Goal: Information Seeking & Learning: Learn about a topic

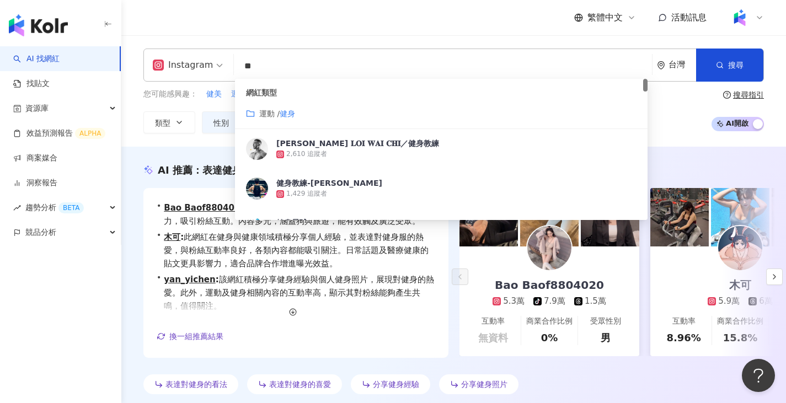
drag, startPoint x: 384, startPoint y: 67, endPoint x: 113, endPoint y: 69, distance: 271.4
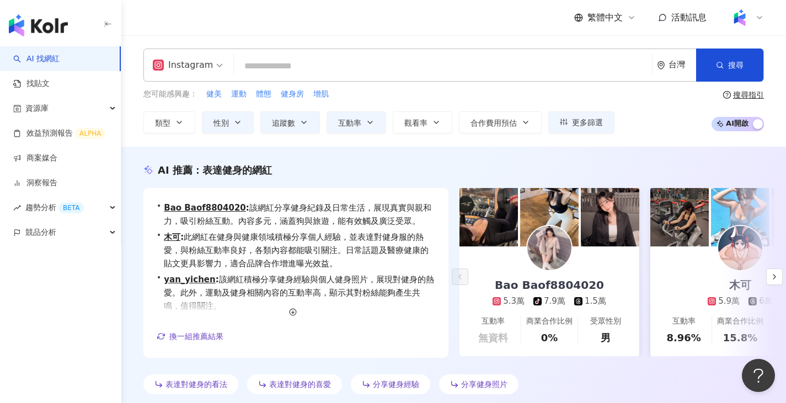
paste input "**********"
type input "**********"
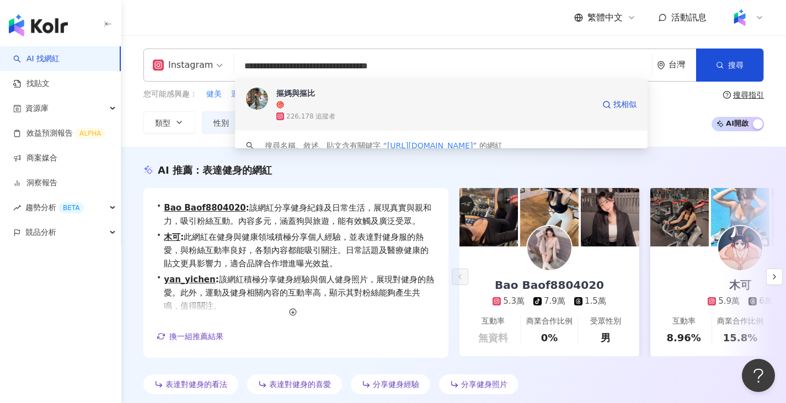
click at [311, 98] on div "摳媽與摳比" at bounding box center [435, 93] width 318 height 11
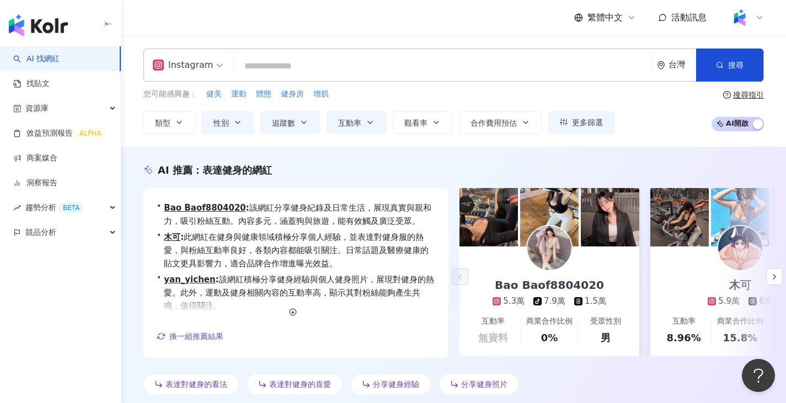
click at [327, 60] on input "search" at bounding box center [442, 66] width 409 height 21
paste input "**********"
type input "**********"
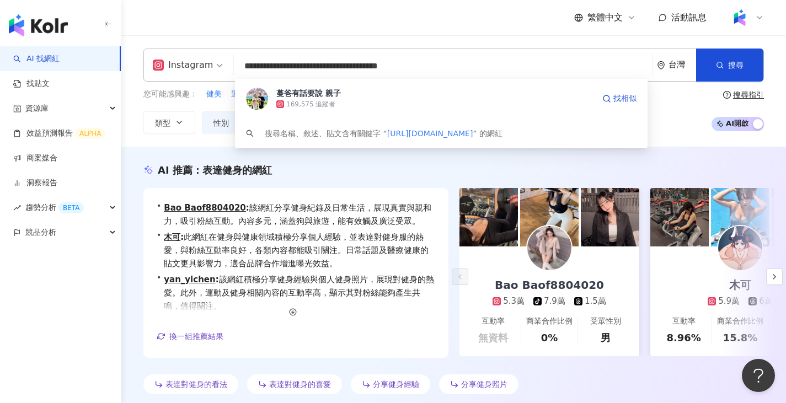
click at [312, 100] on div "169,575 追蹤者" at bounding box center [310, 104] width 49 height 9
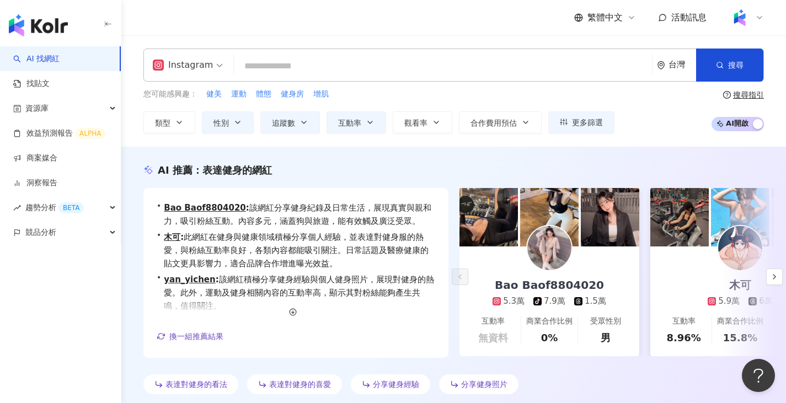
click at [351, 63] on input "search" at bounding box center [442, 66] width 409 height 21
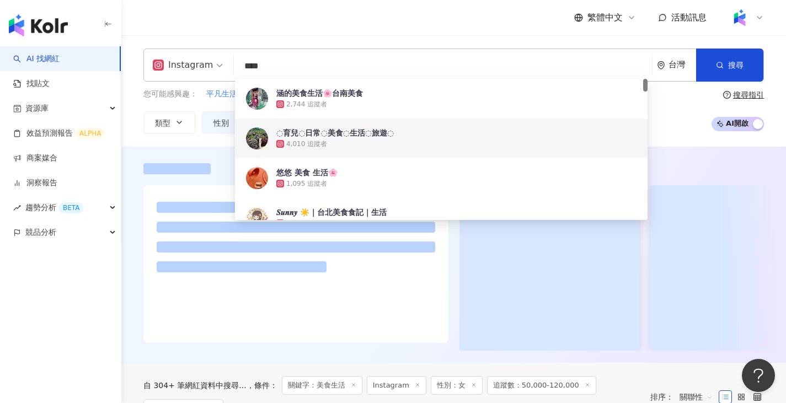
click at [204, 147] on div at bounding box center [453, 255] width 665 height 216
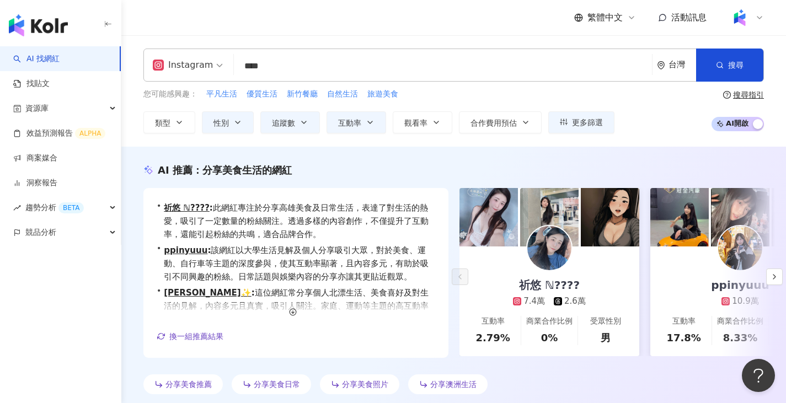
drag, startPoint x: 276, startPoint y: 136, endPoint x: 227, endPoint y: 165, distance: 57.1
click at [227, 165] on span "分享美食生活的網紅" at bounding box center [246, 170] width 89 height 12
drag, startPoint x: 258, startPoint y: 68, endPoint x: 293, endPoint y: 65, distance: 34.9
click at [293, 65] on input "****" at bounding box center [442, 66] width 409 height 21
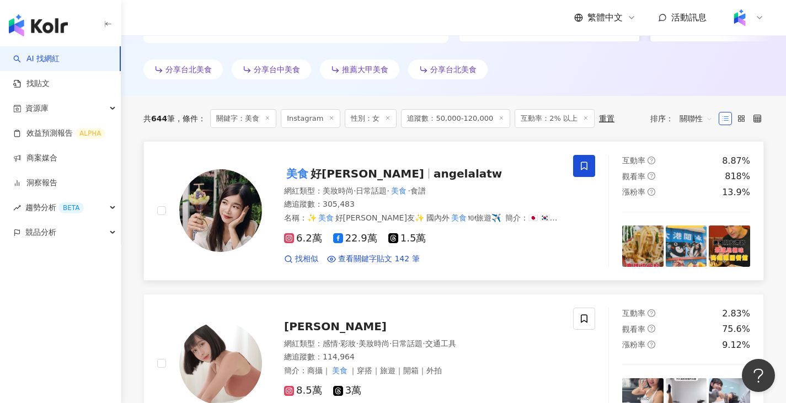
scroll to position [386, 0]
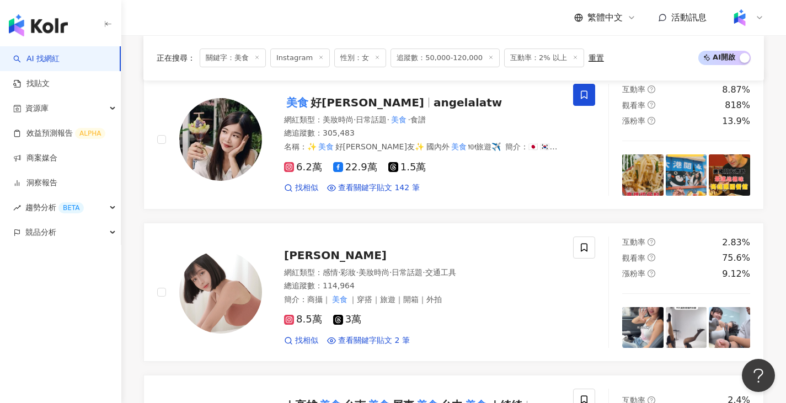
type input "**"
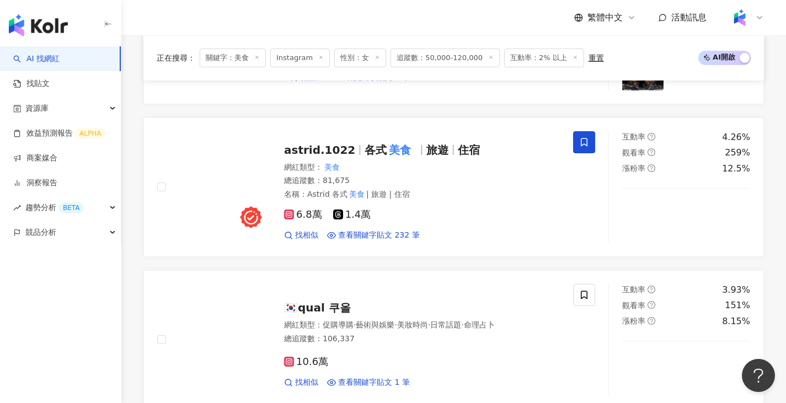
scroll to position [1986, 0]
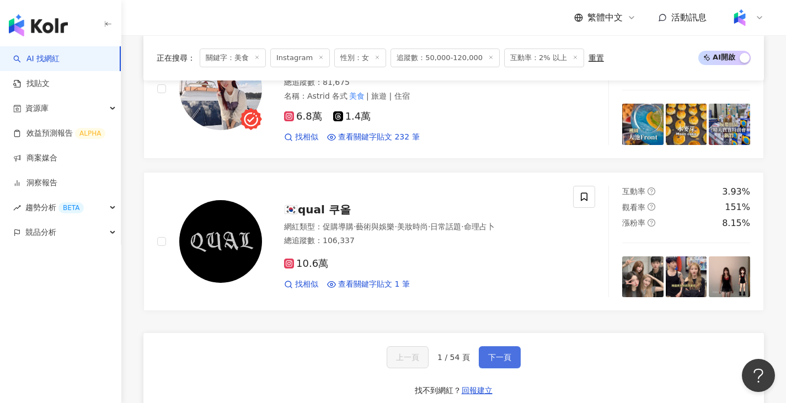
click at [501, 355] on span "下一頁" at bounding box center [499, 357] width 23 height 9
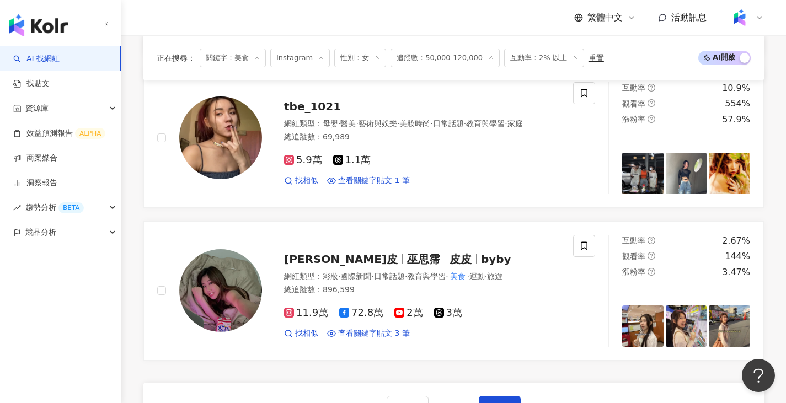
scroll to position [1973, 0]
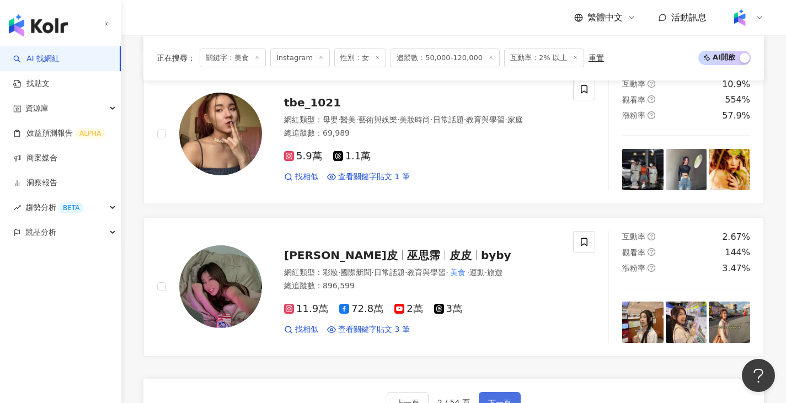
click at [490, 399] on span "下一頁" at bounding box center [499, 403] width 23 height 9
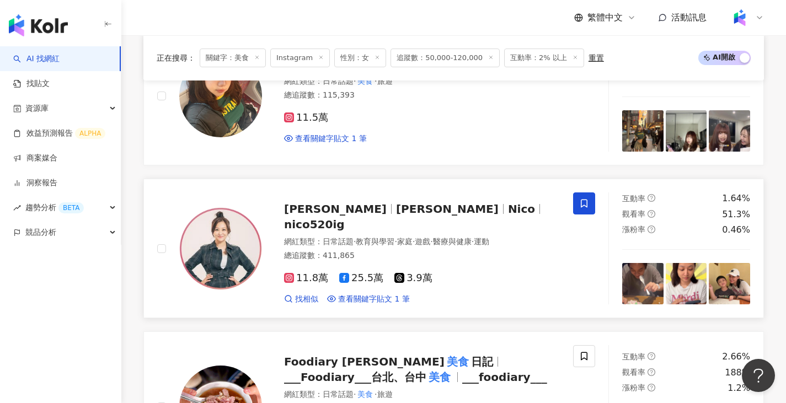
scroll to position [1663, 0]
click at [345, 222] on span "nico520ig" at bounding box center [314, 223] width 61 height 13
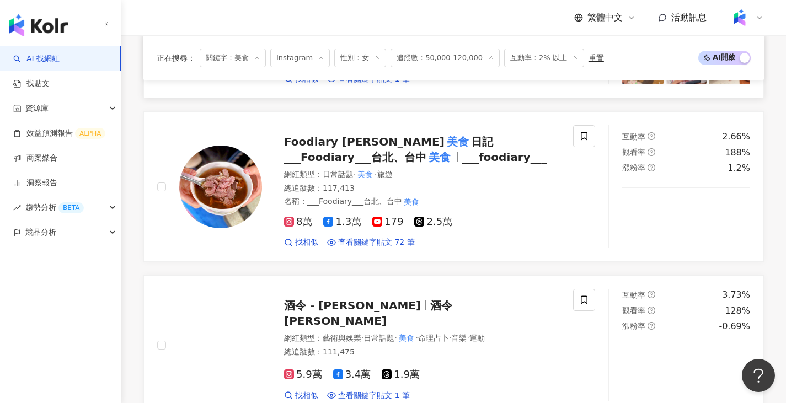
scroll to position [1994, 0]
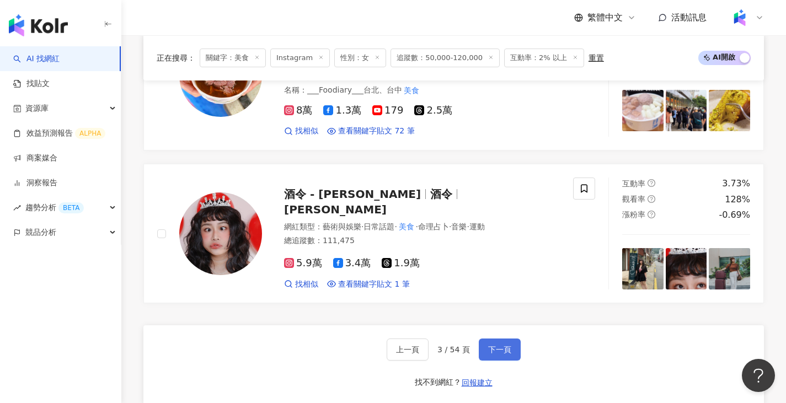
click at [488, 347] on span "下一頁" at bounding box center [499, 349] width 23 height 9
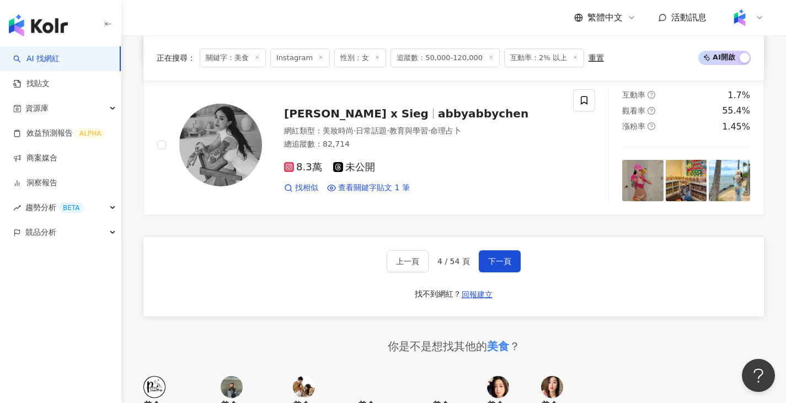
scroll to position [2069, 0]
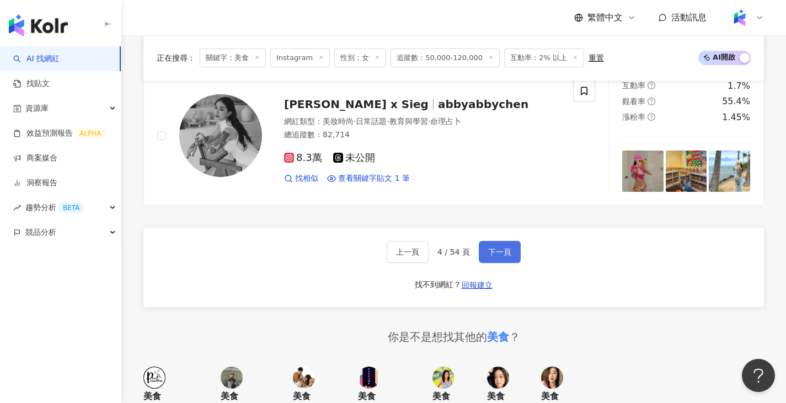
click at [505, 251] on span "下一頁" at bounding box center [499, 252] width 23 height 9
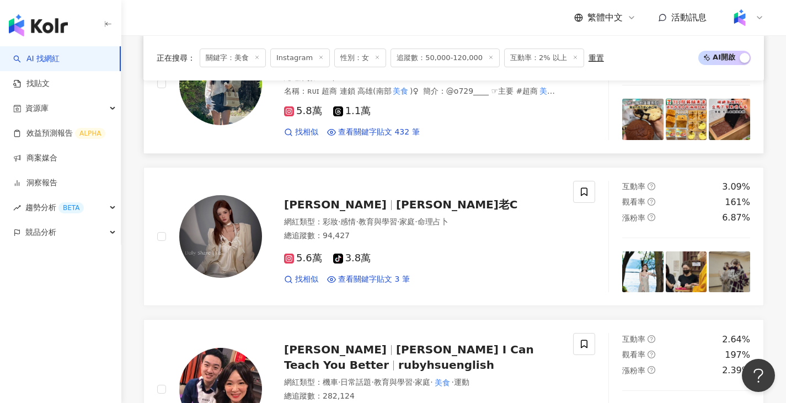
scroll to position [1675, 0]
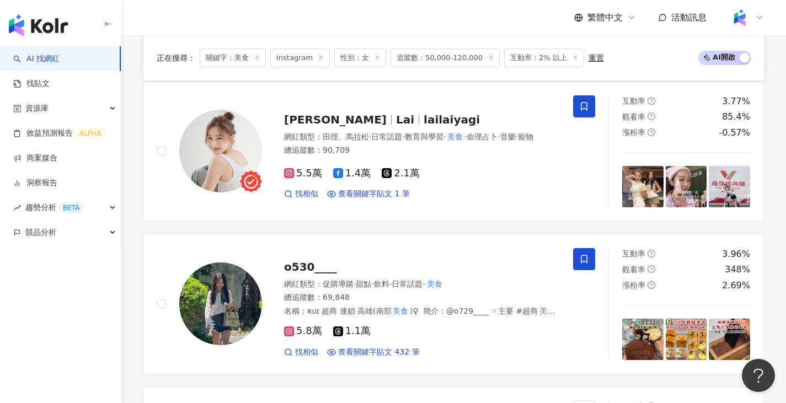
click at [256, 58] on icon at bounding box center [257, 58] width 6 height 6
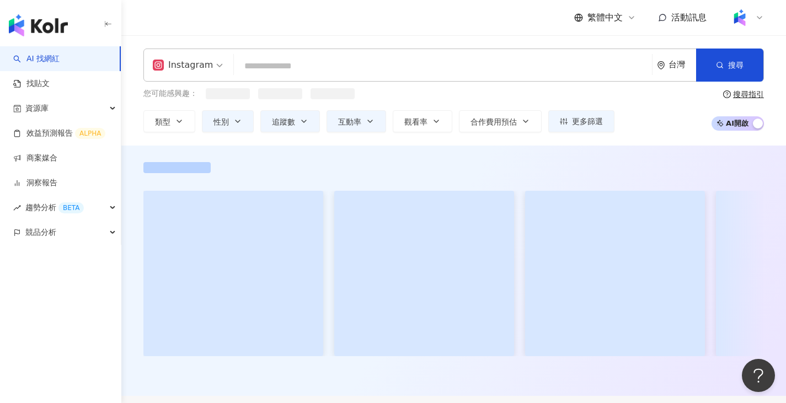
click at [273, 59] on input "search" at bounding box center [442, 66] width 409 height 21
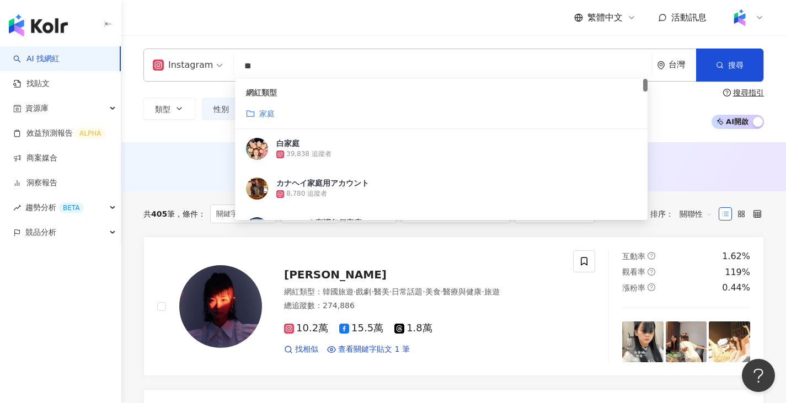
click at [168, 157] on div "AI 推薦 ： 無結果，請嘗試搜尋其他語言關鍵字或條件" at bounding box center [453, 166] width 665 height 49
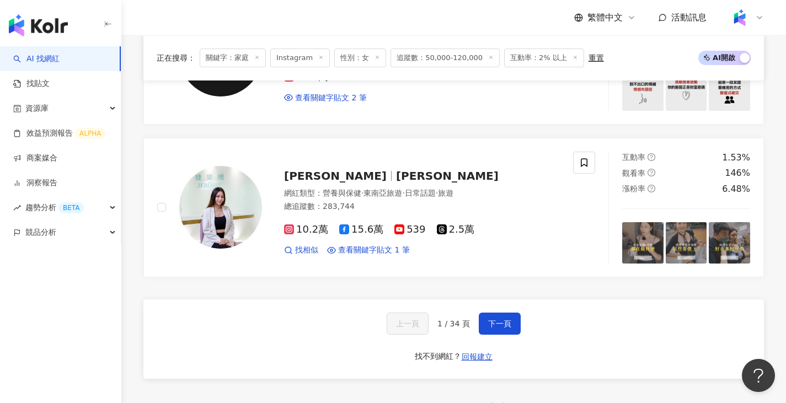
scroll to position [1820, 0]
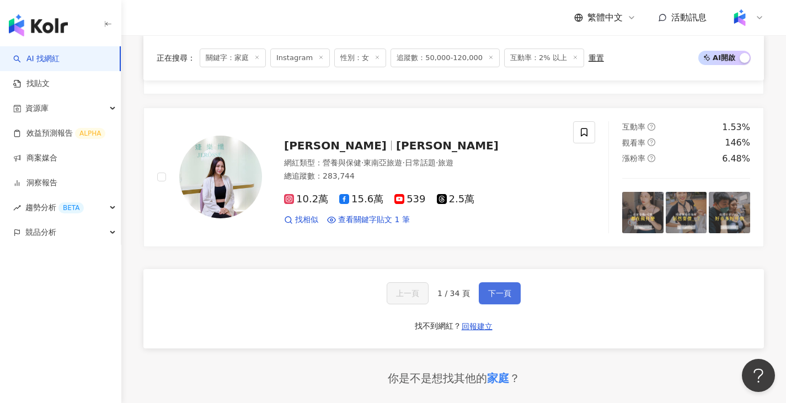
click at [498, 289] on span "下一頁" at bounding box center [499, 293] width 23 height 9
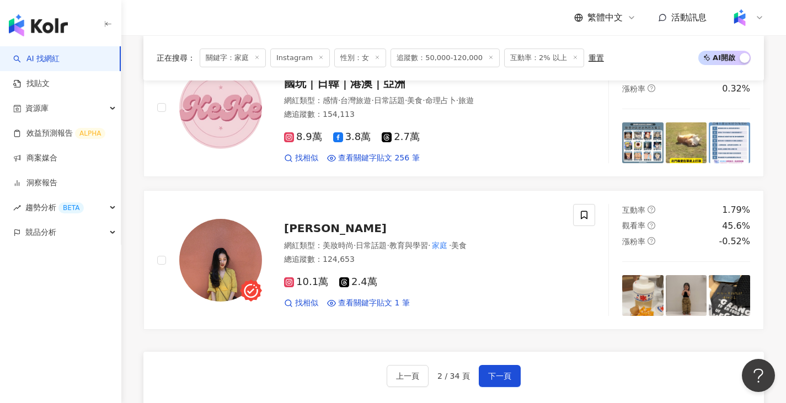
scroll to position [1748, 0]
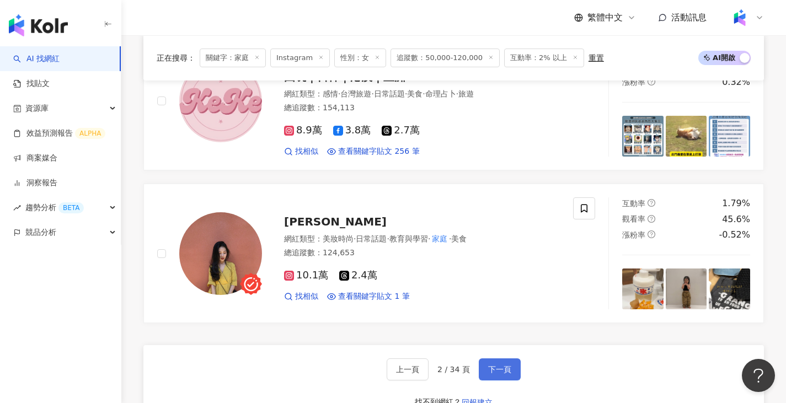
click at [505, 365] on span "下一頁" at bounding box center [499, 369] width 23 height 9
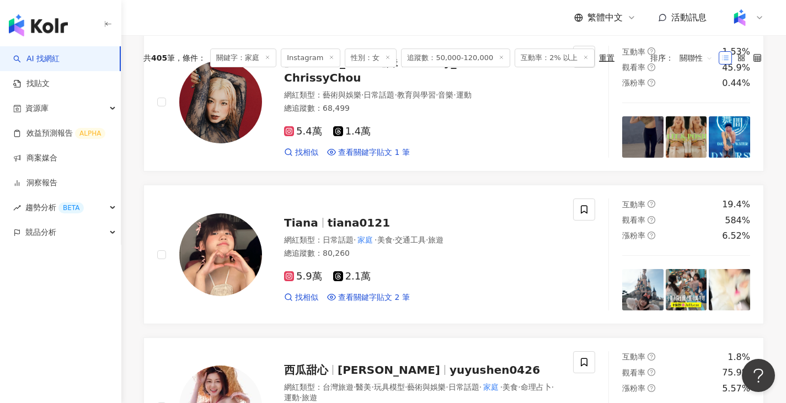
scroll to position [0, 0]
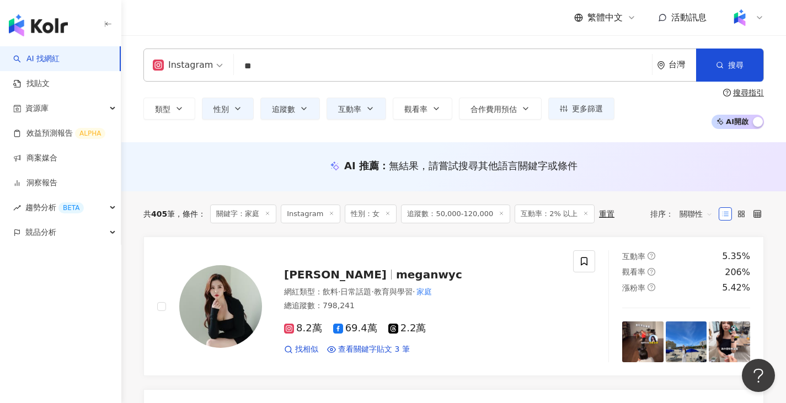
drag, startPoint x: 291, startPoint y: 65, endPoint x: 146, endPoint y: 38, distance: 147.5
click at [146, 39] on div "Instagram ** 台灣 搜尋 customizedTag b5f8e28e-670c-471a-8f1e-6e32be89ca6b 網紅類型 家庭 白…" at bounding box center [453, 88] width 665 height 107
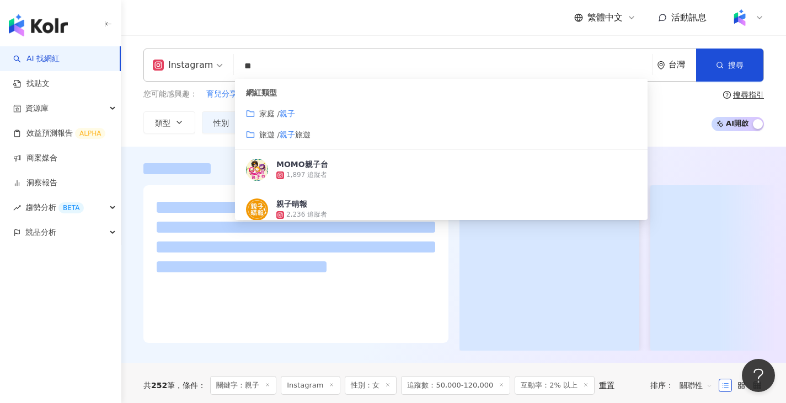
type input "**"
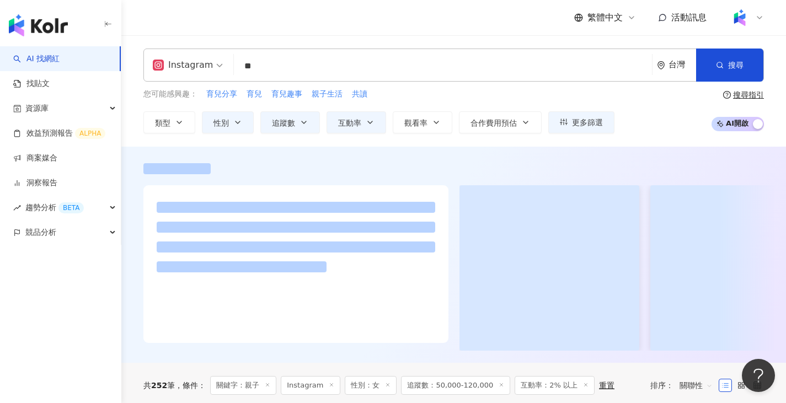
click at [197, 148] on div at bounding box center [453, 255] width 665 height 216
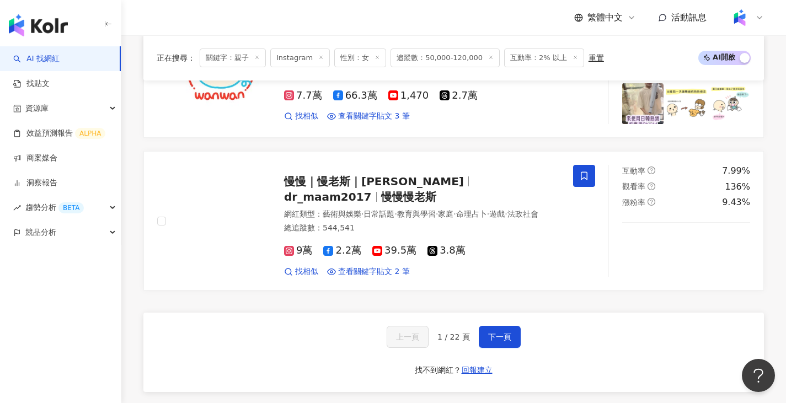
scroll to position [1986, 0]
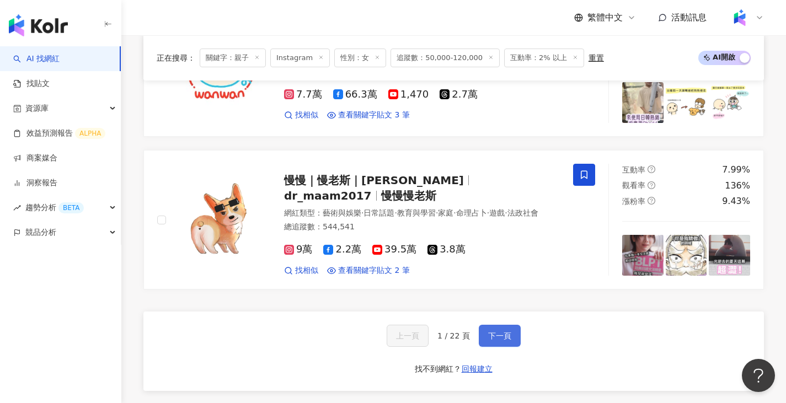
click at [505, 333] on span "下一頁" at bounding box center [499, 335] width 23 height 9
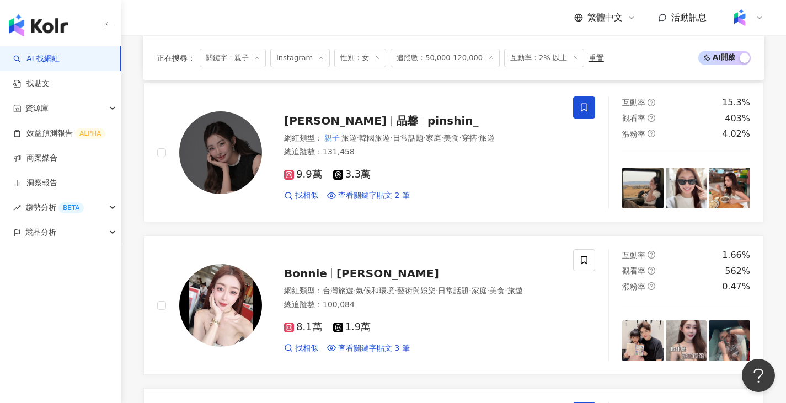
scroll to position [1692, 0]
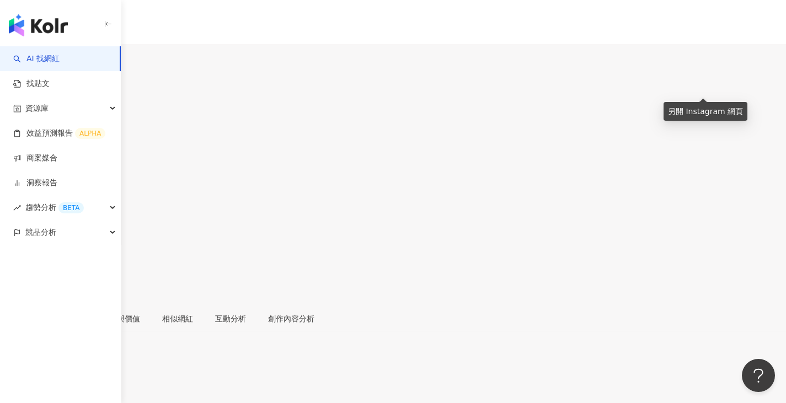
click at [15, 242] on line at bounding box center [13, 244] width 4 height 4
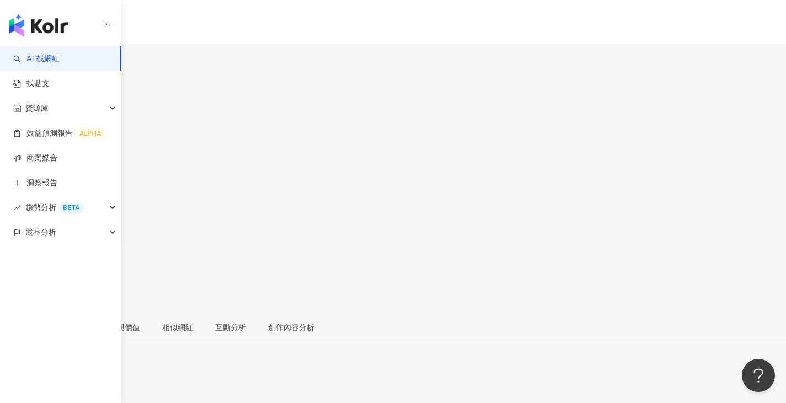
click at [17, 250] on icon at bounding box center [12, 255] width 10 height 10
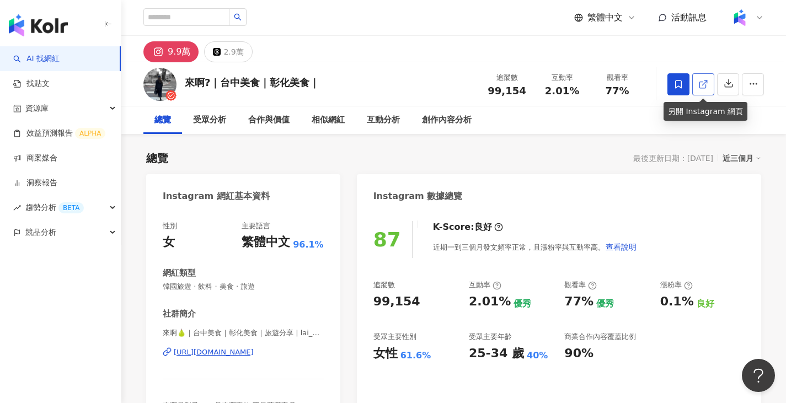
click at [702, 82] on icon at bounding box center [703, 84] width 10 height 10
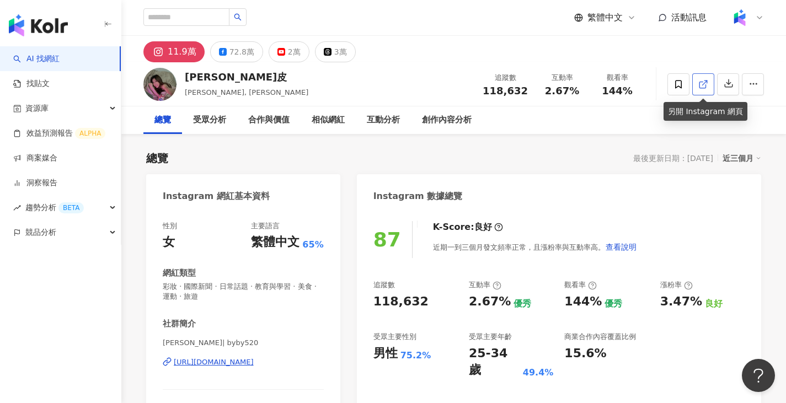
click at [705, 81] on icon at bounding box center [703, 84] width 10 height 10
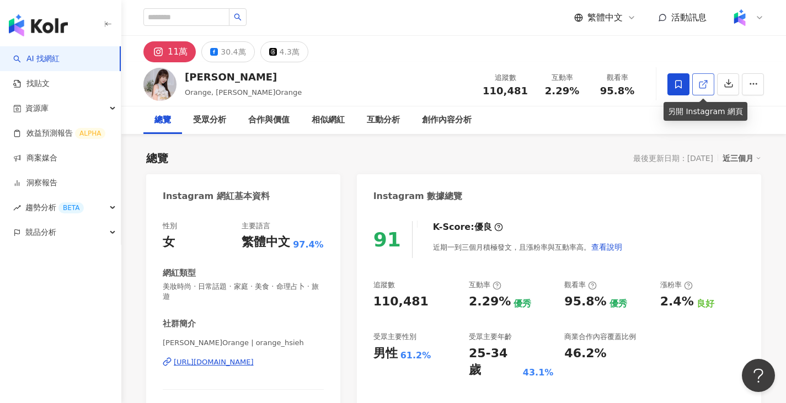
click at [708, 85] on icon at bounding box center [703, 84] width 10 height 10
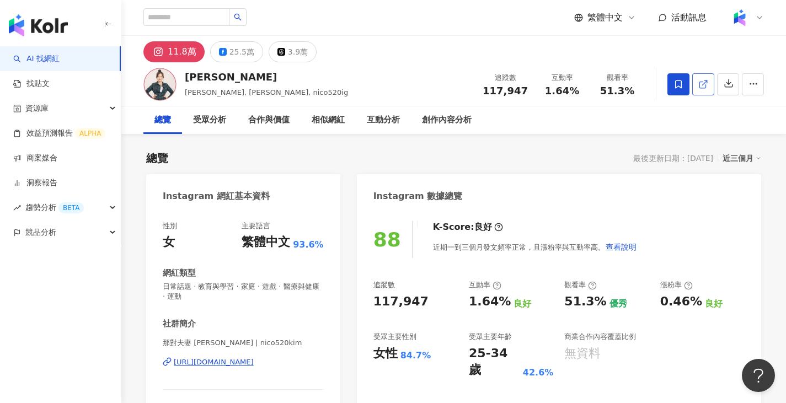
click at [700, 87] on icon at bounding box center [703, 84] width 10 height 10
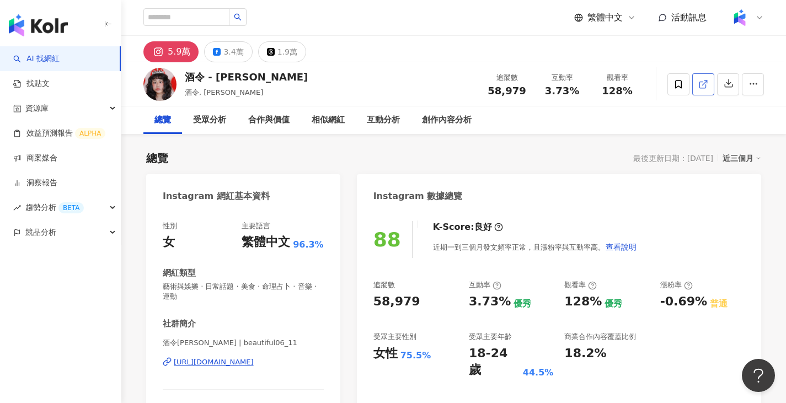
click at [703, 81] on icon at bounding box center [703, 84] width 10 height 10
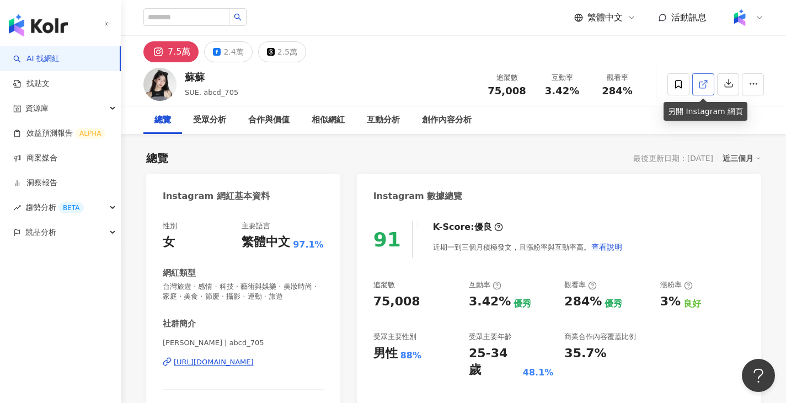
click at [702, 84] on icon at bounding box center [703, 84] width 10 height 10
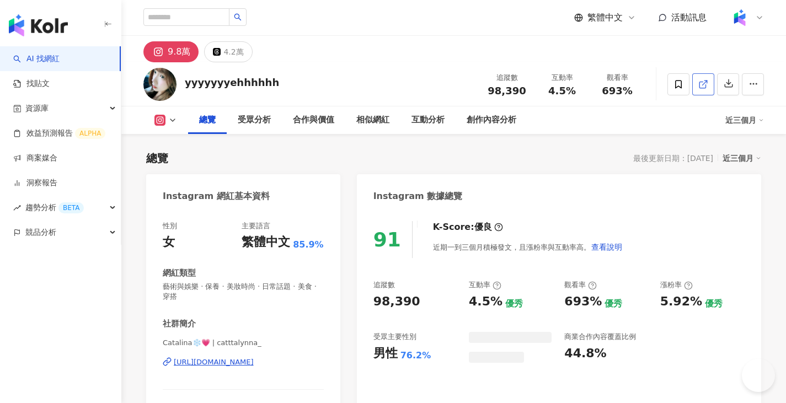
click at [704, 85] on icon at bounding box center [703, 84] width 10 height 10
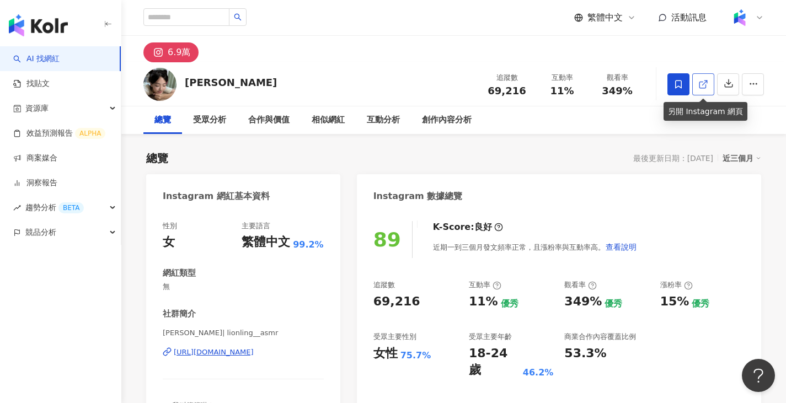
click at [703, 84] on line at bounding box center [705, 83] width 4 height 4
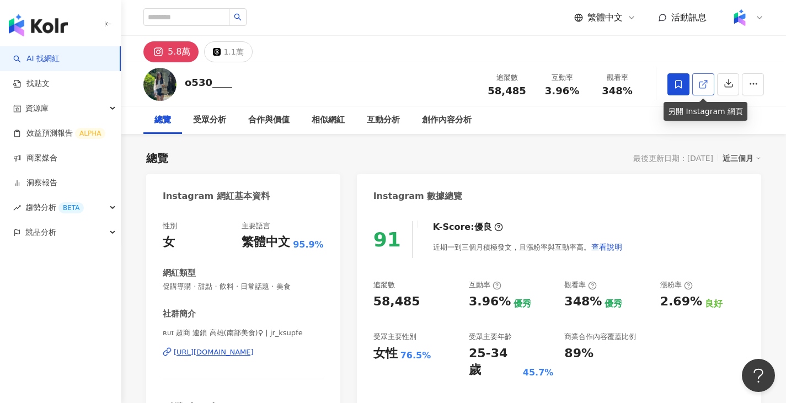
click at [701, 76] on link at bounding box center [703, 84] width 22 height 22
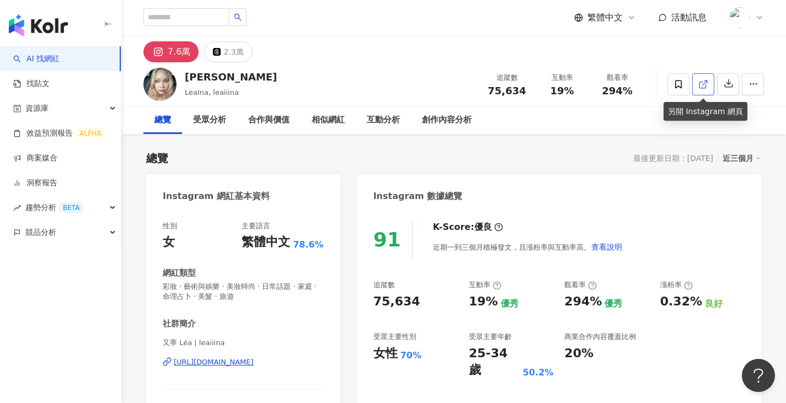
click at [704, 89] on span at bounding box center [703, 84] width 10 height 12
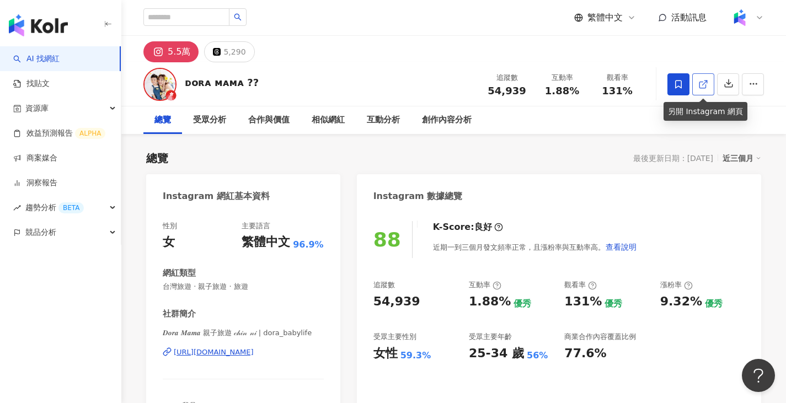
click at [698, 85] on link at bounding box center [703, 84] width 22 height 22
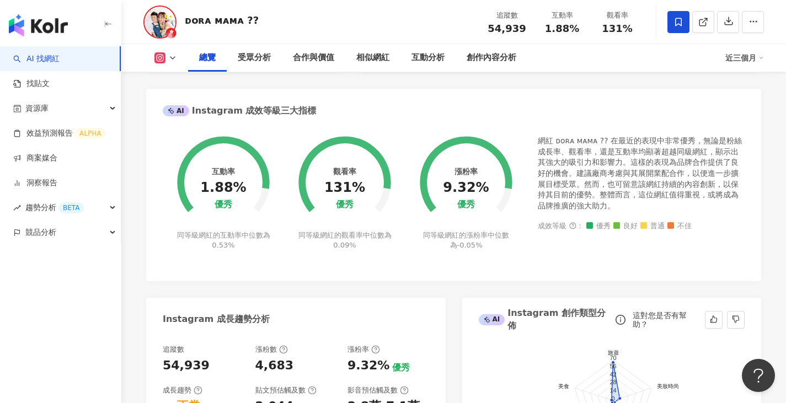
scroll to position [110, 0]
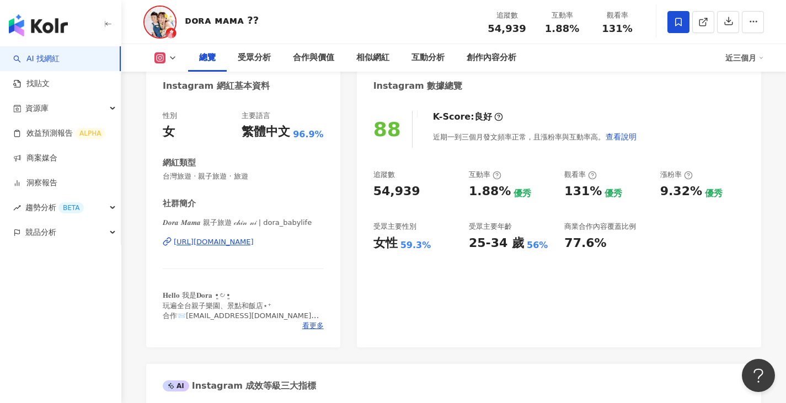
click at [673, 95] on div "Instagram 數據總覽" at bounding box center [559, 82] width 404 height 36
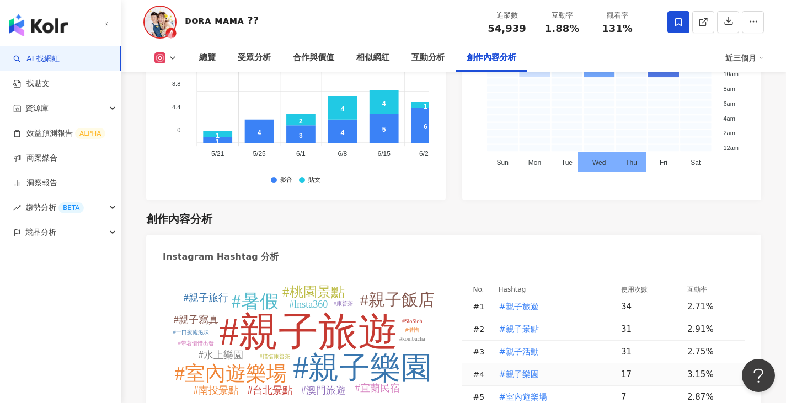
scroll to position [3276, 0]
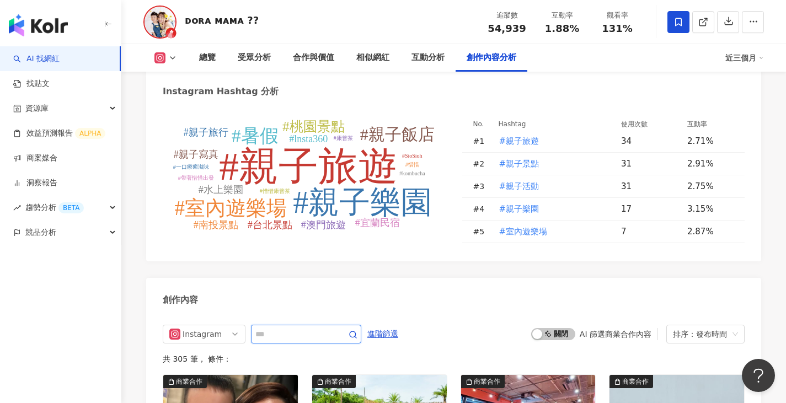
click at [309, 328] on input "text" at bounding box center [293, 334] width 77 height 13
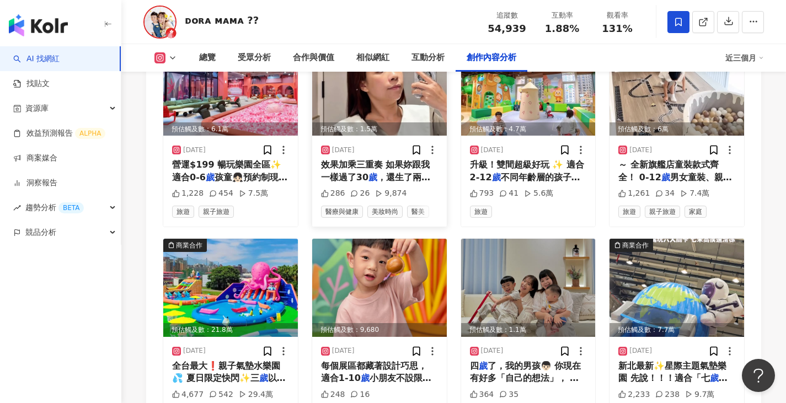
scroll to position [3629, 0]
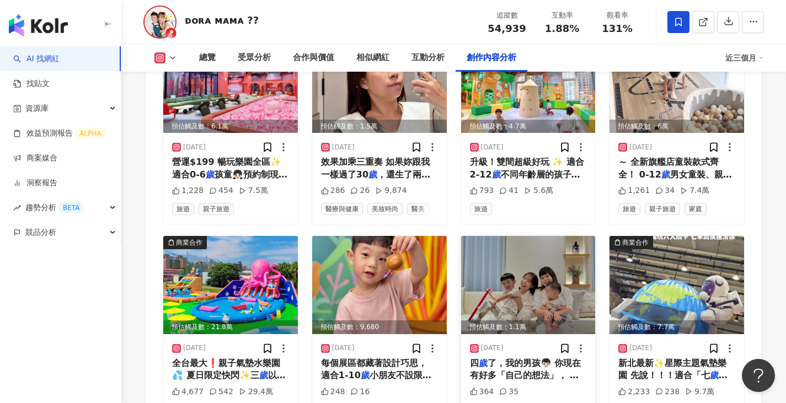
click at [525, 236] on img at bounding box center [528, 285] width 135 height 98
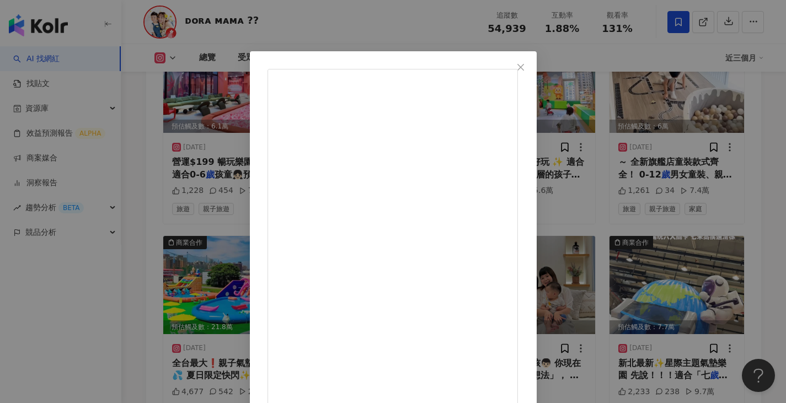
scroll to position [0, 0]
click at [717, 167] on div "ᴅᴏʀᴀ ᴍᴀᴍᴀ 👩🏻 2025/5/5 四歲了，我的男孩👦🏻 你現在有好多「自己的想法」， 愛講故事、愛問為什麼、也愛裝酷裝帥。 每天都在挑戰爸媽的理智線…" at bounding box center [393, 201] width 786 height 403
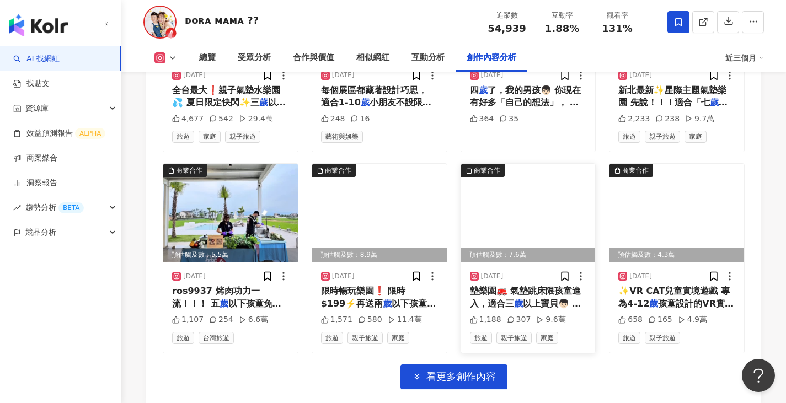
scroll to position [3905, 0]
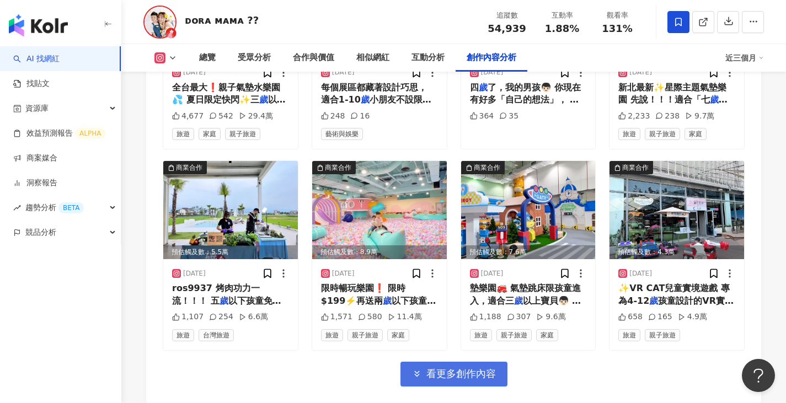
click at [478, 368] on span "看更多創作內容" at bounding box center [460, 374] width 69 height 12
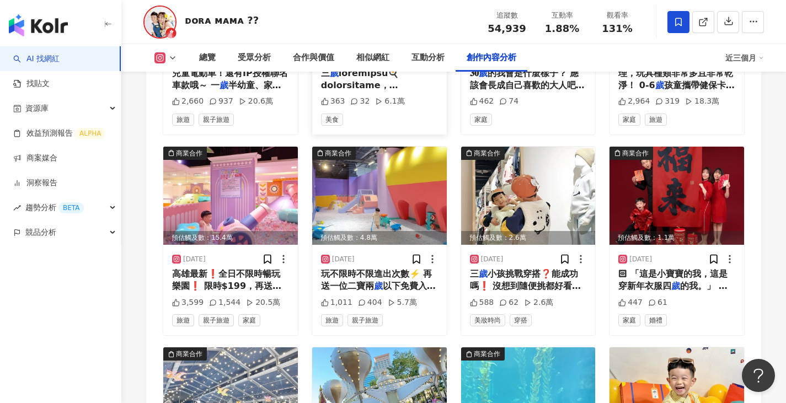
scroll to position [4457, 0]
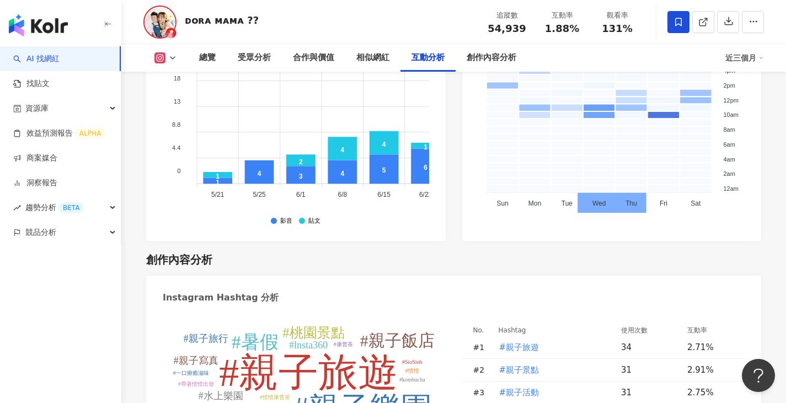
scroll to position [3243, 0]
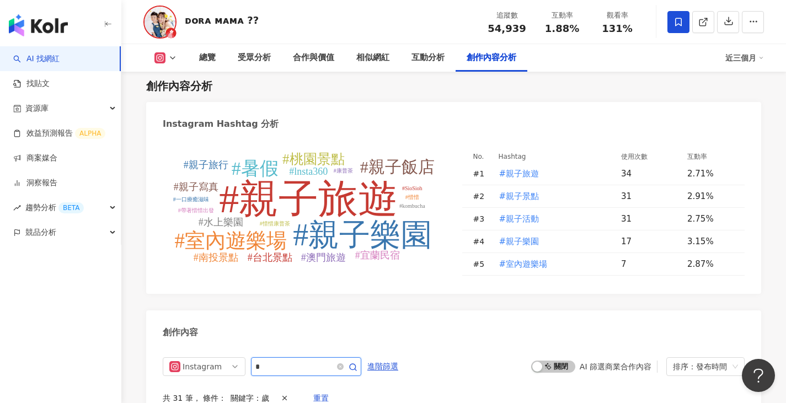
drag, startPoint x: 304, startPoint y: 293, endPoint x: 191, endPoint y: 323, distance: 116.9
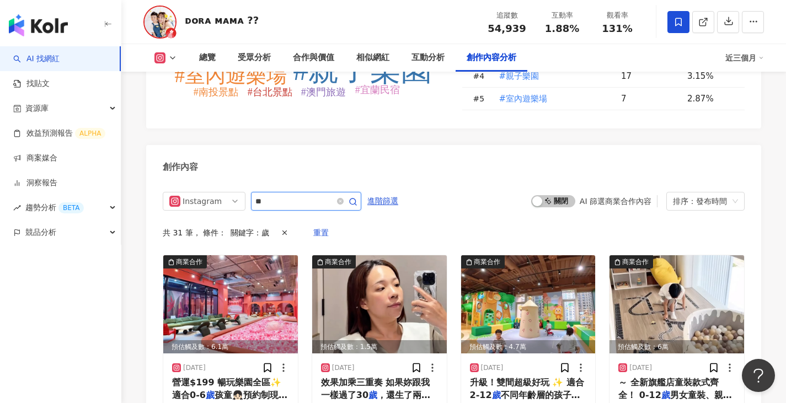
type input "*"
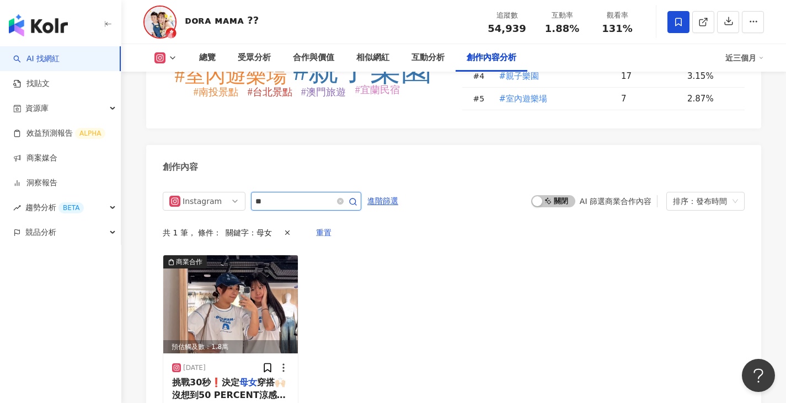
drag, startPoint x: 334, startPoint y: 127, endPoint x: 151, endPoint y: 128, distance: 183.7
click at [151, 181] on div "Instagram ** 進階篩選 啟動 關閉 AI 篩選商業合作內容 排序：發布時間 共 1 筆 ， 條件： 關鍵字：母女 重置 商業合作 預估觸及數：1.…" at bounding box center [453, 321] width 615 height 280
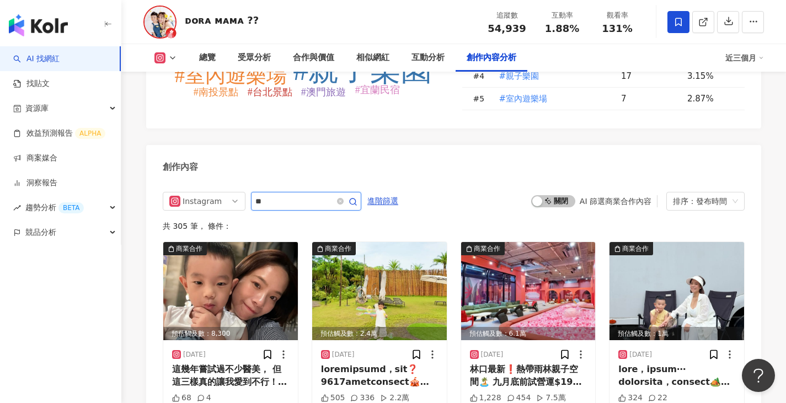
type input "*"
type input "**"
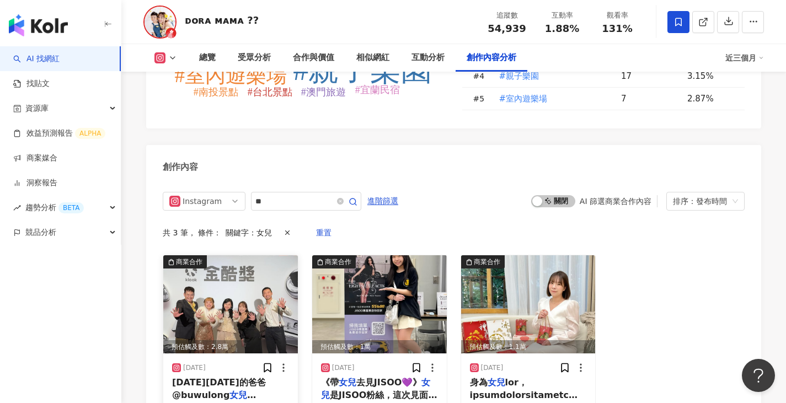
click at [223, 255] on img at bounding box center [230, 304] width 135 height 98
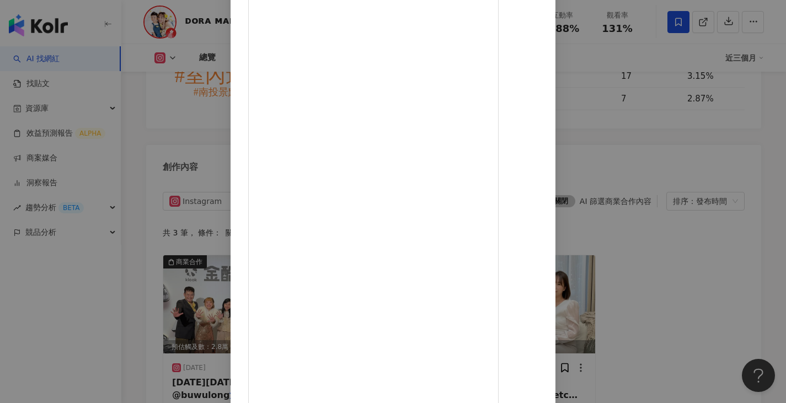
scroll to position [92, 0]
click at [677, 189] on div "ᴅᴏʀᴀ ᴍᴀᴍᴀ 👩🏻 2025/5/1 我們總是習慣一人分飾多角，從構思到剪接全包。 第二天競賽要在限時2.5小時內， 和一群創作者隨機組隊完成一部作品，…" at bounding box center [393, 201] width 786 height 403
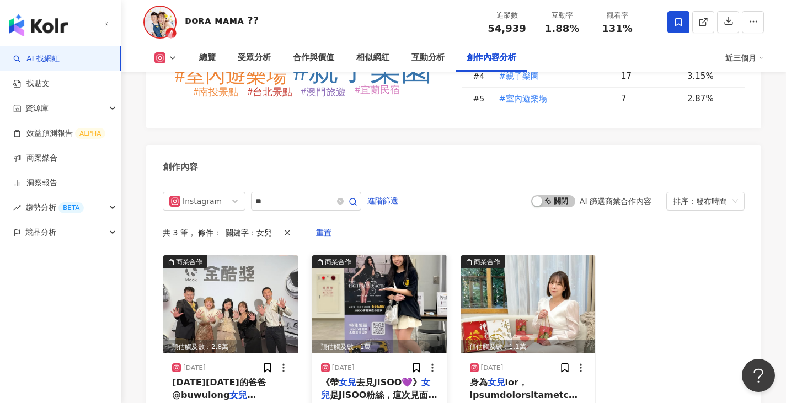
click at [381, 255] on img at bounding box center [379, 304] width 135 height 98
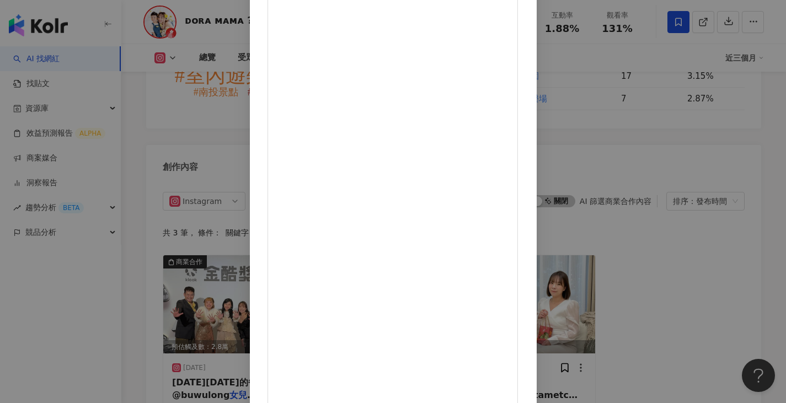
scroll to position [86, 0]
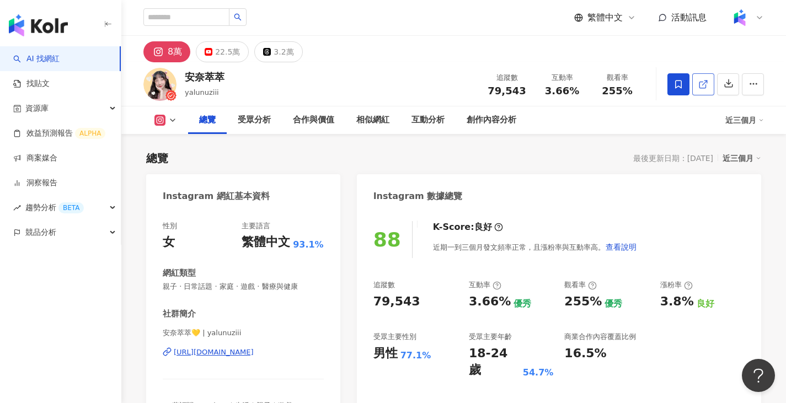
click at [704, 81] on icon at bounding box center [703, 84] width 10 height 10
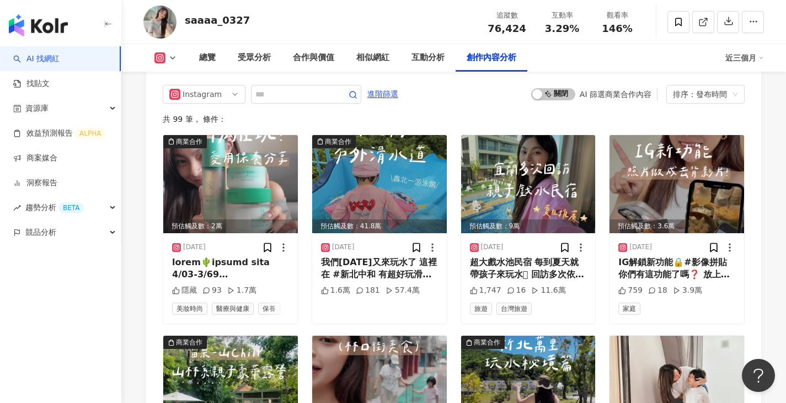
scroll to position [3414, 0]
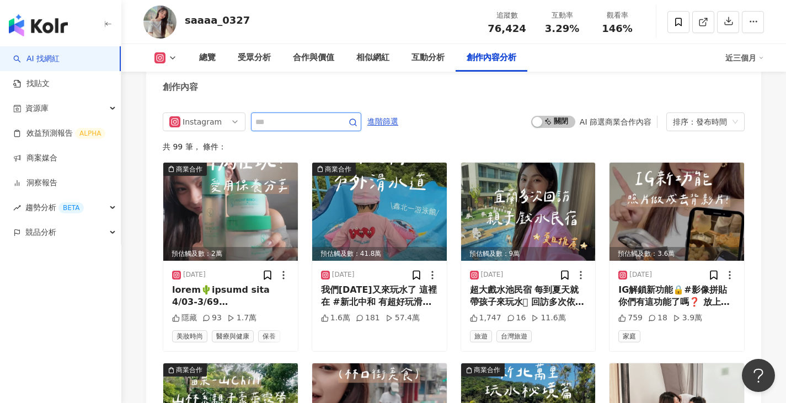
click at [302, 122] on input "text" at bounding box center [293, 121] width 77 height 13
type input "*"
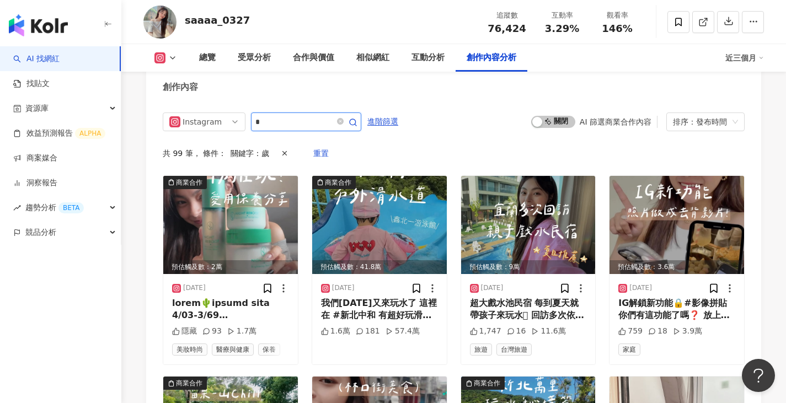
scroll to position [3412, 0]
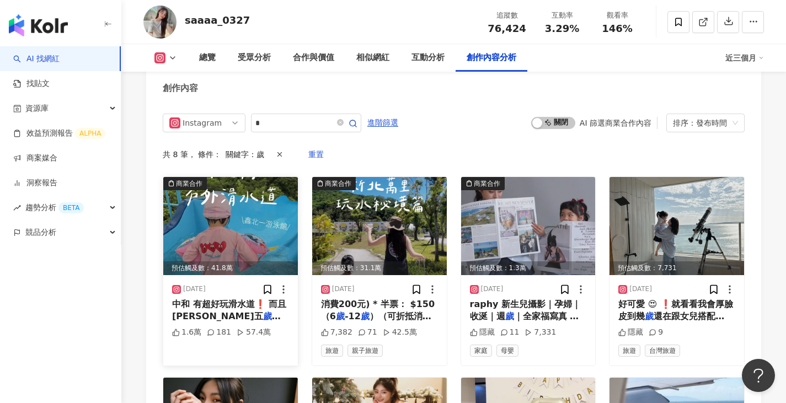
click at [252, 249] on img at bounding box center [230, 226] width 135 height 98
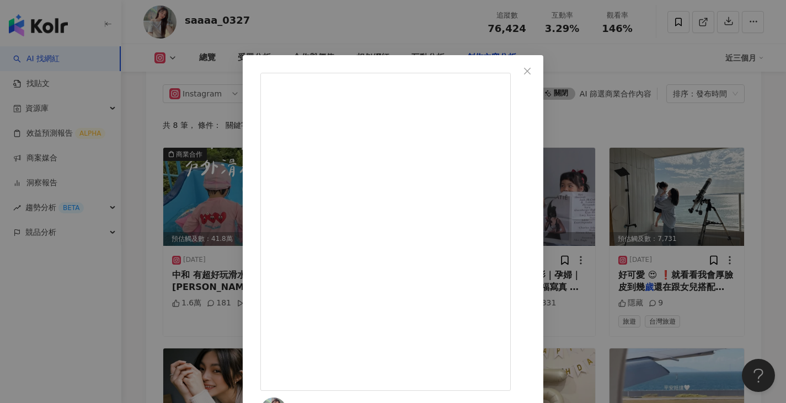
scroll to position [3468, 0]
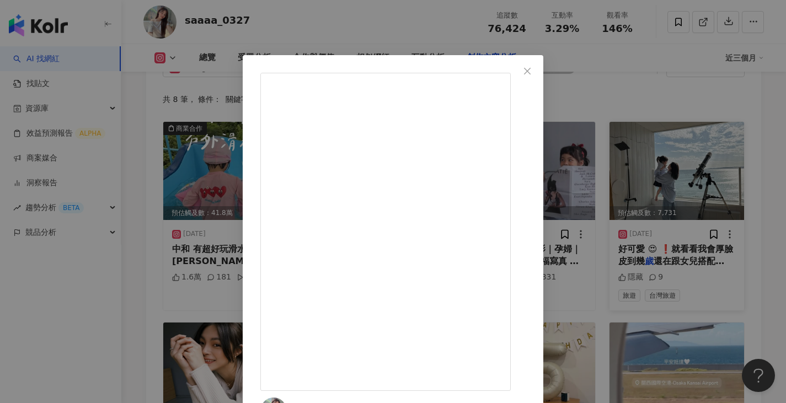
click at [673, 210] on div "Sabrina 2025/7/19 我們今天又來玩水了 這裡在 #新北中和 有超好玩滑水道❗️ 而且Rosa五歲又解鎖，自己溜滑水道 超級勇敢 值得記錄下來 …" at bounding box center [393, 201] width 786 height 403
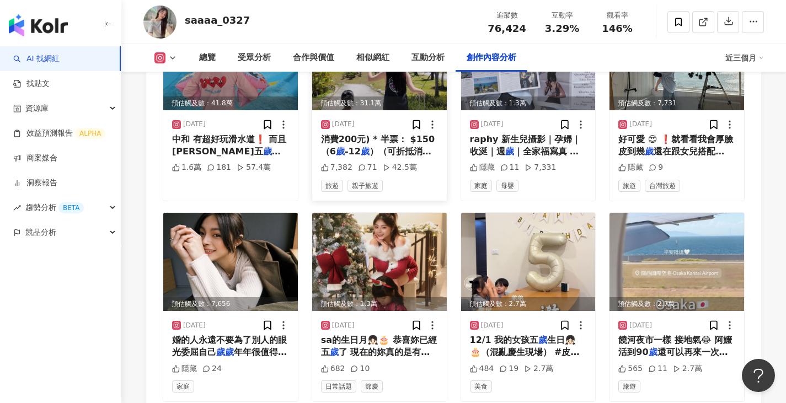
scroll to position [3578, 0]
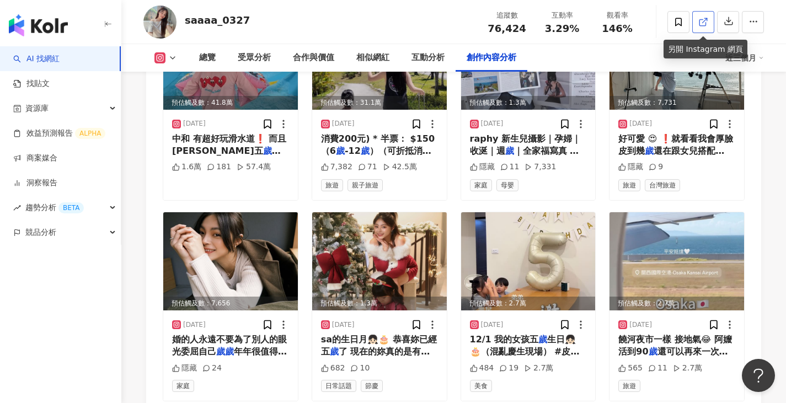
click at [705, 22] on icon at bounding box center [703, 22] width 10 height 10
click at [704, 22] on icon at bounding box center [703, 22] width 10 height 10
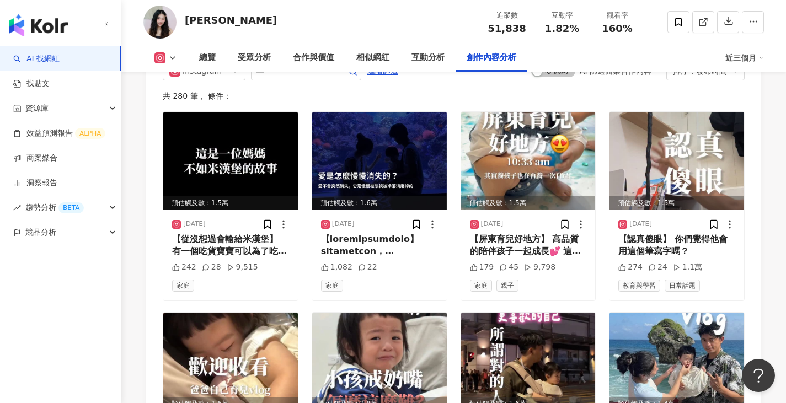
scroll to position [3458, 0]
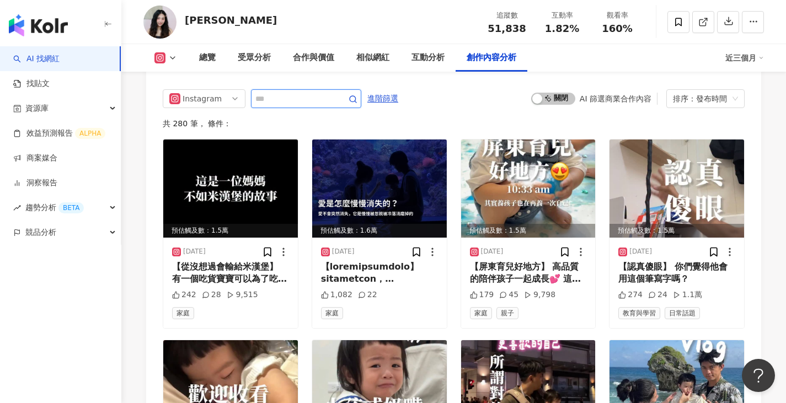
click at [266, 105] on input "text" at bounding box center [293, 98] width 77 height 13
type input "*"
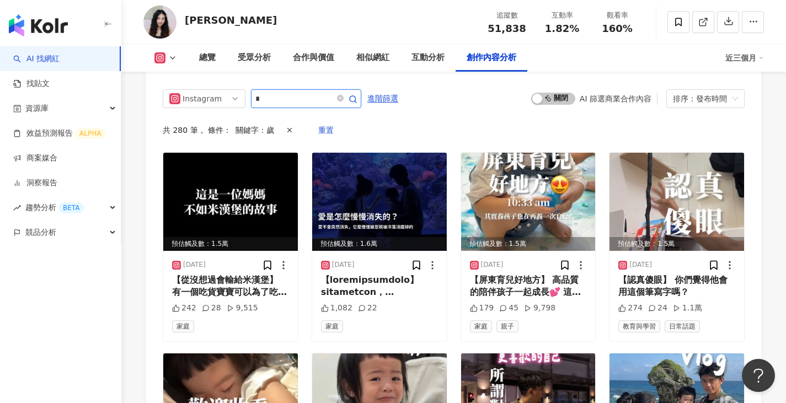
scroll to position [3430, 0]
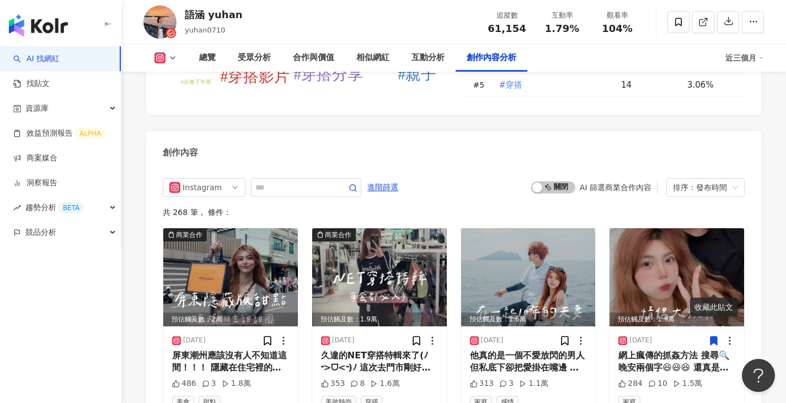
scroll to position [3319, 0]
click at [333, 181] on input "text" at bounding box center [293, 187] width 77 height 13
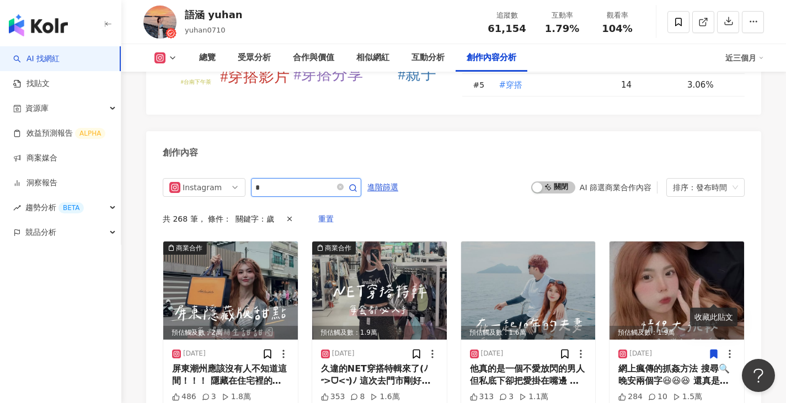
scroll to position [3323, 0]
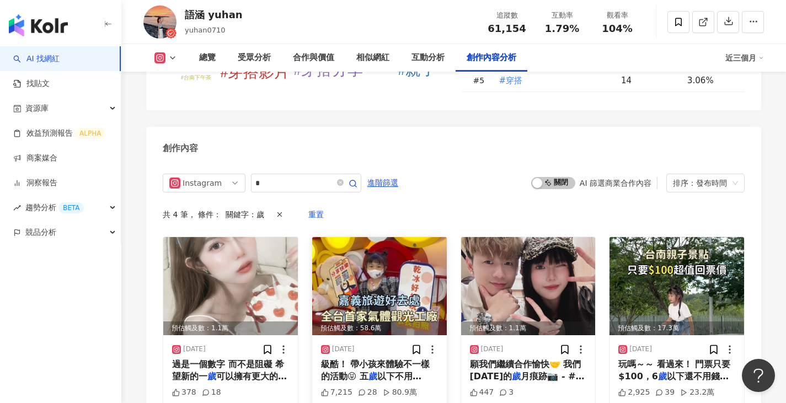
click at [396, 237] on img at bounding box center [379, 286] width 135 height 98
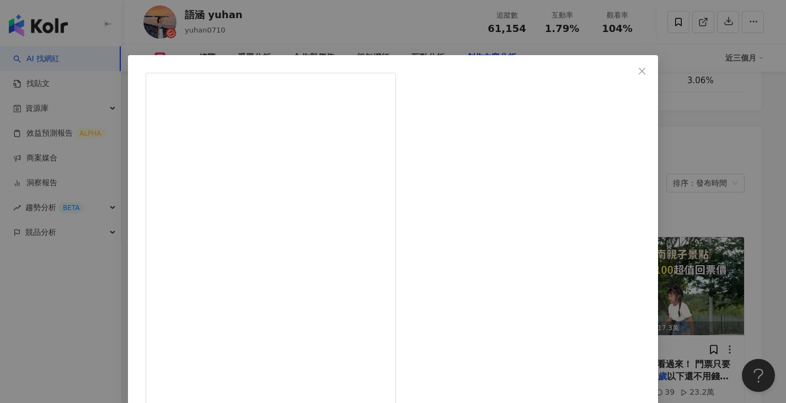
scroll to position [55, 0]
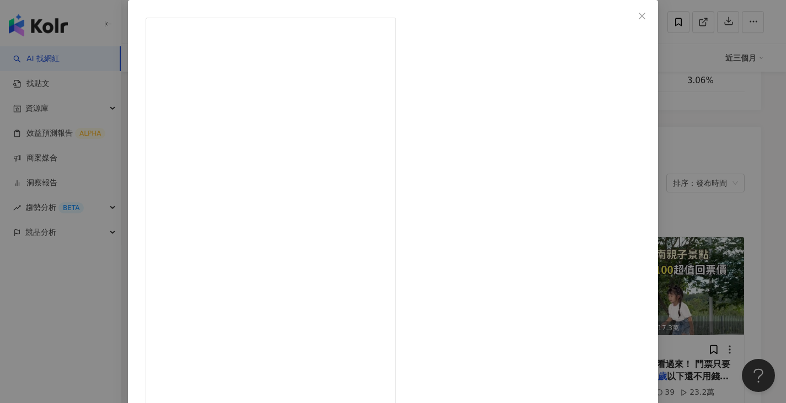
click at [672, 113] on div "語涵 yuhan [DATE] 趁這個連假安排一場嘉義之旅吧 嘉義越來越多有趣的親子好去處了 全台首家氣體觀光工廠就在這啦！！！ 全部都是乾冰～超級酷！ 帶小…" at bounding box center [393, 201] width 786 height 403
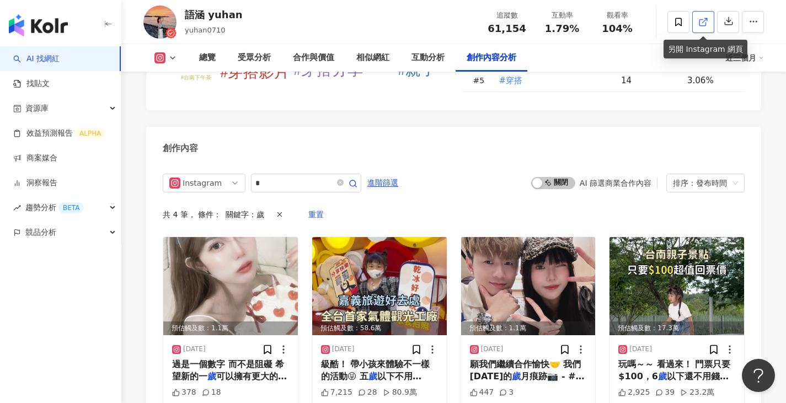
click at [704, 20] on line at bounding box center [705, 20] width 4 height 4
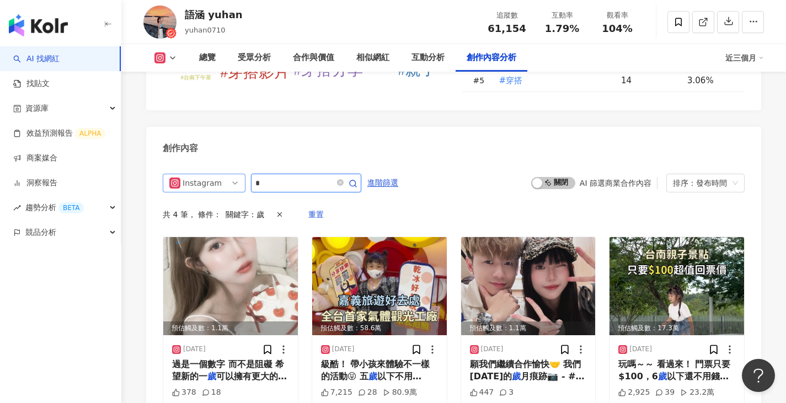
drag, startPoint x: 276, startPoint y: 131, endPoint x: 176, endPoint y: 132, distance: 100.4
click at [176, 174] on div "Instagram *" at bounding box center [262, 183] width 199 height 19
type input "**"
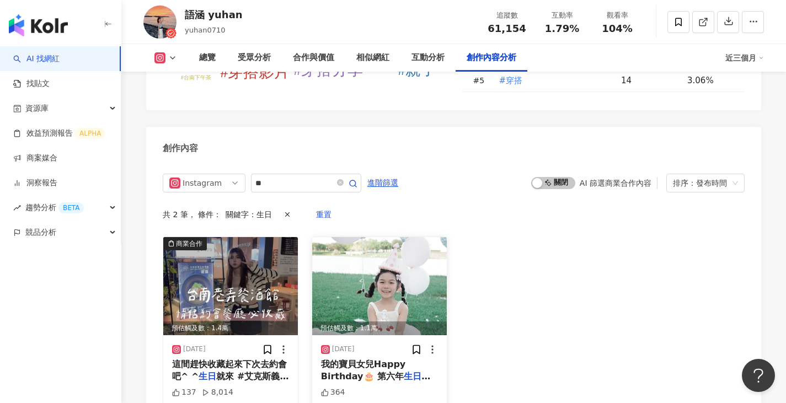
click at [379, 237] on img at bounding box center [379, 286] width 135 height 98
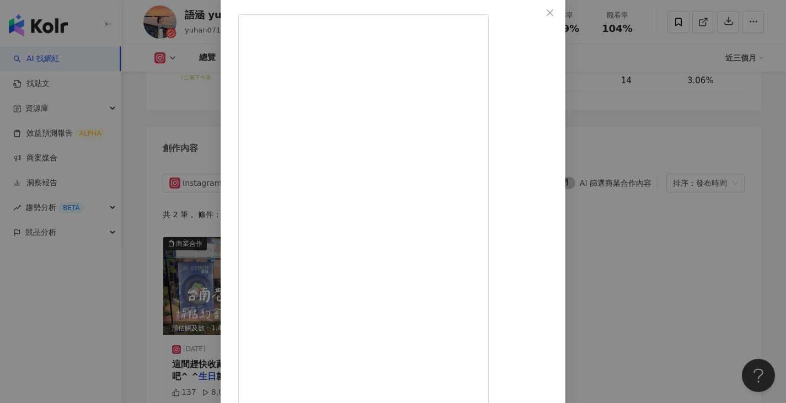
scroll to position [113, 0]
click at [648, 100] on div "語涵 yuhan 2025/6/16 我的寶貝女兒Happy Birthday🎂 第六年生日惹 好快呀！！！ 陪伴妳參與每個重要的日子(♡˙︶˙♡) 今年就要…" at bounding box center [393, 201] width 786 height 403
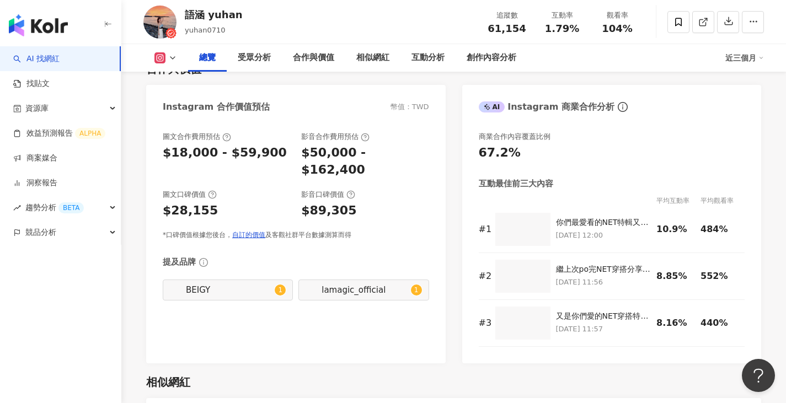
scroll to position [0, 0]
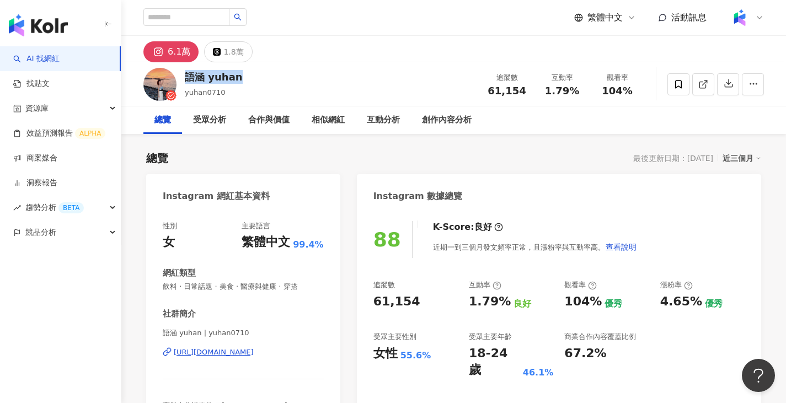
drag, startPoint x: 185, startPoint y: 78, endPoint x: 235, endPoint y: 78, distance: 49.6
click at [235, 78] on div "語涵 yuhan" at bounding box center [214, 77] width 58 height 14
copy div "語涵 yuhan"
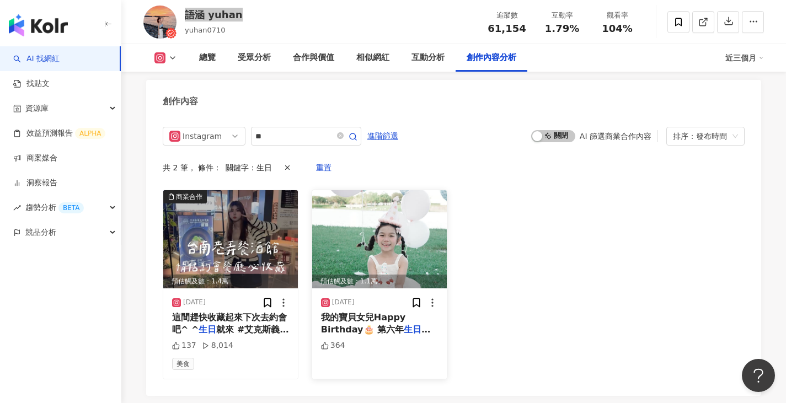
scroll to position [3350, 0]
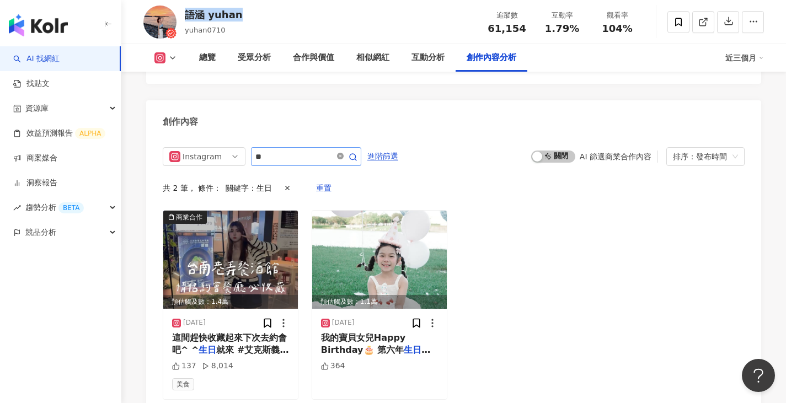
click at [344, 153] on icon "close-circle" at bounding box center [340, 156] width 7 height 7
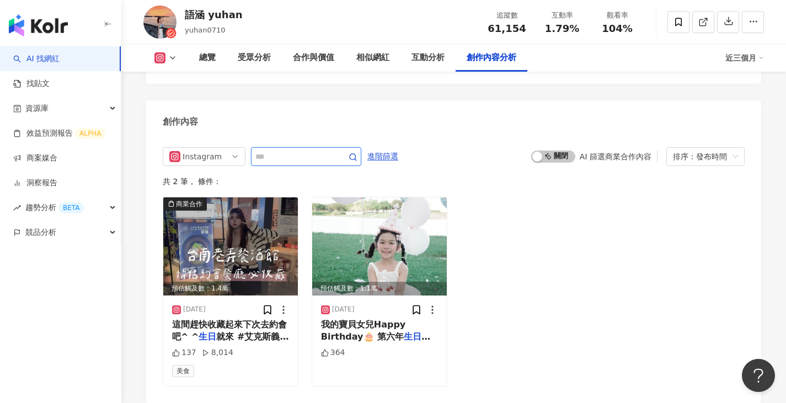
scroll to position [3323, 0]
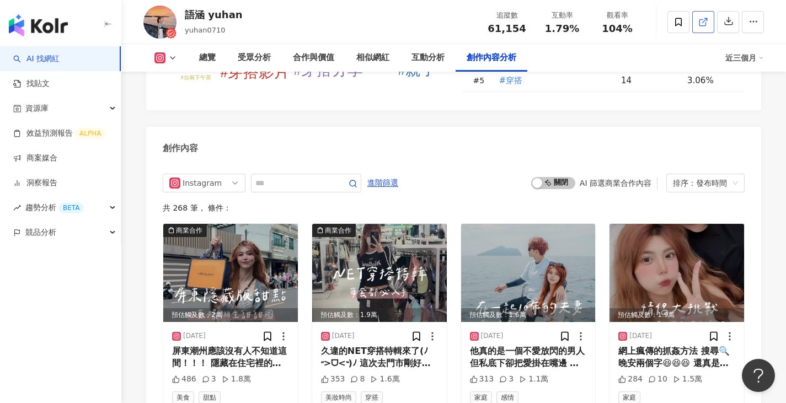
click at [703, 18] on icon at bounding box center [703, 22] width 10 height 10
click at [202, 64] on div "總覽" at bounding box center [207, 57] width 17 height 13
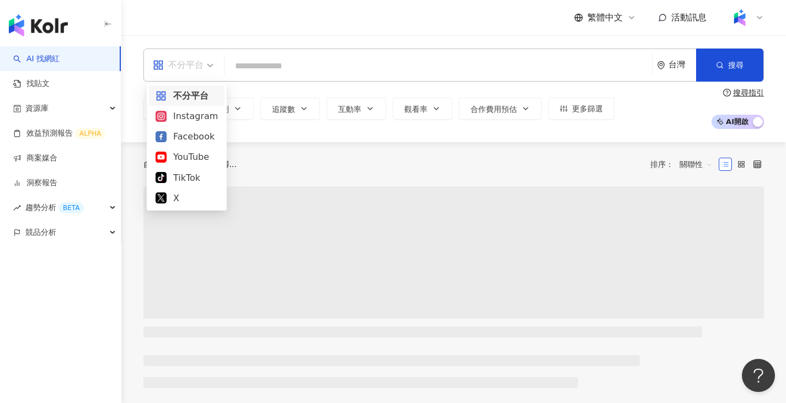
click at [211, 69] on span "不分平台" at bounding box center [183, 65] width 61 height 18
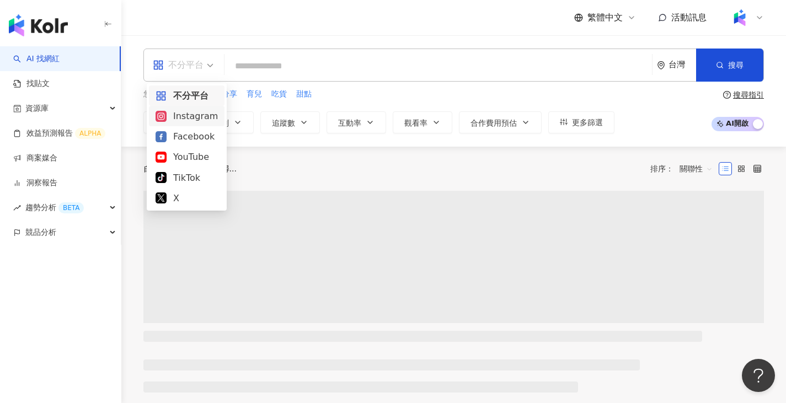
click at [195, 117] on div "Instagram" at bounding box center [187, 116] width 62 height 14
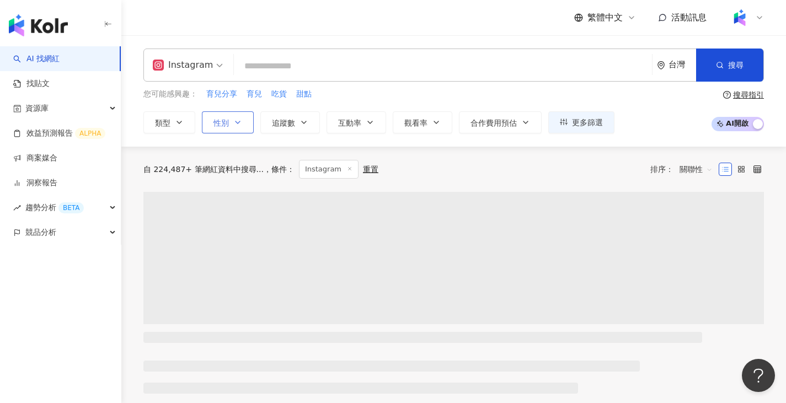
click at [236, 118] on icon "button" at bounding box center [237, 122] width 9 height 9
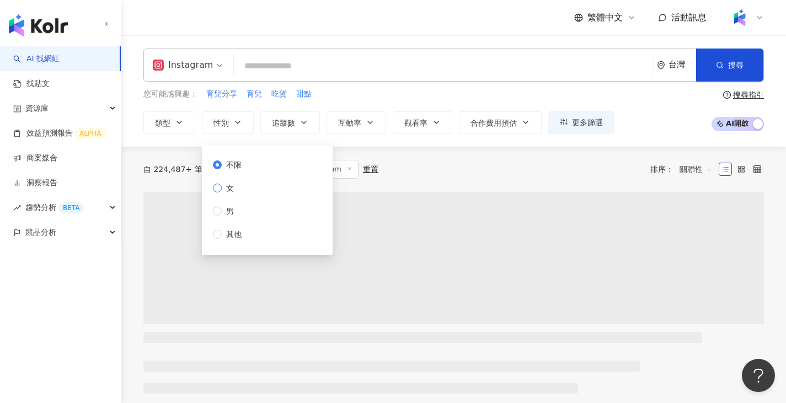
click at [234, 192] on span "女" at bounding box center [230, 188] width 17 height 12
click at [278, 120] on span "追蹤數" at bounding box center [283, 123] width 23 height 9
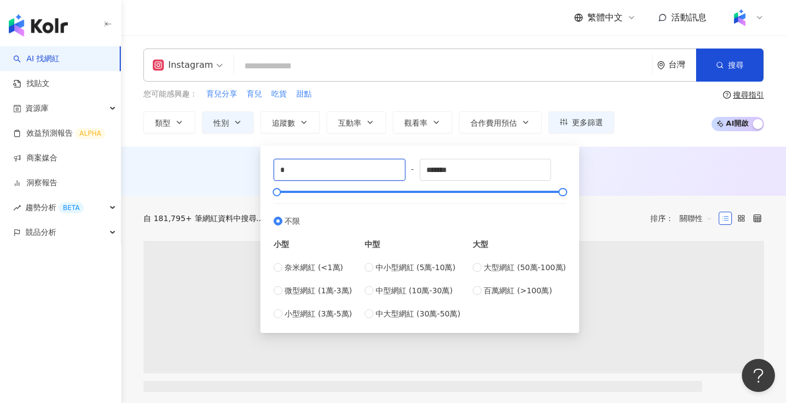
drag, startPoint x: 306, startPoint y: 164, endPoint x: 267, endPoint y: 165, distance: 39.2
click at [267, 165] on div "* - ******* 不限 小型 奈米網紅 (<1萬) 微型網紅 (1萬-3萬) 小型網紅 (3萬-5萬) 中型 中小型網紅 (5萬-10萬) 中型網紅 (…" at bounding box center [420, 239] width 306 height 174
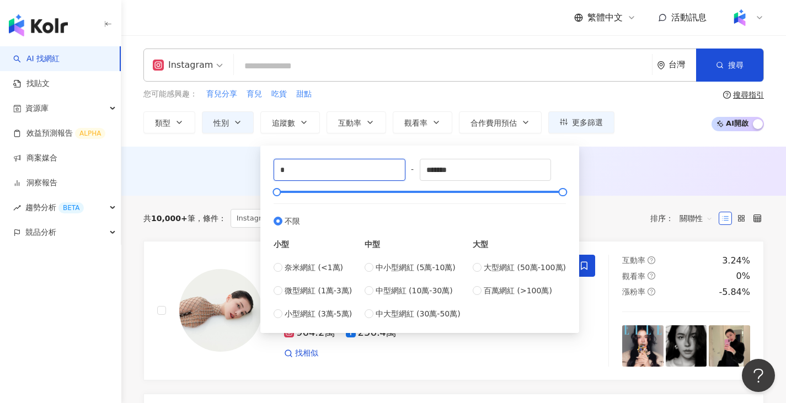
type input "*"
type input "*****"
drag, startPoint x: 475, startPoint y: 165, endPoint x: 380, endPoint y: 165, distance: 95.4
click at [380, 165] on div "***** - ******* 不限 小型 奈米網紅 (<1萬) 微型網紅 (1萬-3萬) 小型網紅 (3萬-5萬) 中型 中小型網紅 (5萬-10萬) 中型…" at bounding box center [420, 239] width 292 height 161
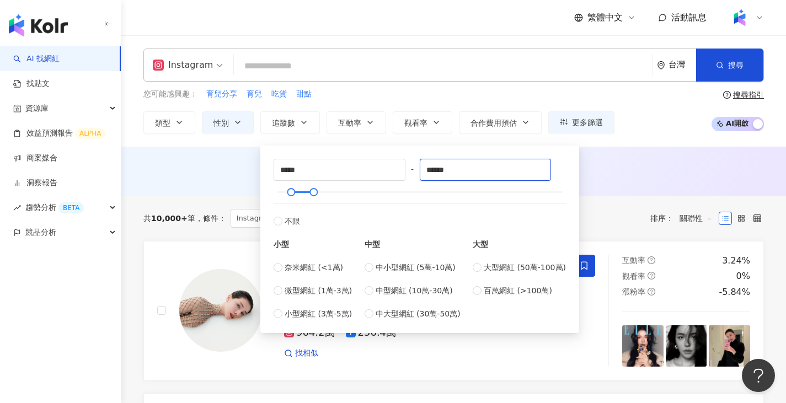
type input "******"
click at [426, 107] on div "您可能感興趣： 育兒分享 育兒 吃貨 甜點 類型 性別 追蹤數 互動率 觀看率 合作費用預估 更多篩選 不限 女 男 其他 ***** - ****** 不限…" at bounding box center [378, 110] width 471 height 45
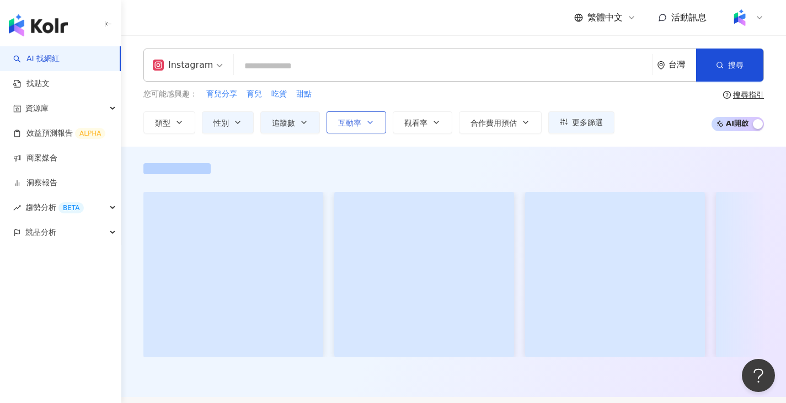
click at [351, 127] on span "互動率" at bounding box center [349, 123] width 23 height 9
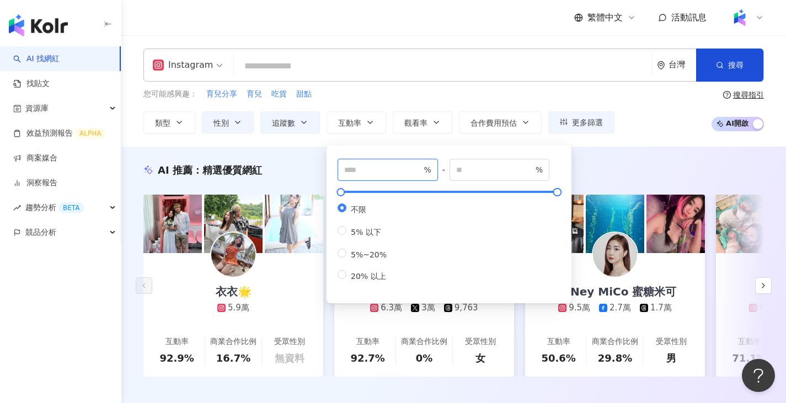
click at [375, 172] on input "number" at bounding box center [382, 170] width 77 height 12
type input "***"
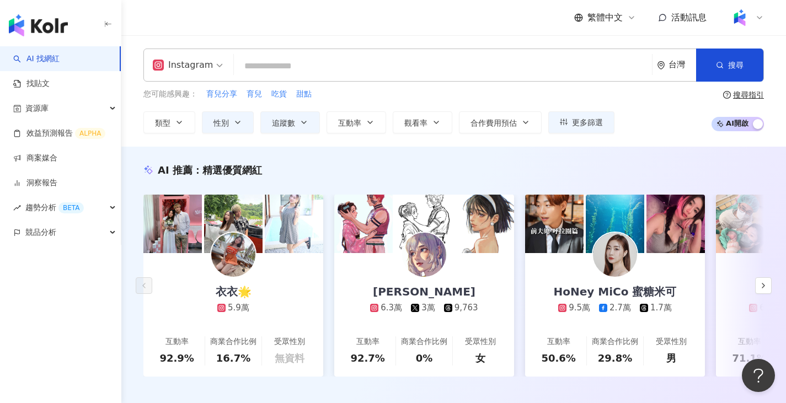
click at [453, 102] on div "您可能感興趣： 育兒分享 育兒 吃貨 甜點 類型 性別 追蹤數 互動率 觀看率 合作費用預估 更多篩選 不限 女 男 其他 ***** - ****** 不限…" at bounding box center [378, 110] width 471 height 45
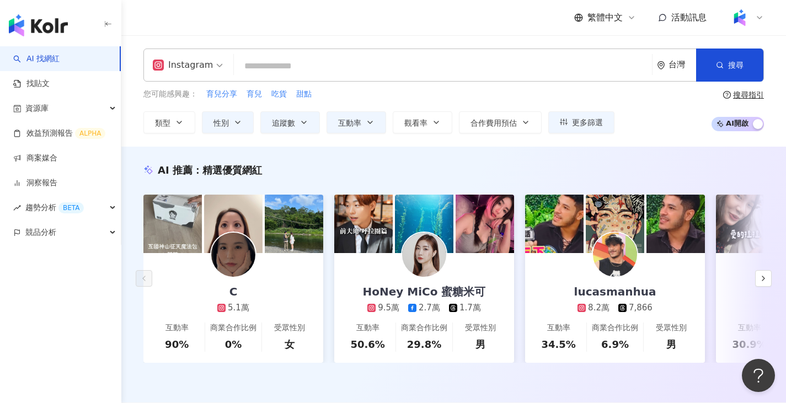
click at [339, 68] on input "search" at bounding box center [442, 66] width 409 height 21
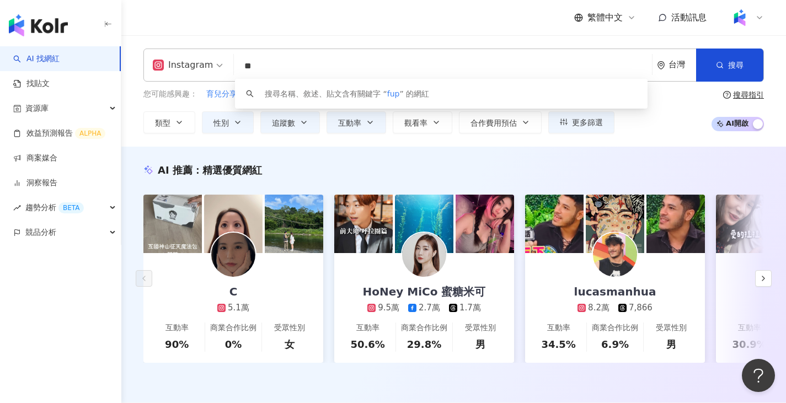
type input "*"
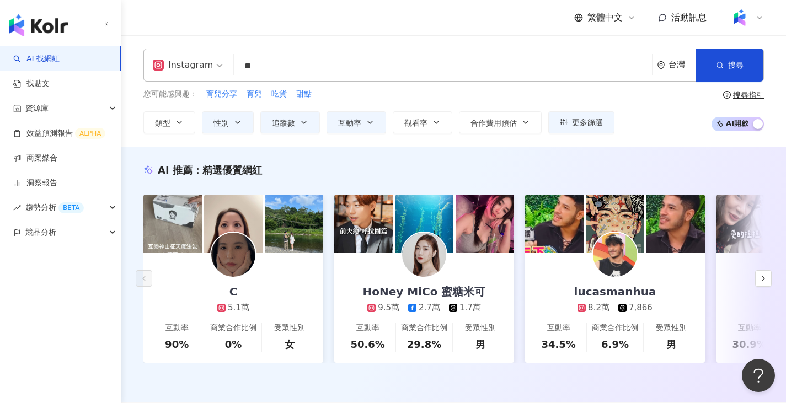
type input "*"
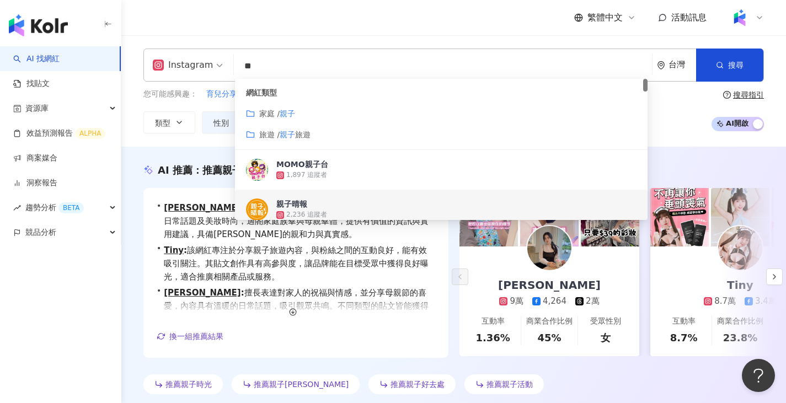
click at [452, 299] on div "• 柯柯 : 此網紅專注於親子經驗與生活分享，涵蓋親子餐廳、日常話題及美妝時尚，適閤家庭族羣與母親羣體，提供有價值的資訊與實用建議，具備強烈的親和力與真實感。…" at bounding box center [453, 277] width 621 height 178
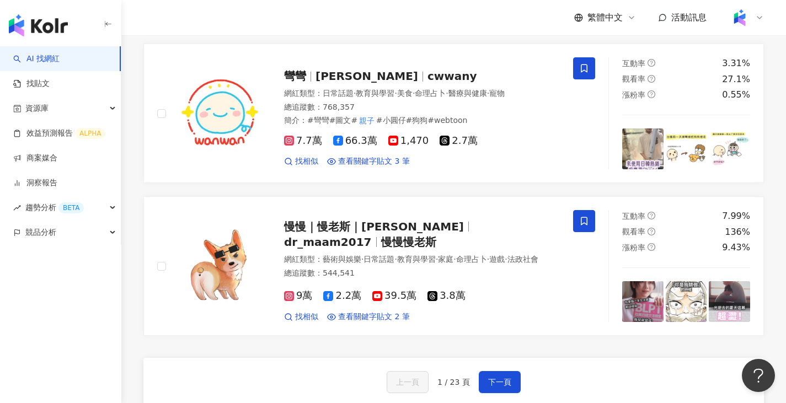
scroll to position [2041, 0]
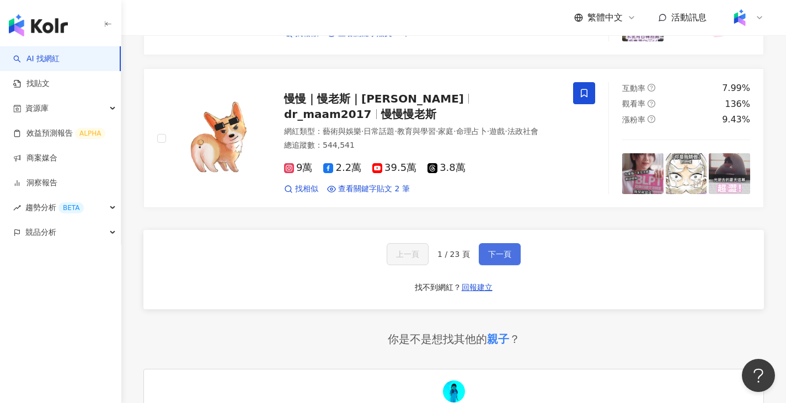
click at [513, 265] on button "下一頁" at bounding box center [500, 254] width 42 height 22
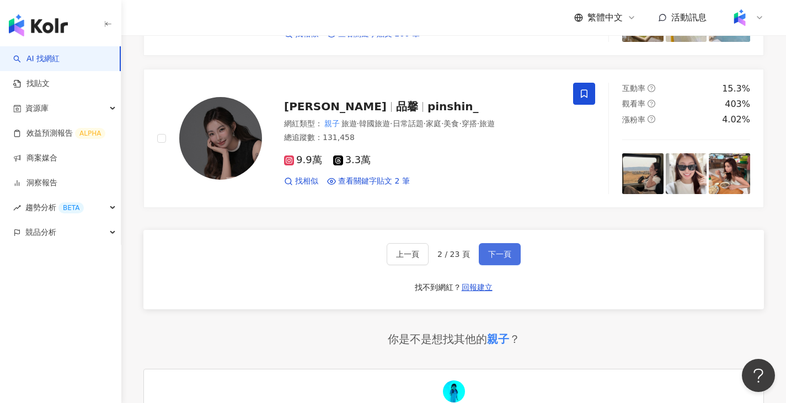
click at [504, 259] on span "下一頁" at bounding box center [499, 254] width 23 height 9
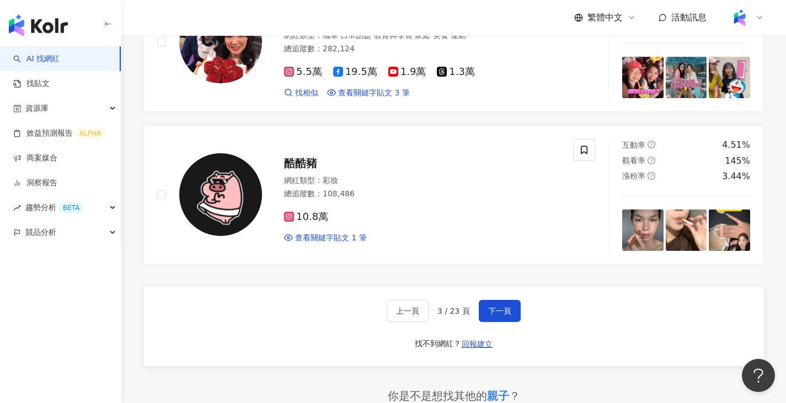
scroll to position [2015, 0]
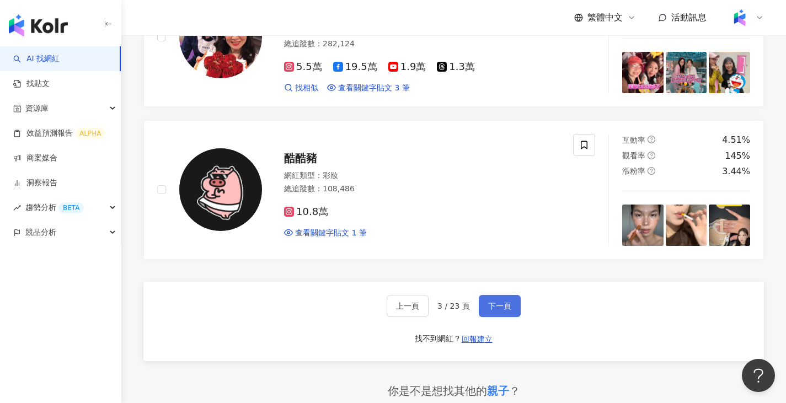
click at [506, 311] on span "下一頁" at bounding box center [499, 306] width 23 height 9
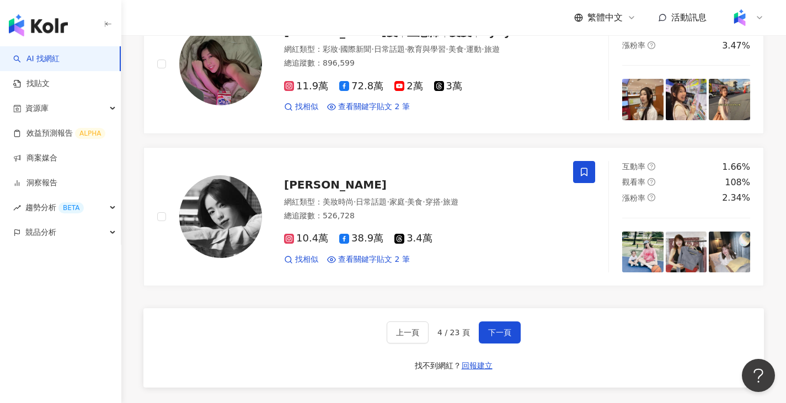
scroll to position [1983, 0]
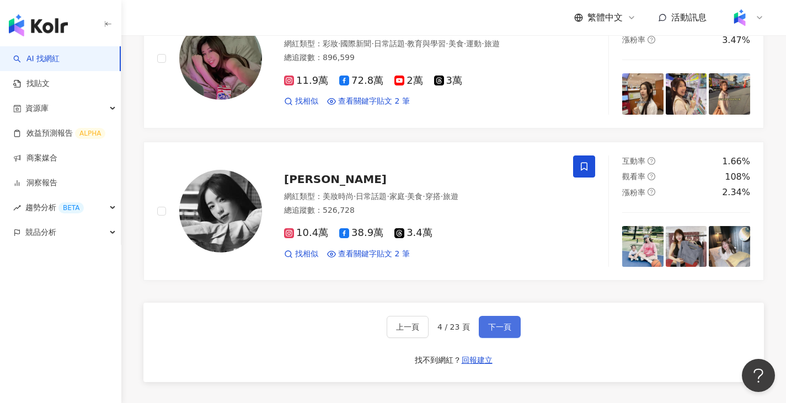
click at [493, 331] on span "下一頁" at bounding box center [499, 327] width 23 height 9
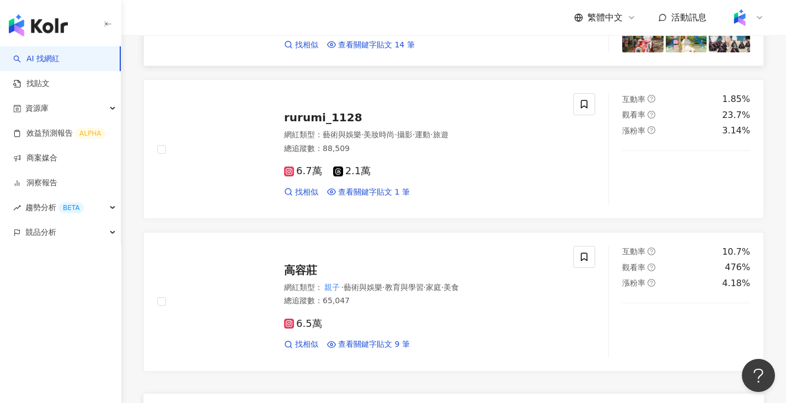
scroll to position [1988, 0]
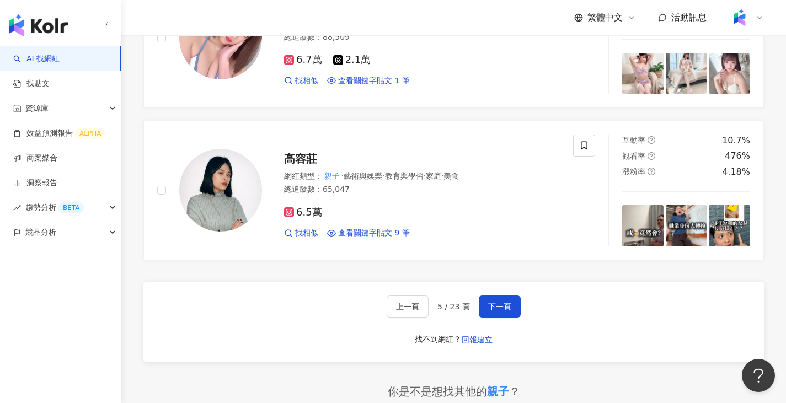
click at [502, 318] on button "下一頁" at bounding box center [500, 307] width 42 height 22
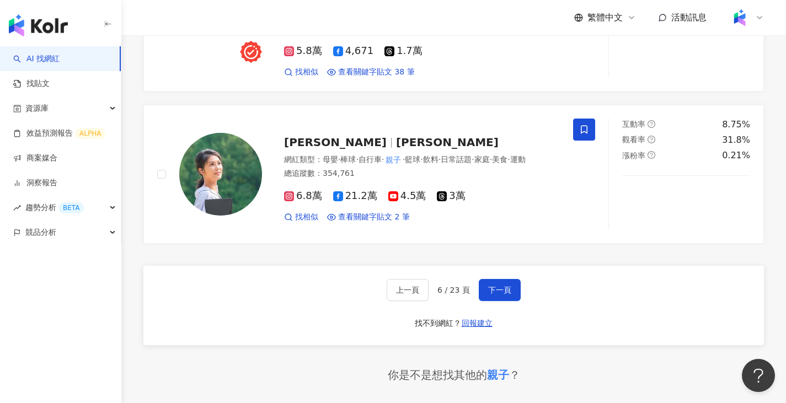
scroll to position [2013, 0]
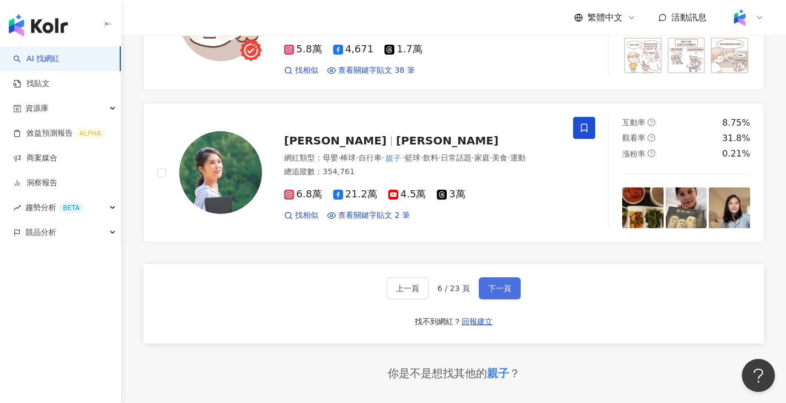
click at [502, 293] on span "下一頁" at bounding box center [499, 288] width 23 height 9
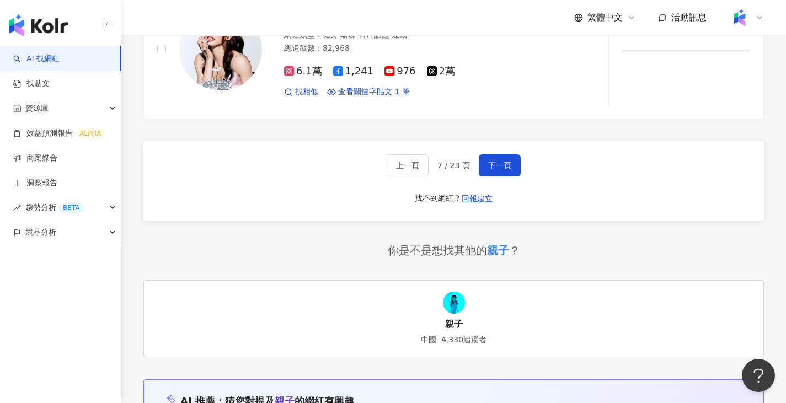
scroll to position [2133, 0]
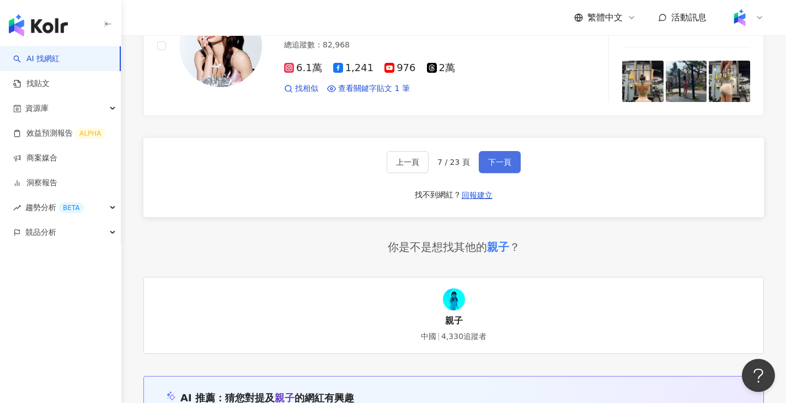
click at [506, 167] on span "下一頁" at bounding box center [499, 162] width 23 height 9
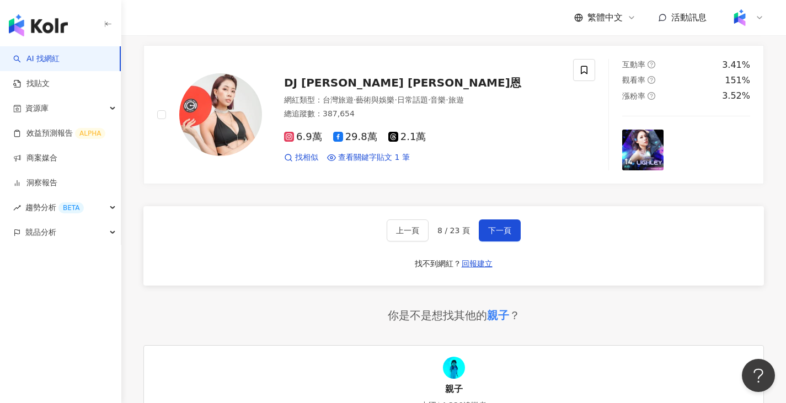
scroll to position [2077, 0]
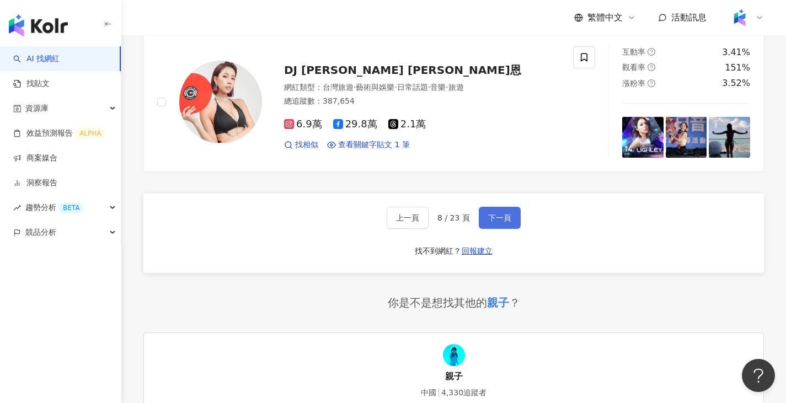
click at [507, 222] on span "下一頁" at bounding box center [499, 217] width 23 height 9
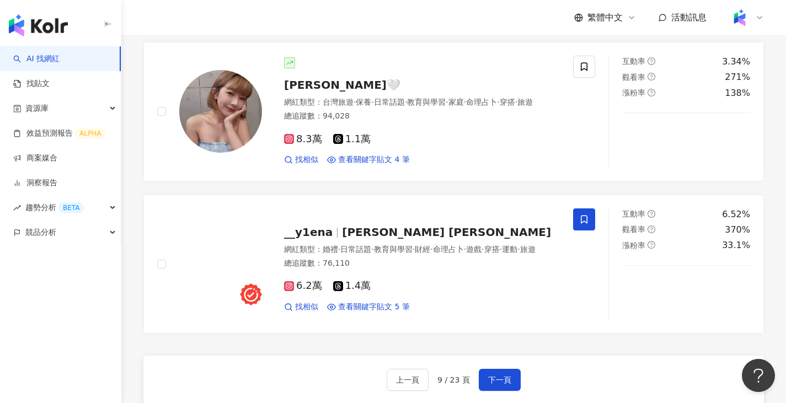
scroll to position [1948, 0]
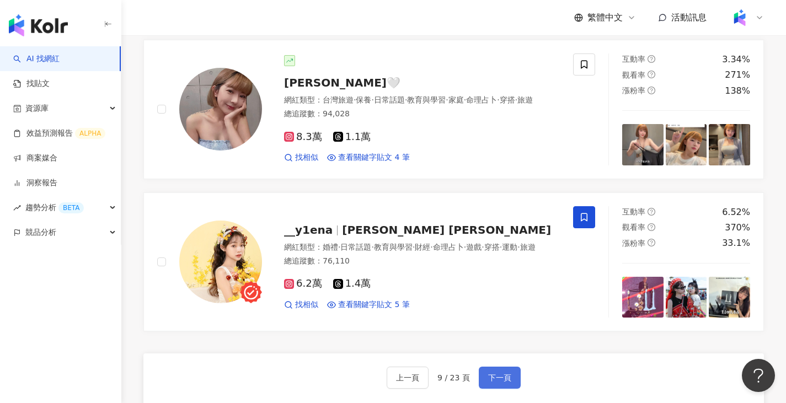
click at [489, 379] on span "下一頁" at bounding box center [499, 377] width 23 height 9
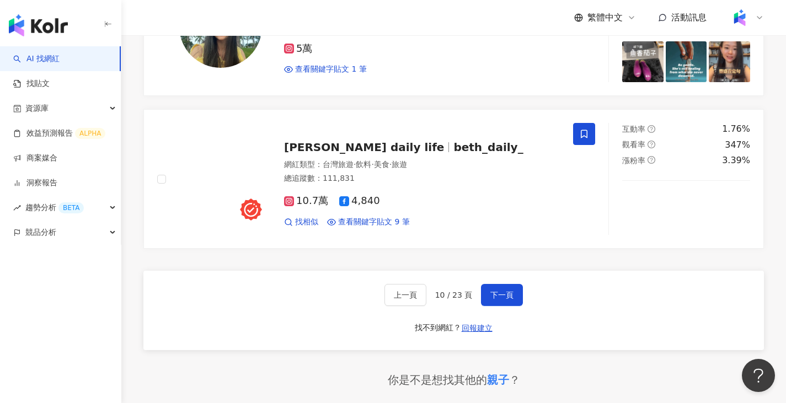
scroll to position [2042, 0]
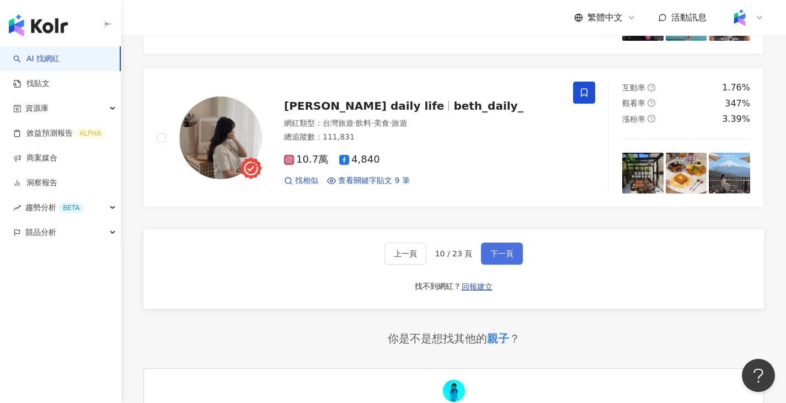
click at [507, 265] on button "下一頁" at bounding box center [502, 254] width 42 height 22
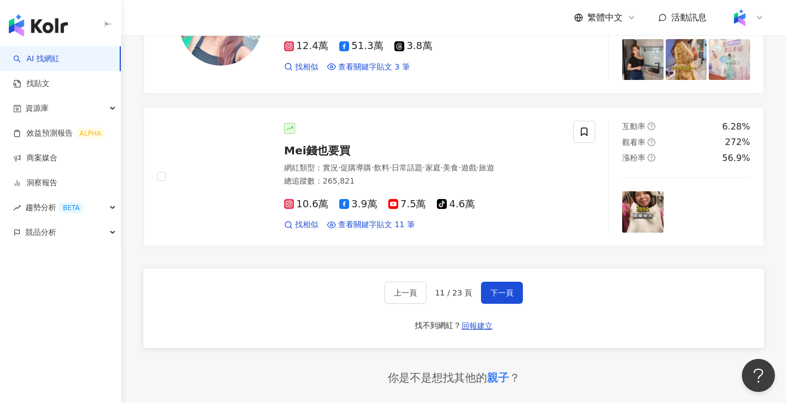
scroll to position [2020, 0]
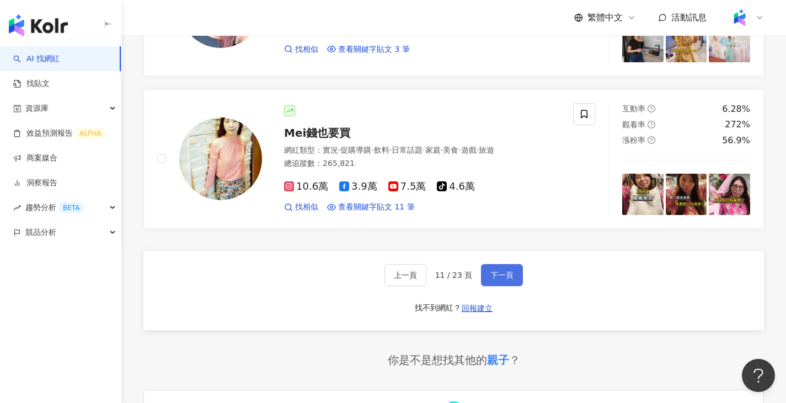
click at [499, 280] on span "下一頁" at bounding box center [501, 275] width 23 height 9
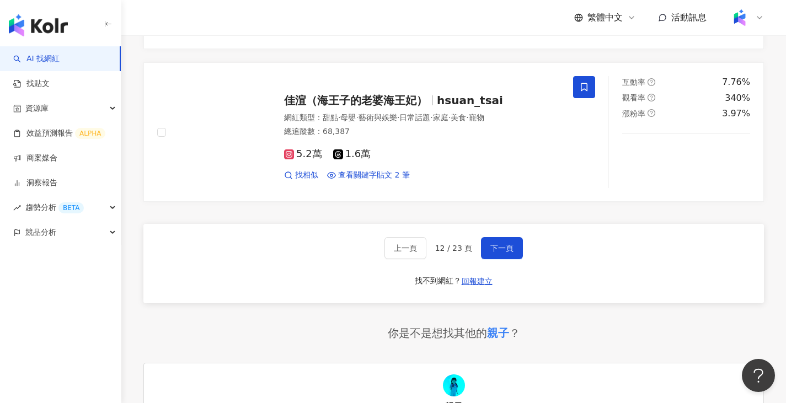
scroll to position [2051, 0]
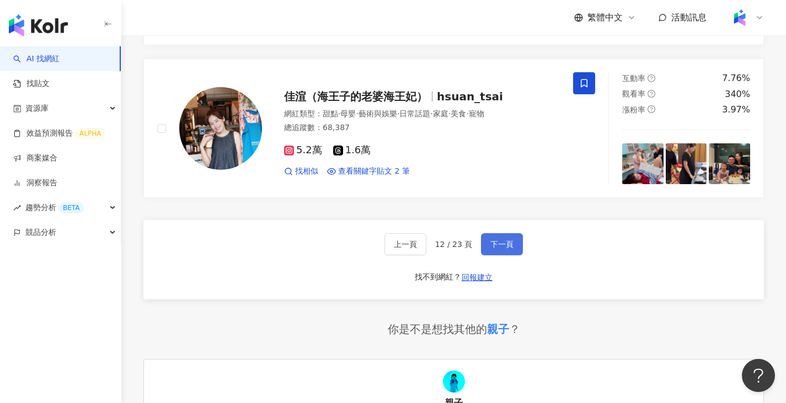
click at [502, 249] on span "下一頁" at bounding box center [501, 244] width 23 height 9
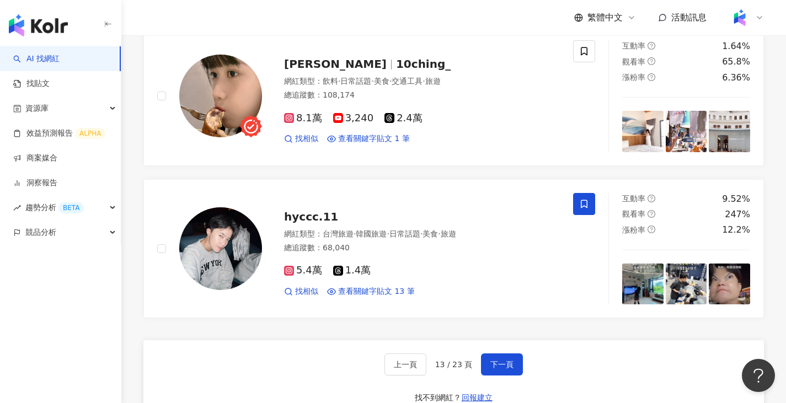
scroll to position [1945, 0]
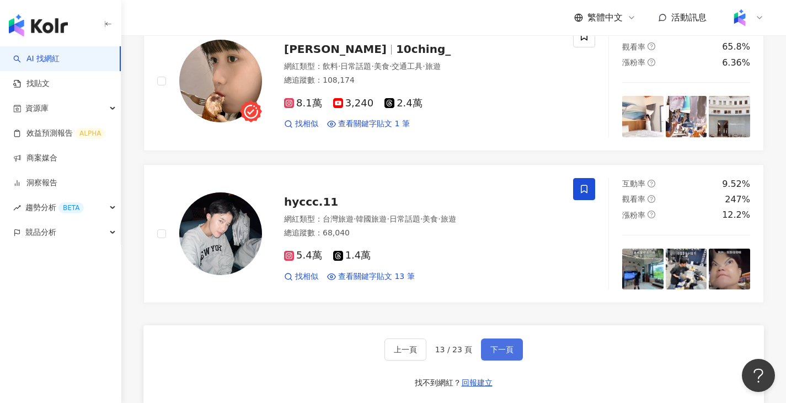
click at [514, 361] on button "下一頁" at bounding box center [502, 350] width 42 height 22
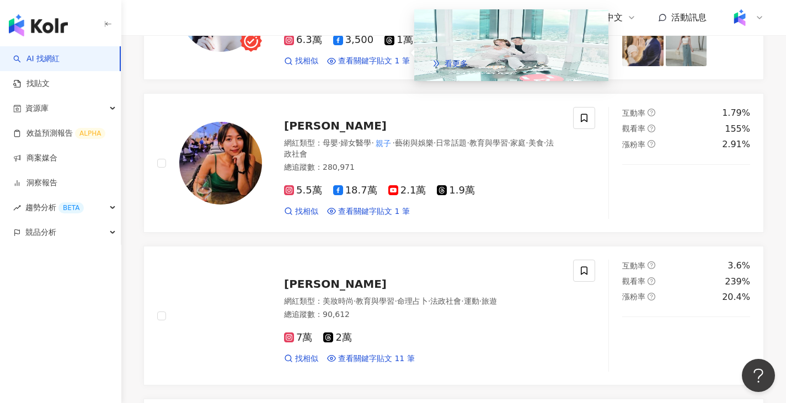
scroll to position [1111, 0]
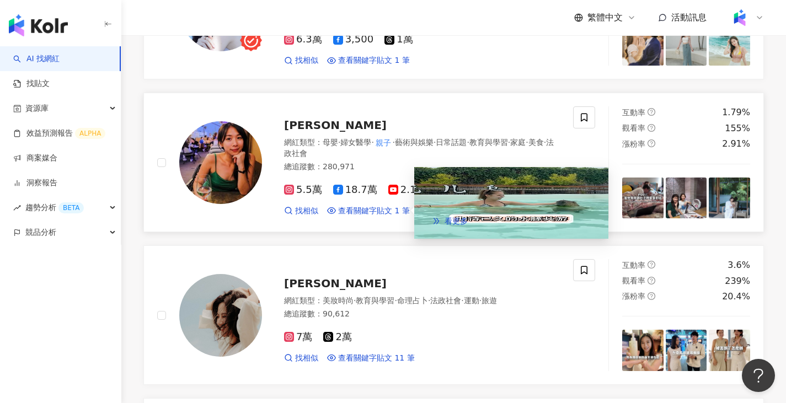
drag, startPoint x: 385, startPoint y: 221, endPoint x: 320, endPoint y: 140, distance: 103.6
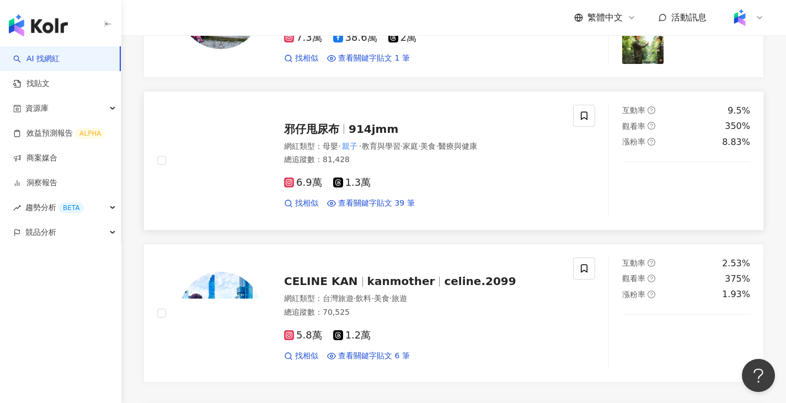
scroll to position [2049, 0]
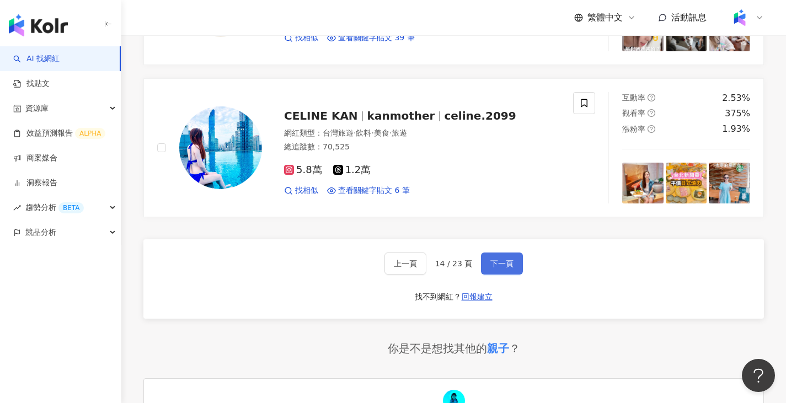
click at [516, 273] on button "下一頁" at bounding box center [502, 264] width 42 height 22
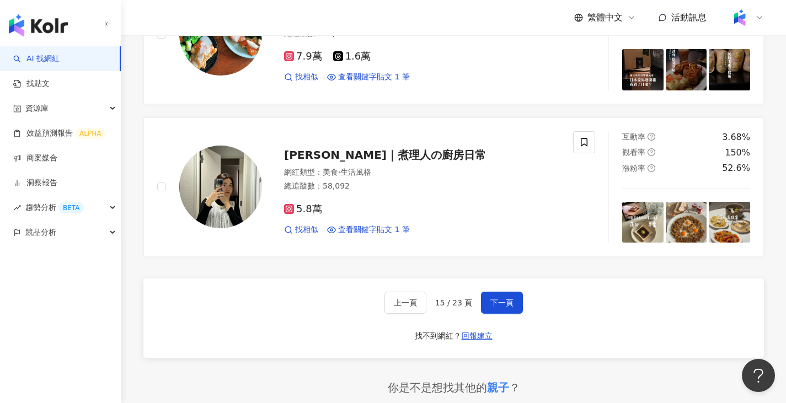
scroll to position [2006, 0]
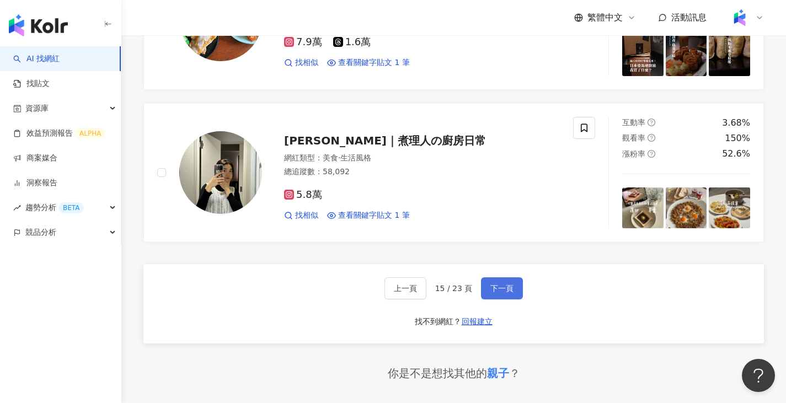
click at [511, 293] on span "下一頁" at bounding box center [501, 288] width 23 height 9
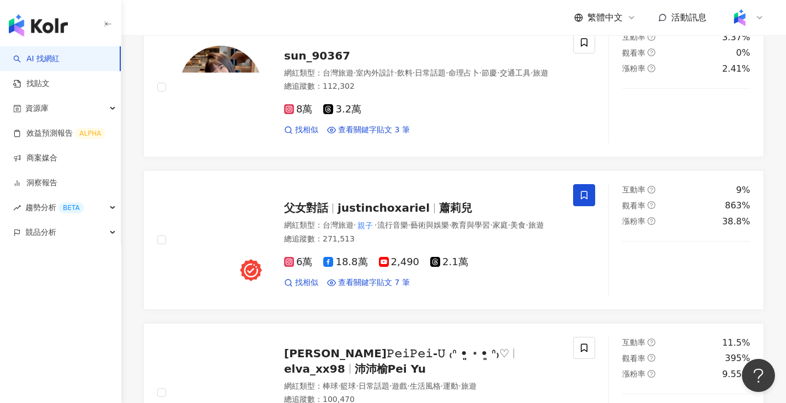
scroll to position [1803, 0]
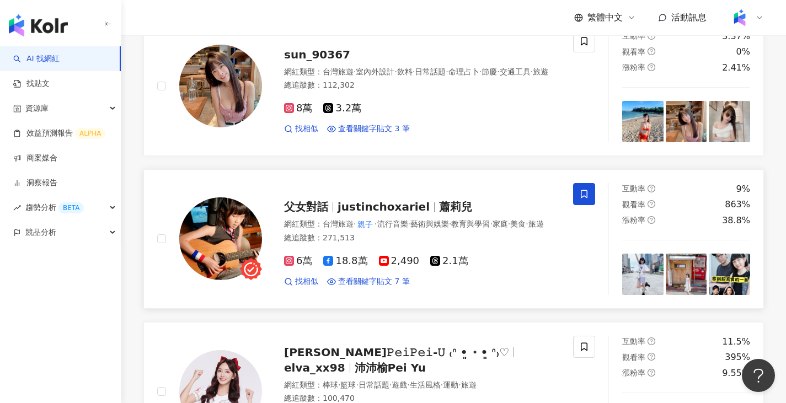
drag, startPoint x: 313, startPoint y: 207, endPoint x: 355, endPoint y: 213, distance: 42.9
click at [355, 213] on span "justinchoxariel" at bounding box center [384, 206] width 92 height 13
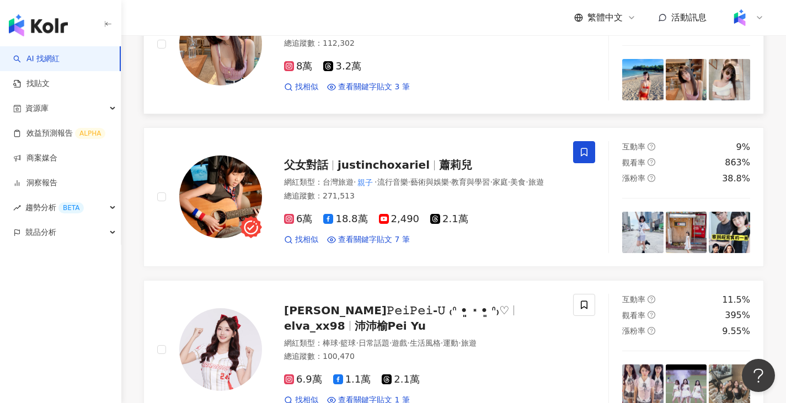
scroll to position [1969, 0]
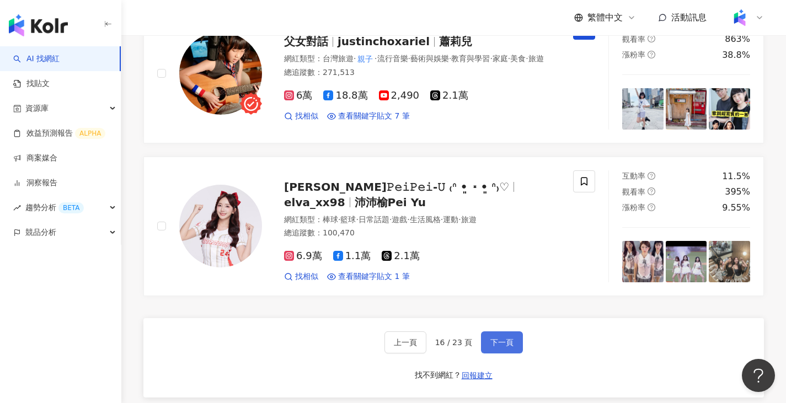
click at [497, 347] on span "下一頁" at bounding box center [501, 342] width 23 height 9
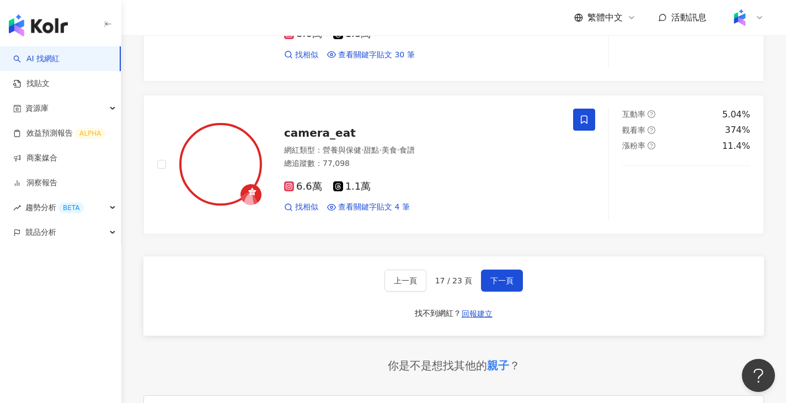
scroll to position [2016, 0]
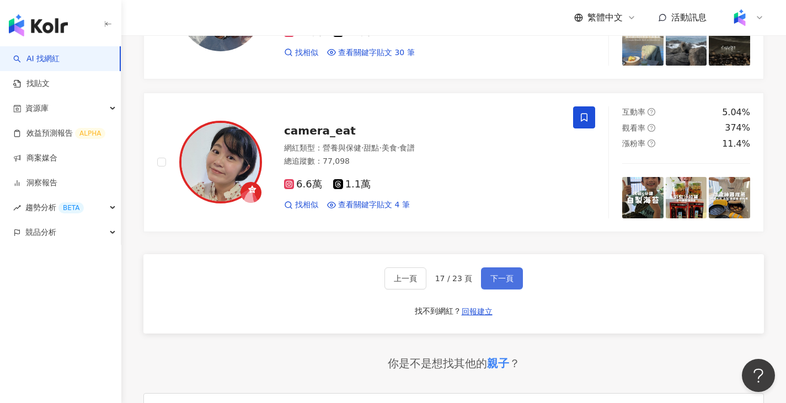
click at [504, 290] on button "下一頁" at bounding box center [502, 279] width 42 height 22
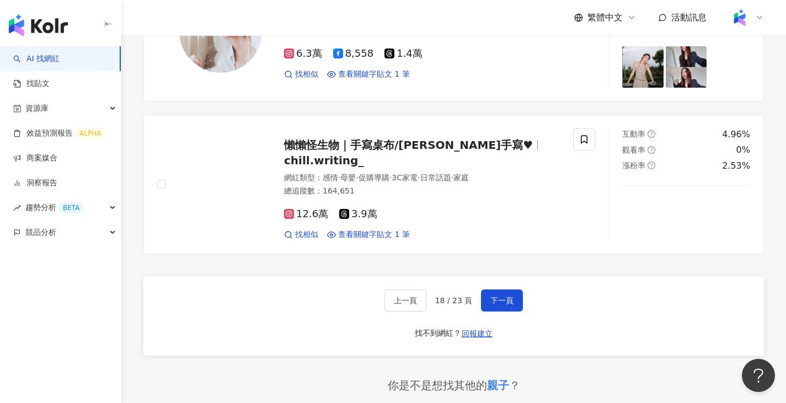
scroll to position [2024, 0]
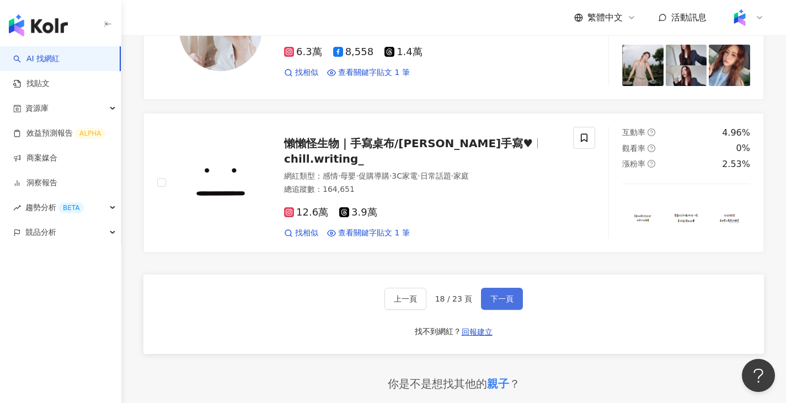
click at [486, 292] on button "下一頁" at bounding box center [502, 299] width 42 height 22
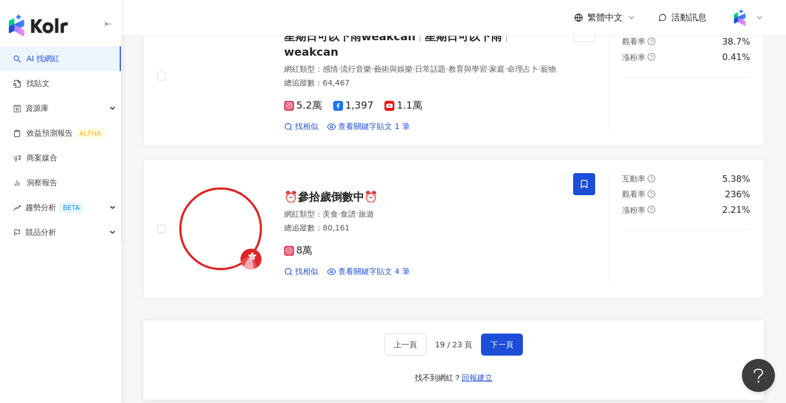
scroll to position [1974, 0]
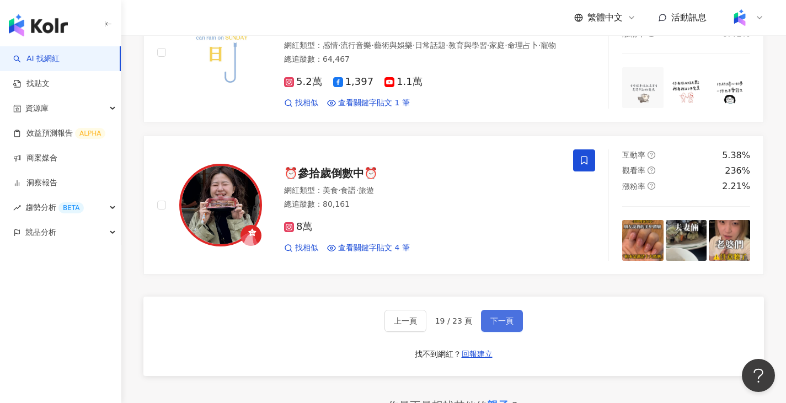
click at [504, 325] on span "下一頁" at bounding box center [501, 321] width 23 height 9
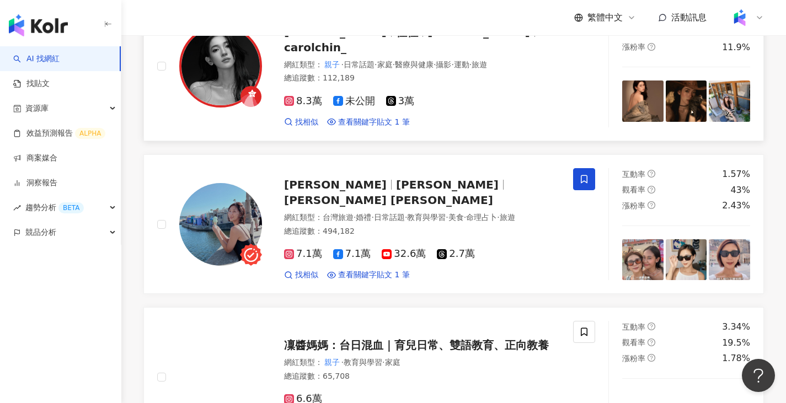
scroll to position [1535, 0]
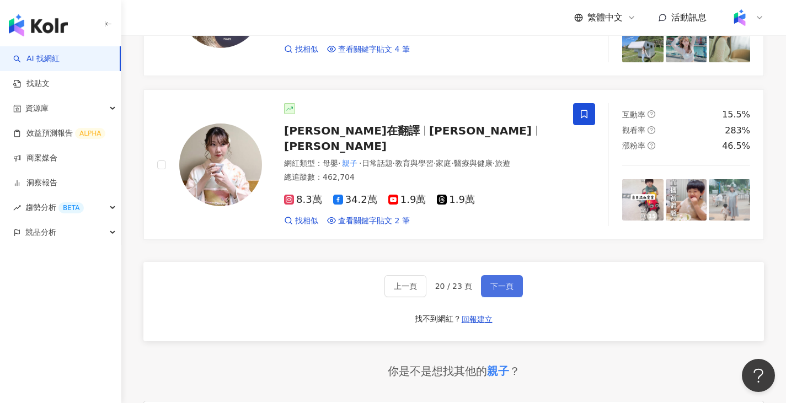
click at [490, 291] on span "下一頁" at bounding box center [501, 286] width 23 height 9
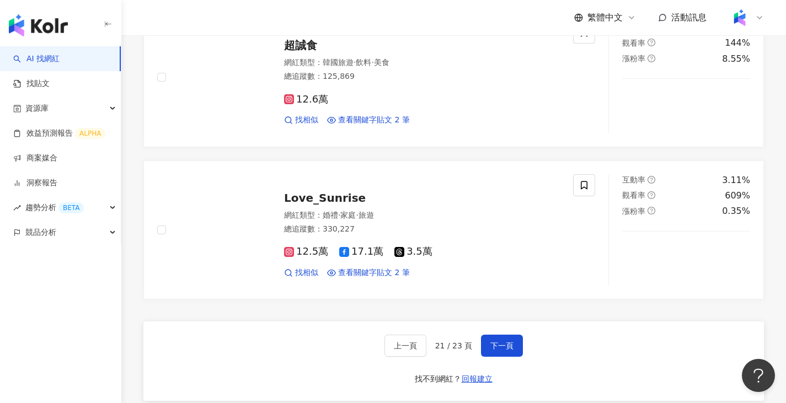
scroll to position [1988, 0]
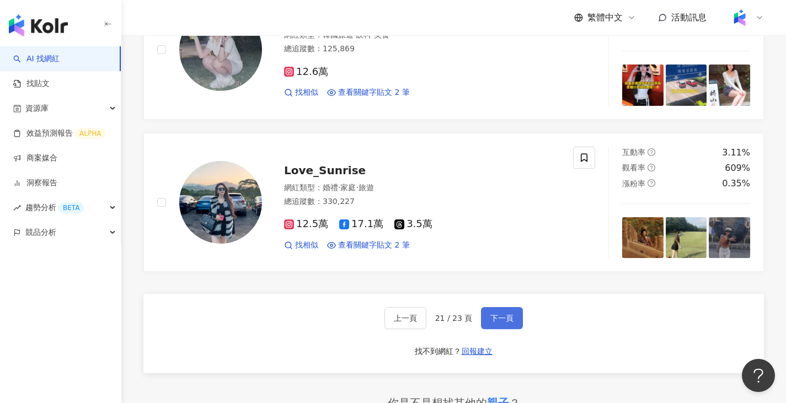
click at [503, 323] on span "下一頁" at bounding box center [501, 318] width 23 height 9
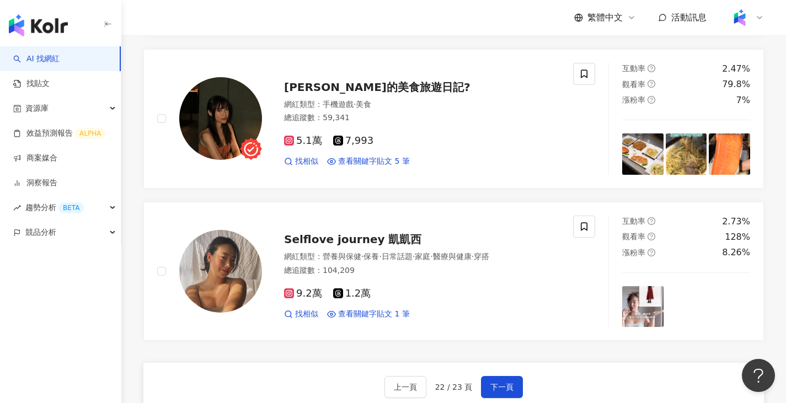
scroll to position [1971, 0]
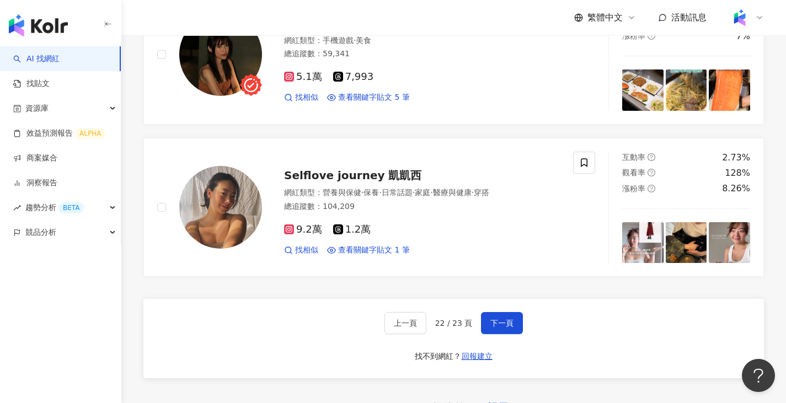
drag, startPoint x: 495, startPoint y: 344, endPoint x: 488, endPoint y: 333, distance: 12.4
click at [495, 334] on button "下一頁" at bounding box center [502, 323] width 42 height 22
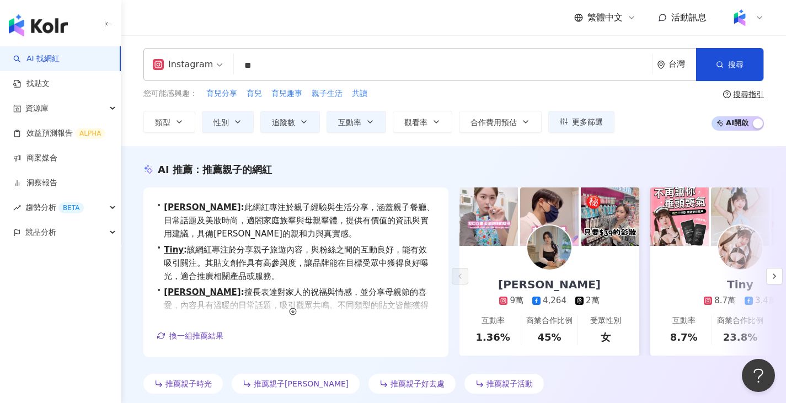
scroll to position [0, 0]
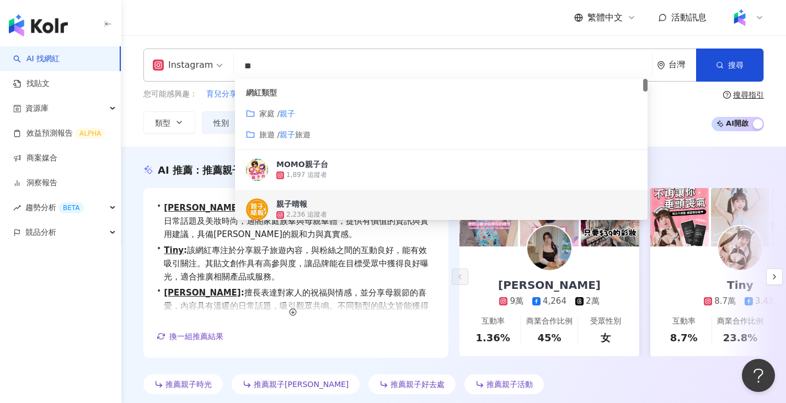
drag, startPoint x: 342, startPoint y: 74, endPoint x: 224, endPoint y: 56, distance: 119.0
click at [224, 56] on div "Instagram ** 台灣 搜尋 cbe2179b-2b8f-417a-9e2f-af77eca0f1f9 ef1fed9f-5b8a-487c-b325…" at bounding box center [453, 65] width 621 height 33
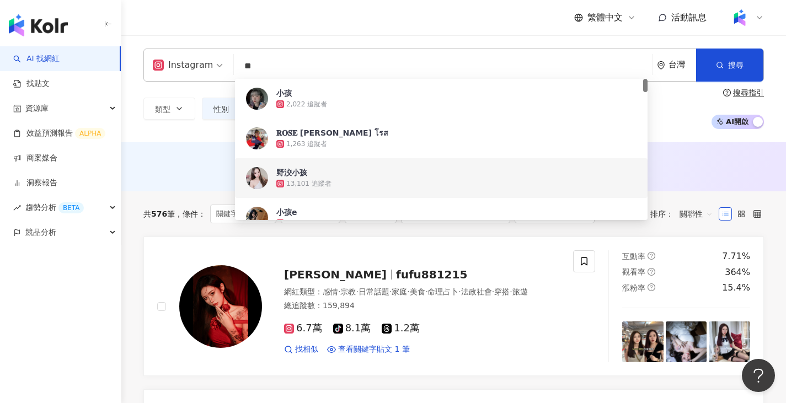
click at [356, 229] on div "共 576 筆 條件 ： 關鍵字：小孩 Instagram 性別：女 追蹤數：50,000-130,000 互動率：2% 以上 重置 排序： 關聯性" at bounding box center [453, 213] width 621 height 45
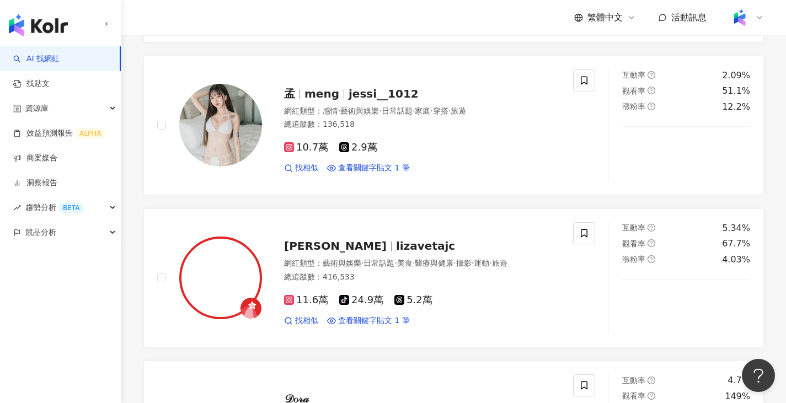
scroll to position [1765, 0]
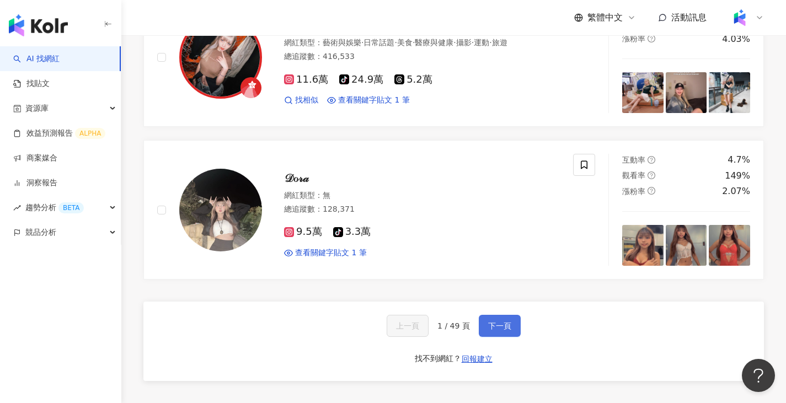
click at [502, 330] on span "下一頁" at bounding box center [499, 326] width 23 height 9
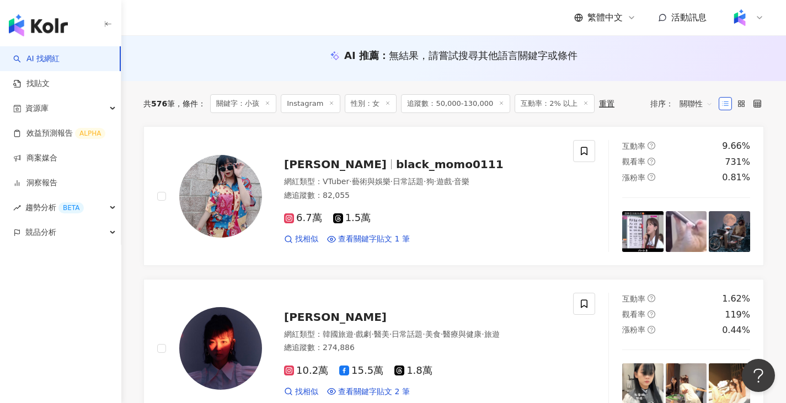
scroll to position [0, 0]
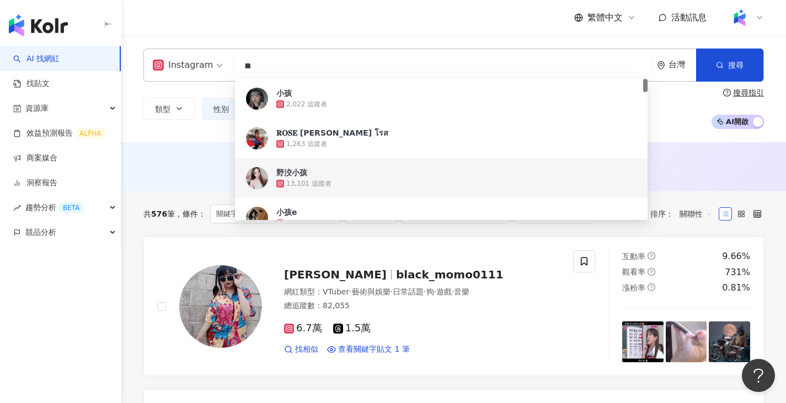
drag, startPoint x: 360, startPoint y: 71, endPoint x: 158, endPoint y: 24, distance: 207.1
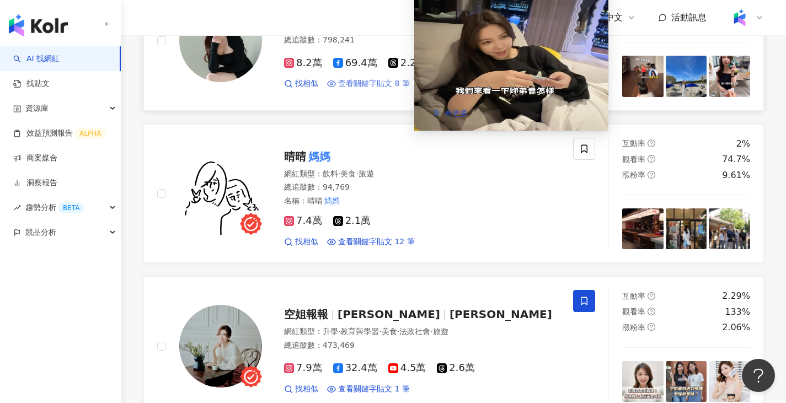
scroll to position [566, 0]
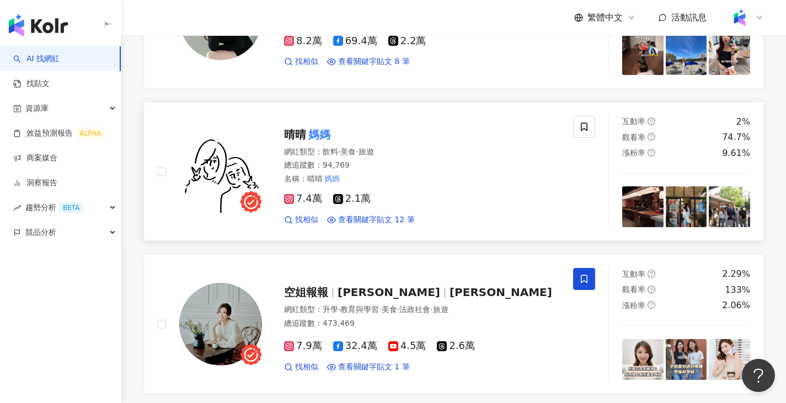
type input "**"
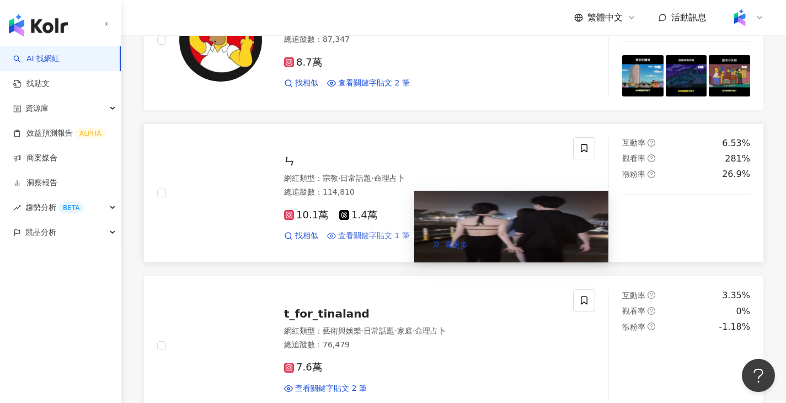
scroll to position [1780, 0]
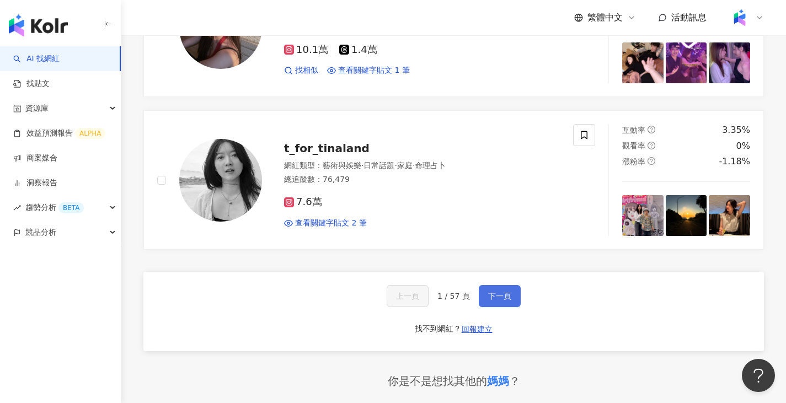
click at [482, 307] on button "下一頁" at bounding box center [500, 296] width 42 height 22
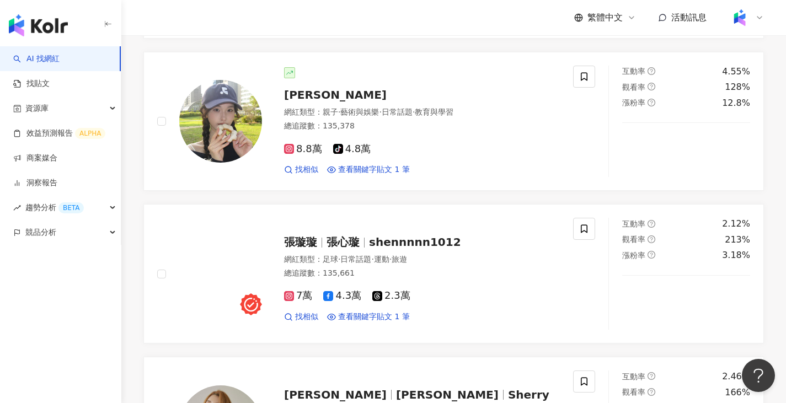
scroll to position [1786, 0]
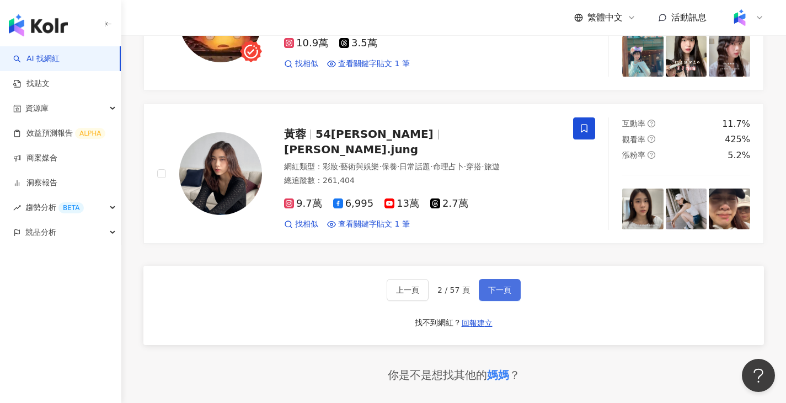
click at [490, 295] on span "下一頁" at bounding box center [499, 290] width 23 height 9
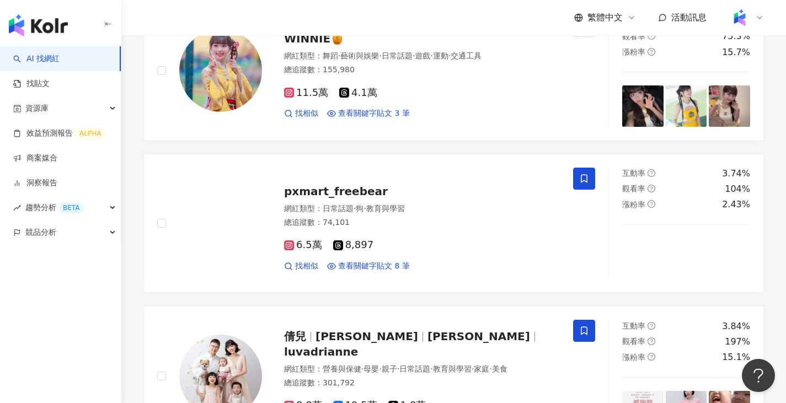
scroll to position [993, 0]
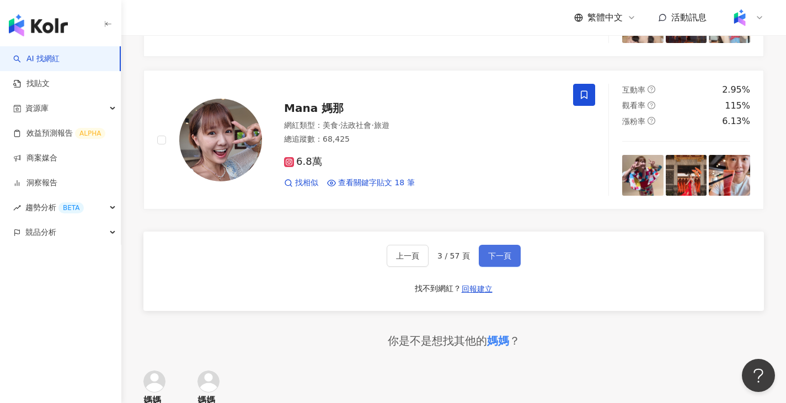
click at [505, 260] on span "下一頁" at bounding box center [499, 256] width 23 height 9
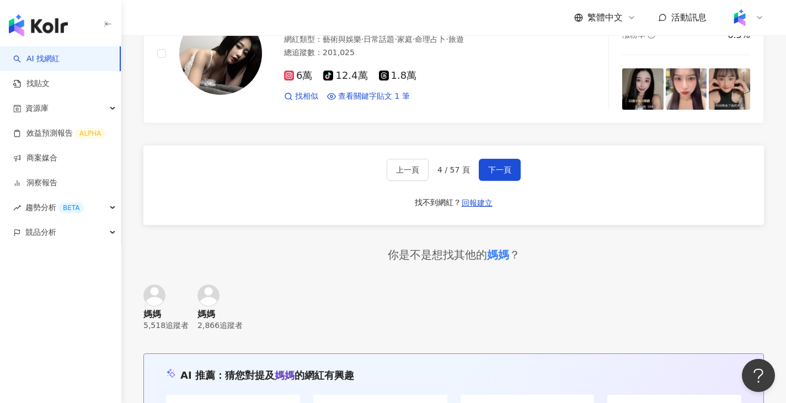
scroll to position [1842, 0]
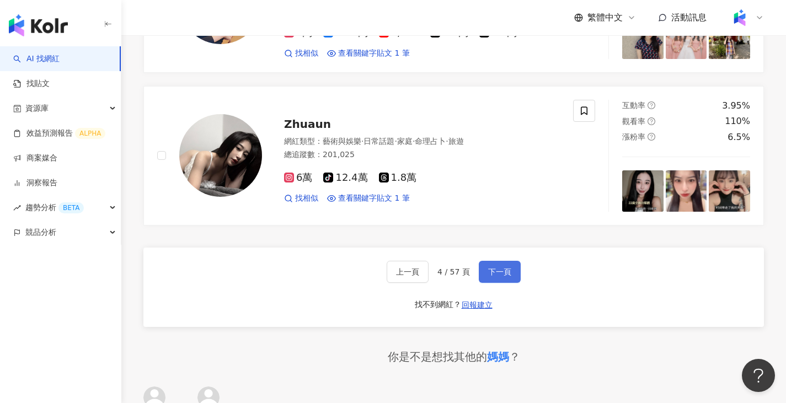
click at [494, 276] on span "下一頁" at bounding box center [499, 272] width 23 height 9
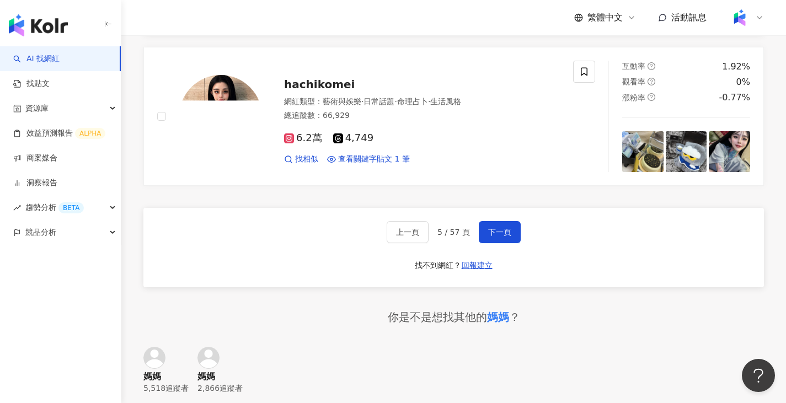
scroll to position [1863, 0]
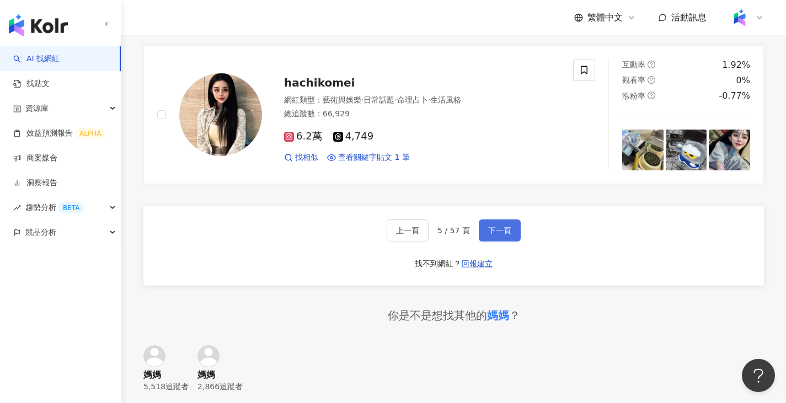
click at [510, 242] on button "下一頁" at bounding box center [500, 231] width 42 height 22
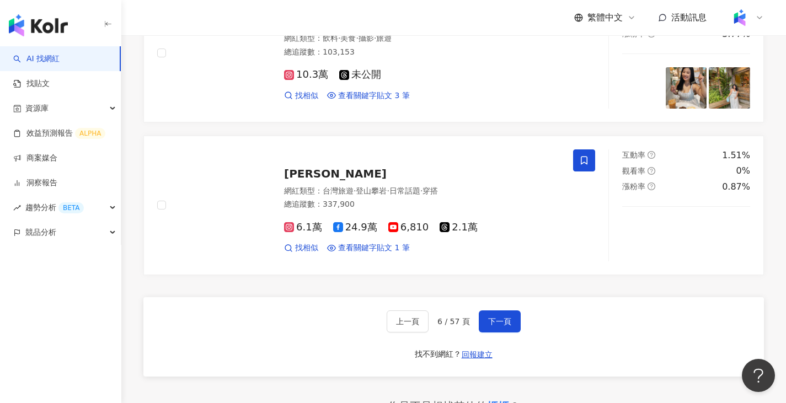
scroll to position [1773, 0]
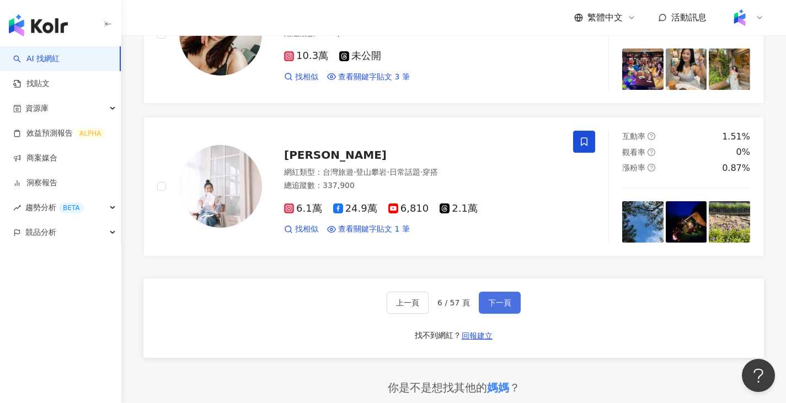
click at [491, 307] on span "下一頁" at bounding box center [499, 302] width 23 height 9
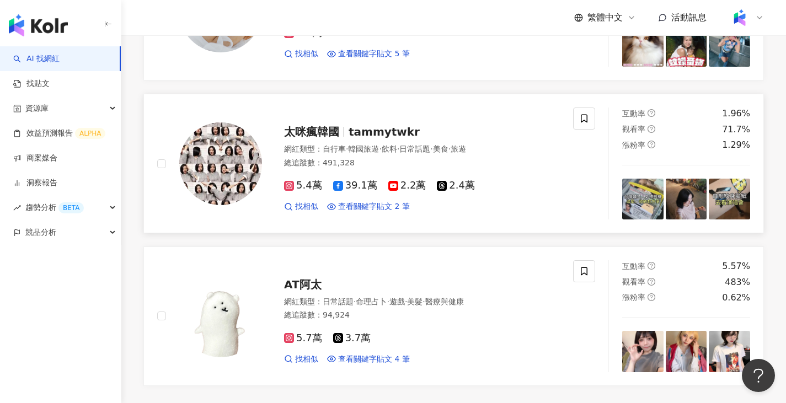
scroll to position [1777, 0]
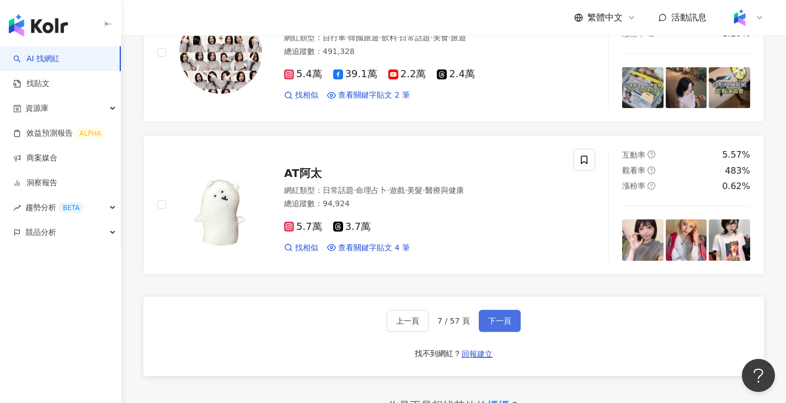
click at [490, 325] on button "下一頁" at bounding box center [500, 321] width 42 height 22
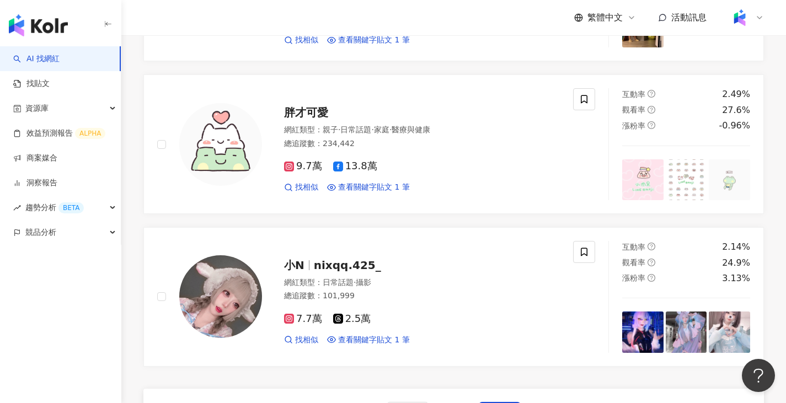
scroll to position [1840, 0]
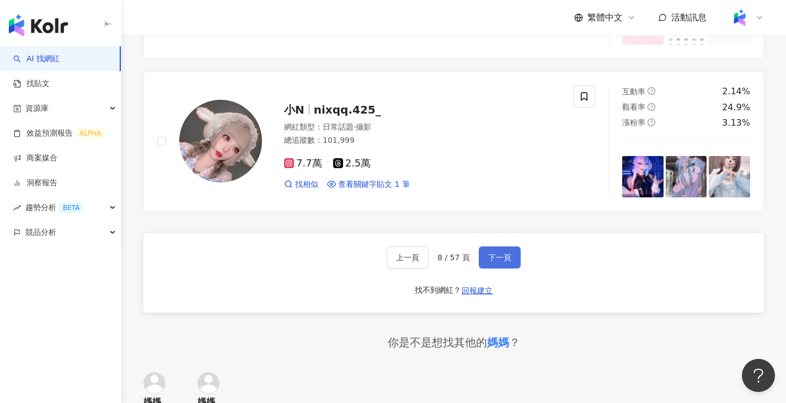
click at [504, 267] on button "下一頁" at bounding box center [500, 258] width 42 height 22
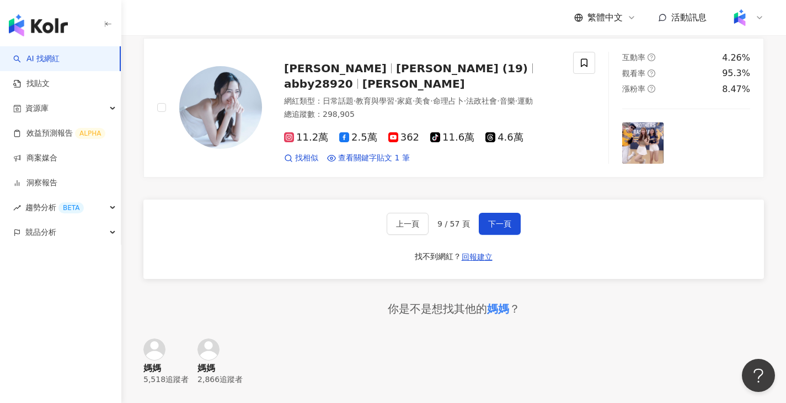
scroll to position [1875, 0]
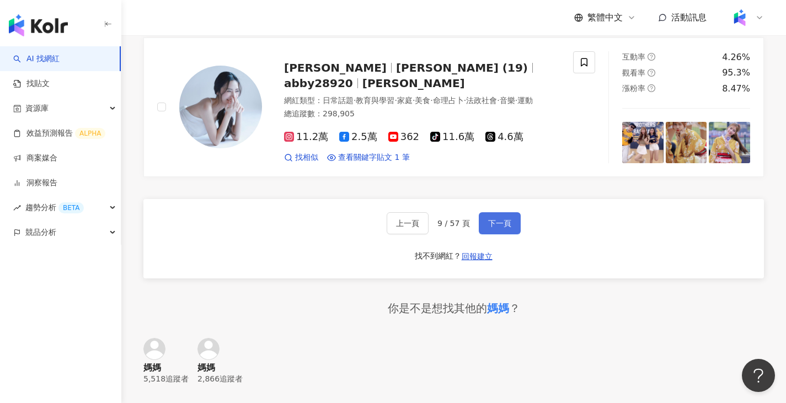
click at [507, 225] on span "下一頁" at bounding box center [499, 223] width 23 height 9
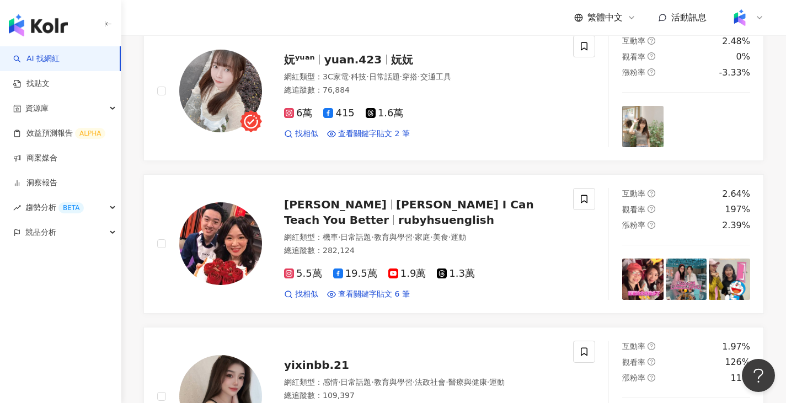
scroll to position [1740, 0]
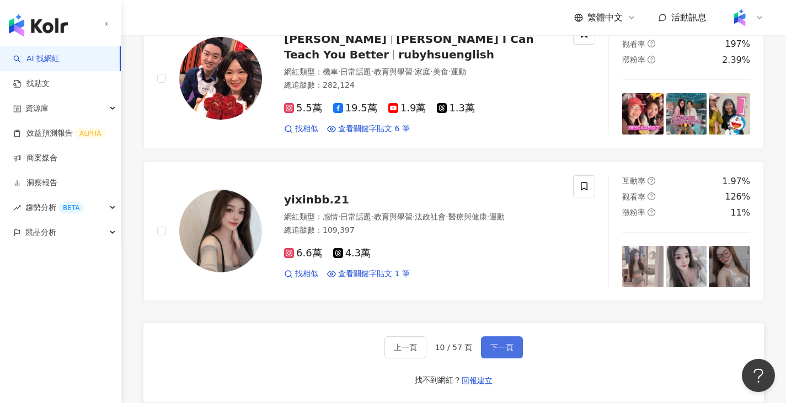
click at [486, 359] on button "下一頁" at bounding box center [502, 347] width 42 height 22
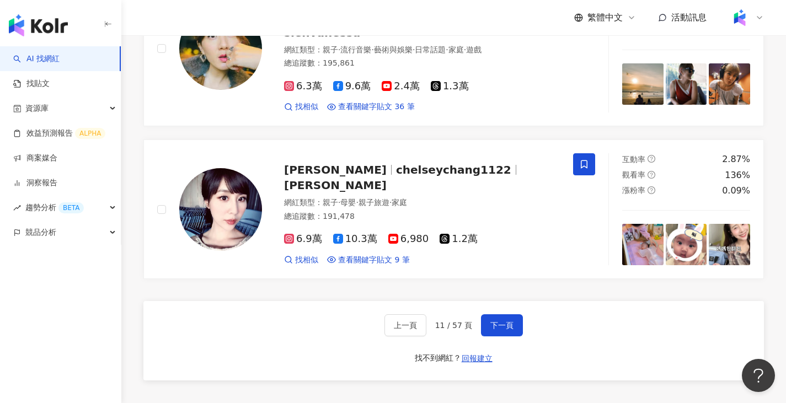
scroll to position [1812, 0]
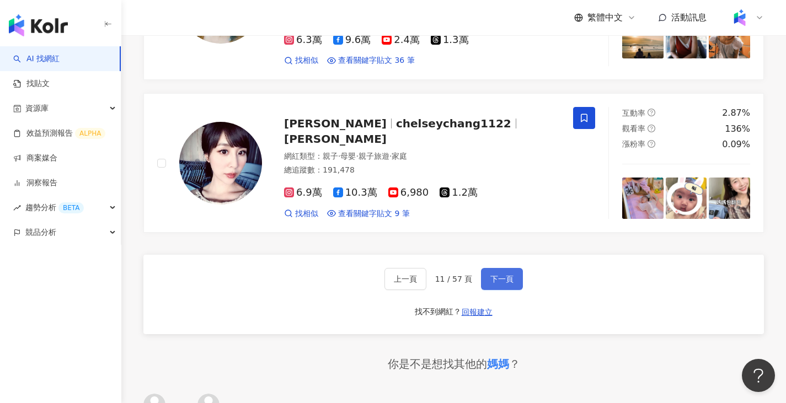
click at [494, 283] on span "下一頁" at bounding box center [501, 279] width 23 height 9
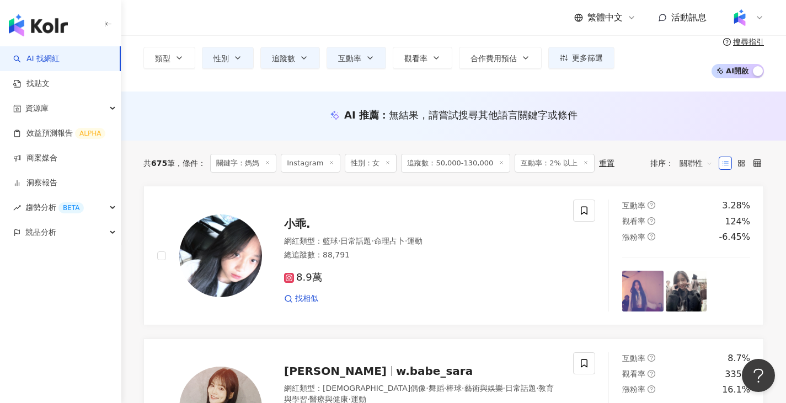
scroll to position [0, 0]
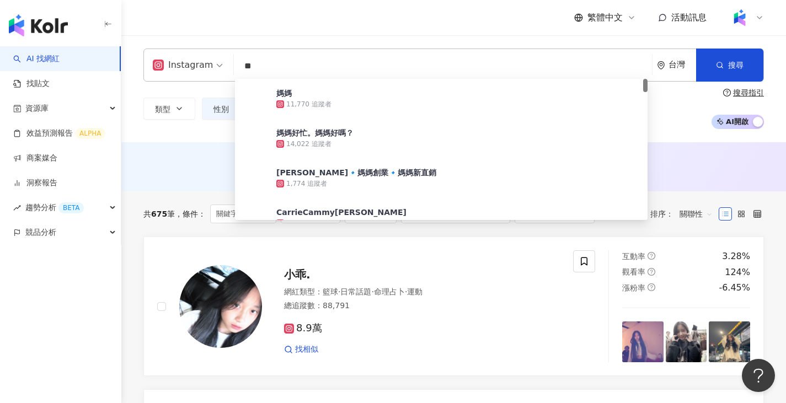
drag, startPoint x: 307, startPoint y: 64, endPoint x: 220, endPoint y: 58, distance: 87.3
click at [220, 58] on div "Instagram ** 台灣 搜尋 0a69c590-2fab-4996-90c1-23dc287c19f5 媽媽 11,770 追蹤者 媽媽好忙。媽媽好嗎…" at bounding box center [453, 65] width 621 height 33
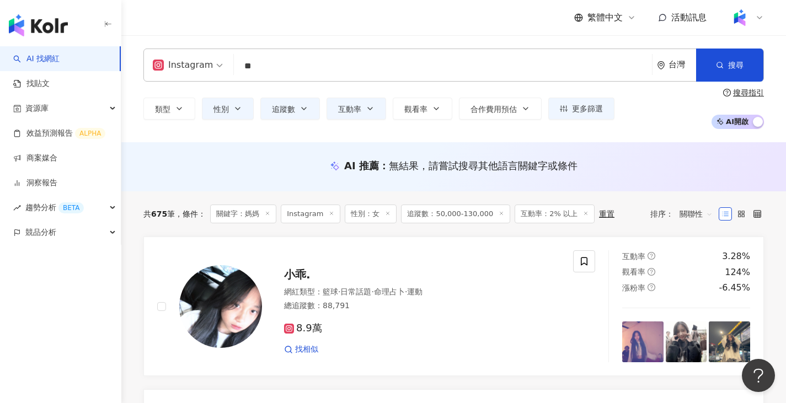
type input "*"
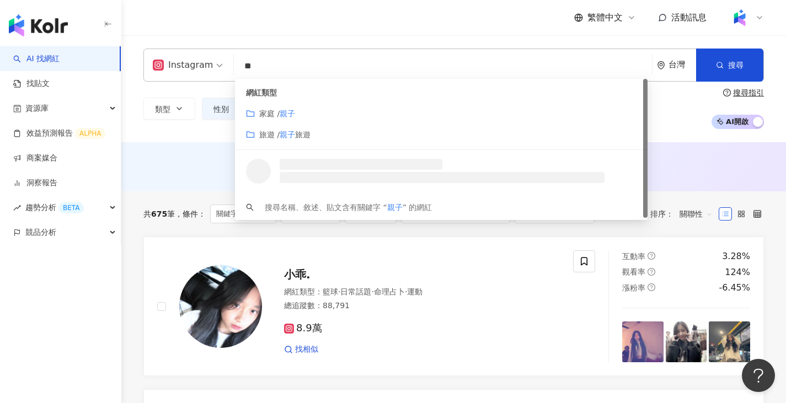
click at [295, 114] on mark "親子" at bounding box center [287, 113] width 15 height 9
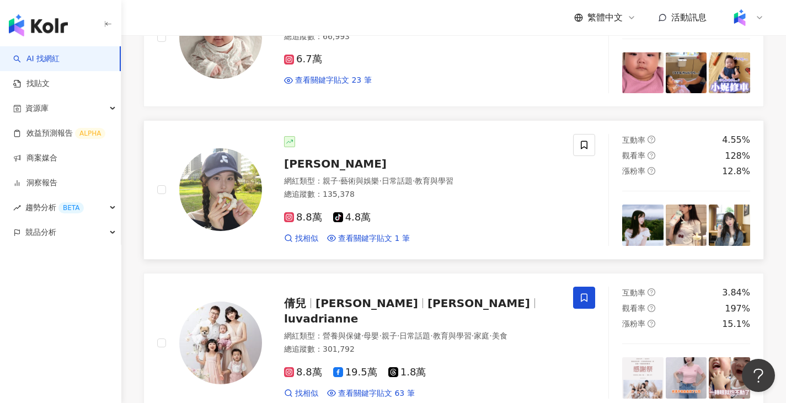
scroll to position [276, 0]
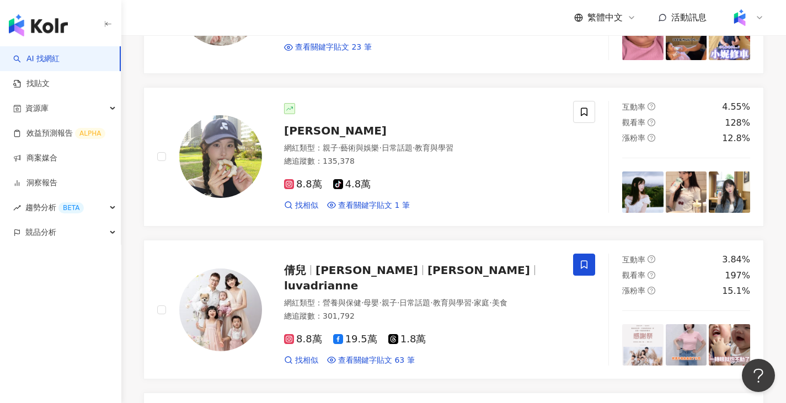
type input "**"
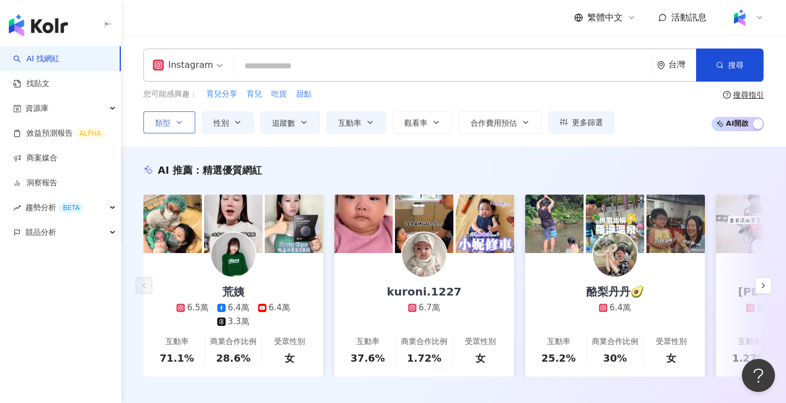
click at [192, 126] on button "類型" at bounding box center [169, 122] width 52 height 22
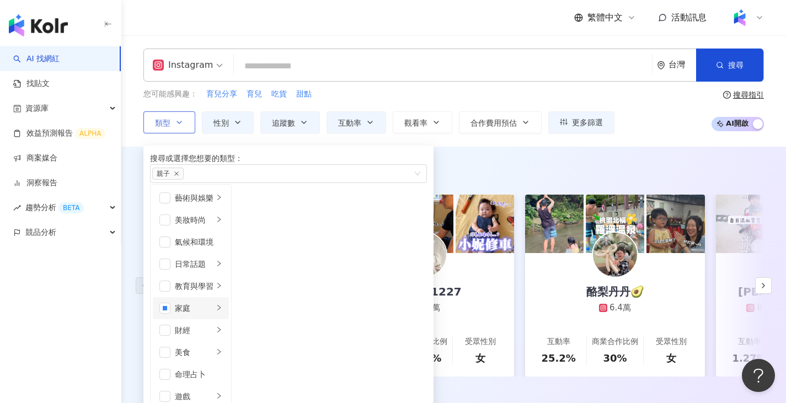
click at [222, 313] on div "button" at bounding box center [219, 308] width 7 height 10
click at [495, 176] on div "AI 推薦 ： 精選優質網紅" at bounding box center [453, 170] width 621 height 14
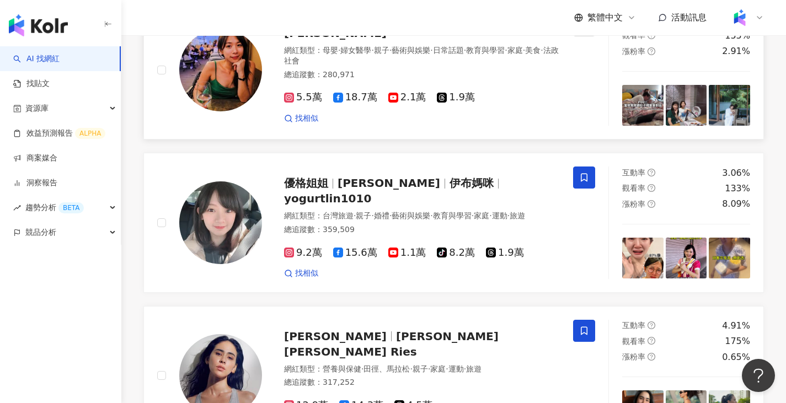
scroll to position [1930, 0]
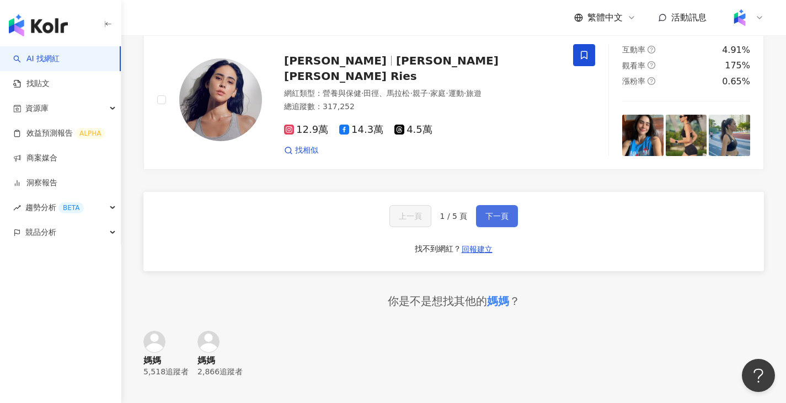
click at [511, 227] on button "下一頁" at bounding box center [497, 216] width 42 height 22
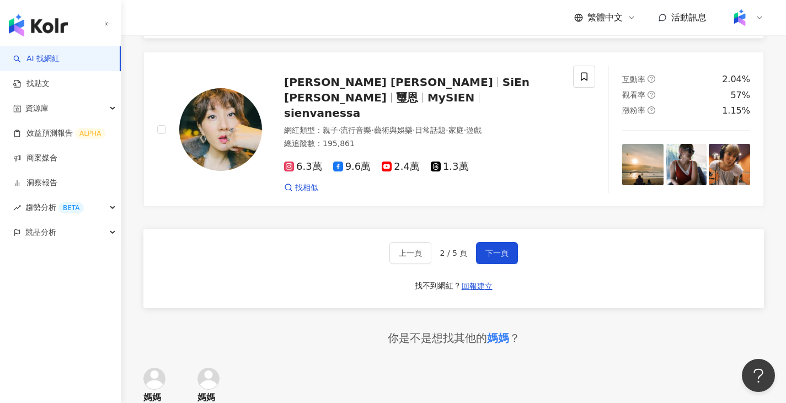
scroll to position [2096, 0]
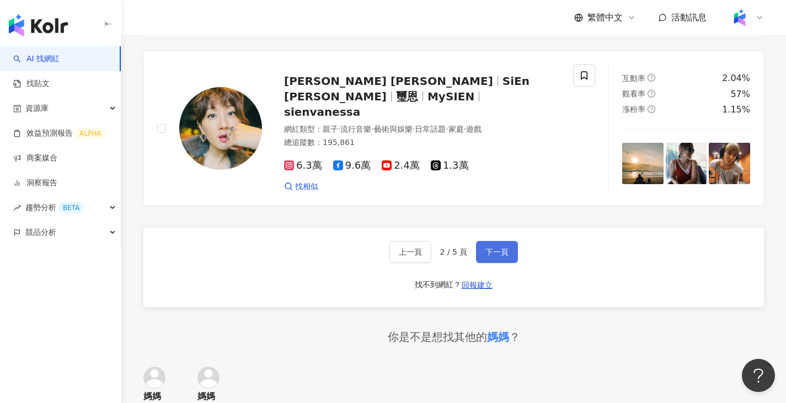
click at [491, 248] on span "下一頁" at bounding box center [496, 252] width 23 height 9
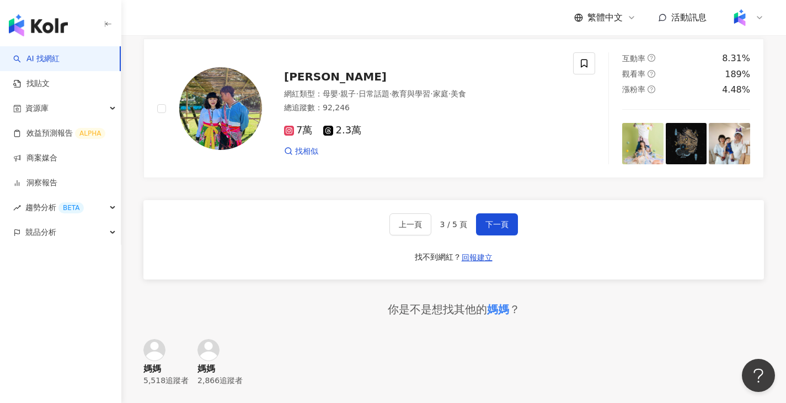
scroll to position [2095, 0]
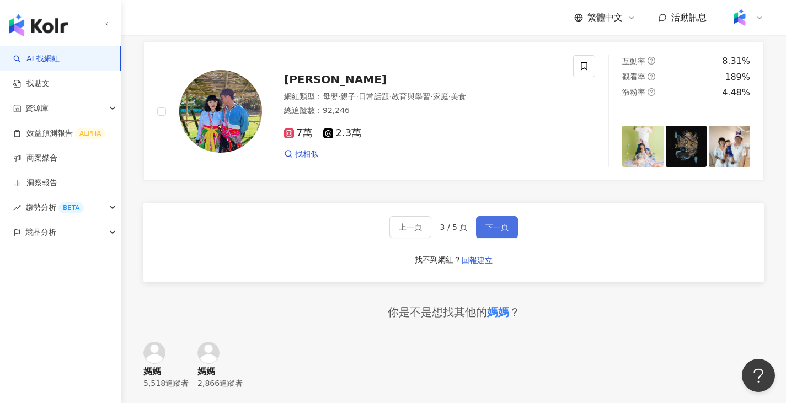
click at [495, 238] on button "下一頁" at bounding box center [497, 227] width 42 height 22
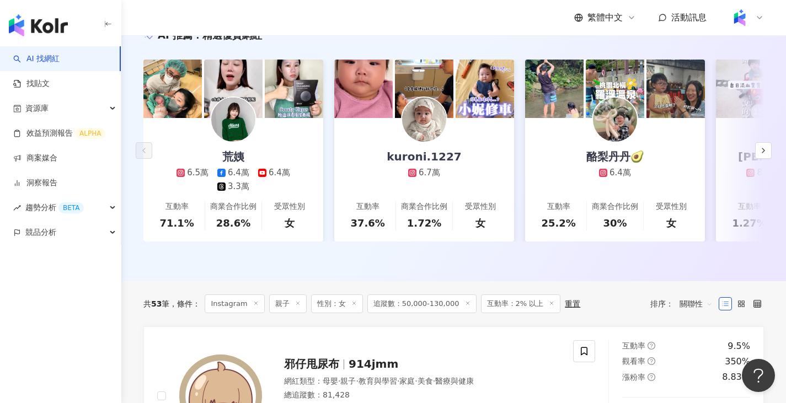
scroll to position [0, 0]
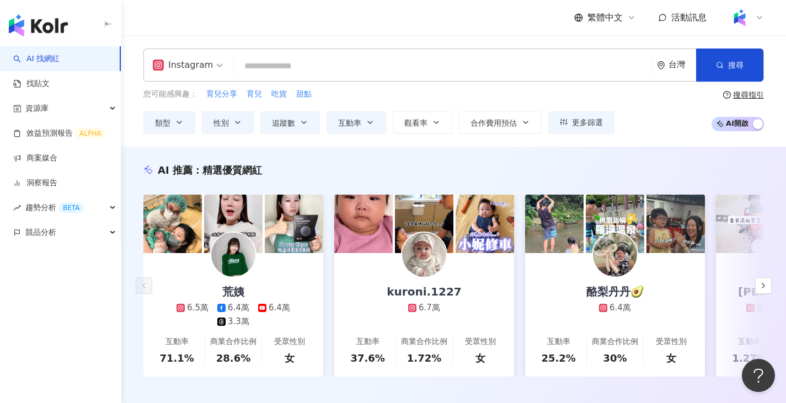
click at [327, 65] on input "search" at bounding box center [442, 66] width 409 height 21
click at [369, 122] on icon "button" at bounding box center [370, 122] width 4 height 2
click at [295, 162] on div "AI 推薦 ： 精選優質網紅 荒姨 6.5萬 6.4萬 6.4萬 3.3萬 互動率 71.1% 商業合作比例 28.6% 受眾性別 女 kuroni.1227…" at bounding box center [453, 282] width 665 height 270
click at [307, 121] on icon "button" at bounding box center [303, 122] width 9 height 9
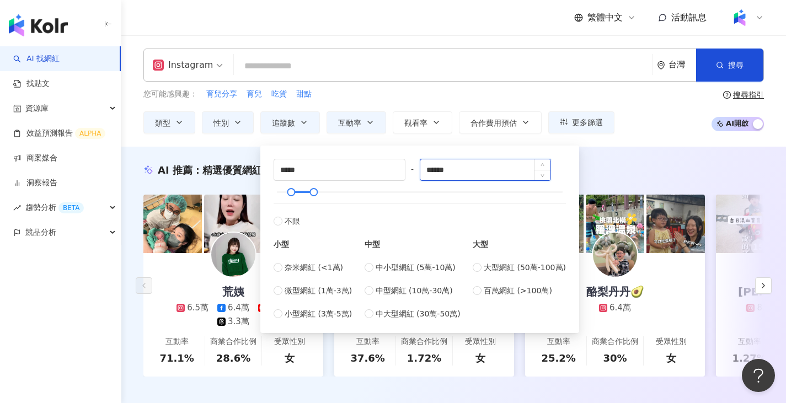
click at [440, 170] on input "******" at bounding box center [485, 169] width 131 height 21
type input "******"
click at [211, 152] on div "AI 推薦 ： 精選優質網紅 荒姨 6.5萬 6.4萬 6.4萬 3.3萬 互動率 71.1% 商業合作比例 28.6% 受眾性別 女 kuroni.1227…" at bounding box center [453, 282] width 665 height 270
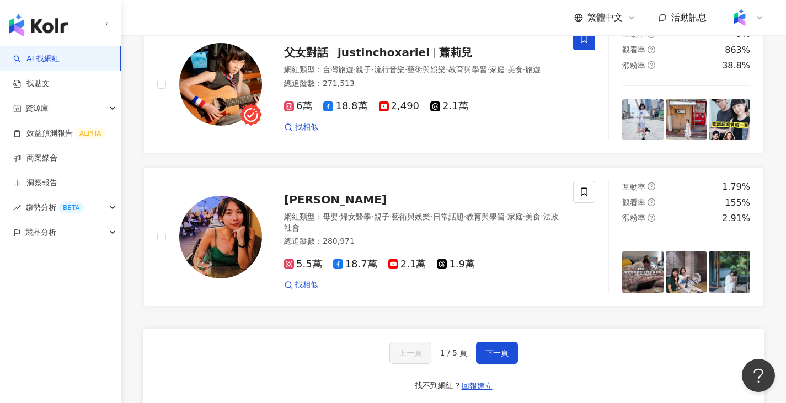
scroll to position [1986, 0]
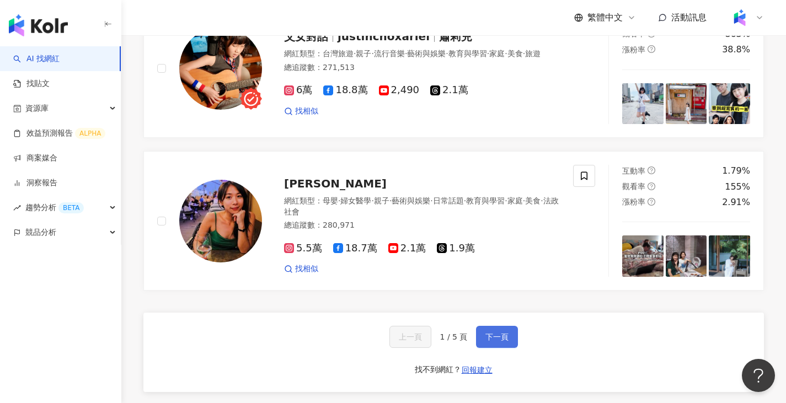
click at [496, 341] on span "下一頁" at bounding box center [496, 337] width 23 height 9
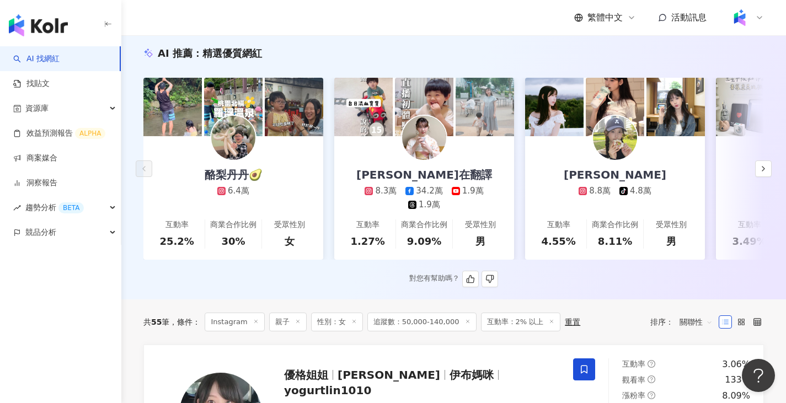
scroll to position [0, 0]
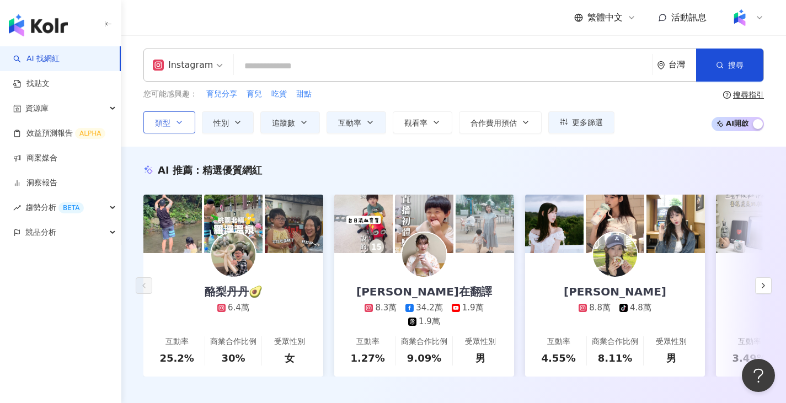
click at [182, 122] on icon "button" at bounding box center [179, 122] width 9 height 9
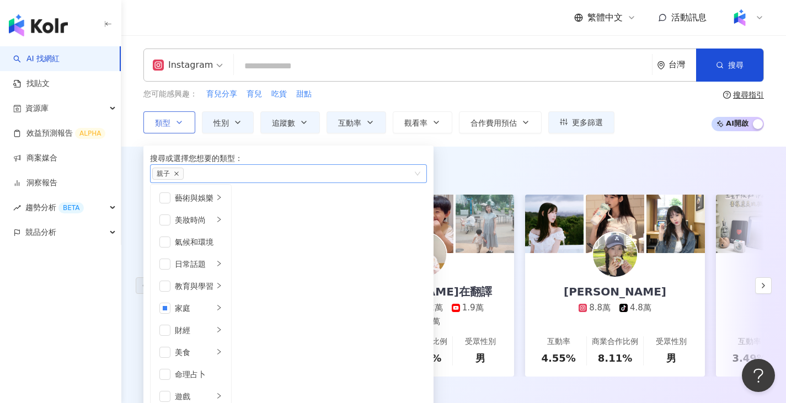
click at [179, 176] on icon "close" at bounding box center [177, 174] width 6 height 6
click at [489, 170] on div "AI 推薦 ： 精選優質網紅" at bounding box center [453, 170] width 621 height 14
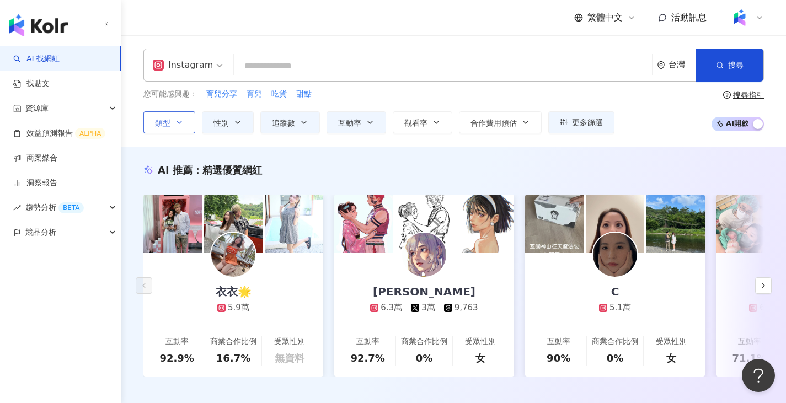
click at [257, 90] on span "育兒" at bounding box center [254, 94] width 15 height 11
type input "**"
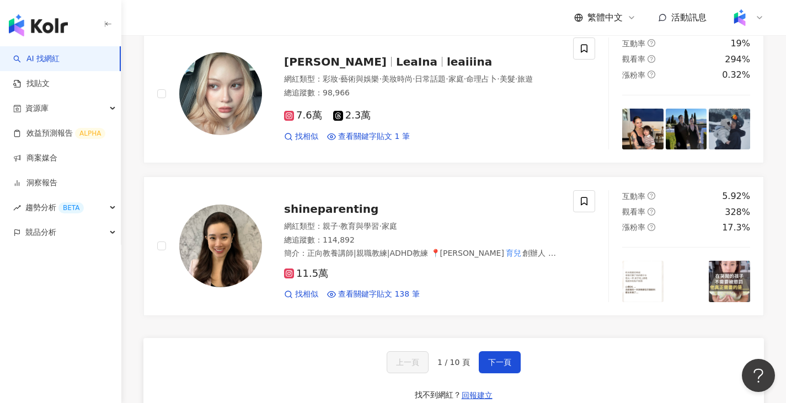
scroll to position [1992, 0]
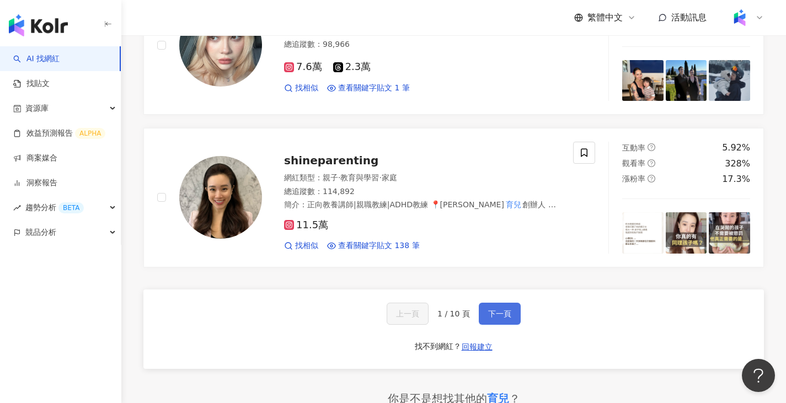
click at [499, 318] on span "下一頁" at bounding box center [499, 313] width 23 height 9
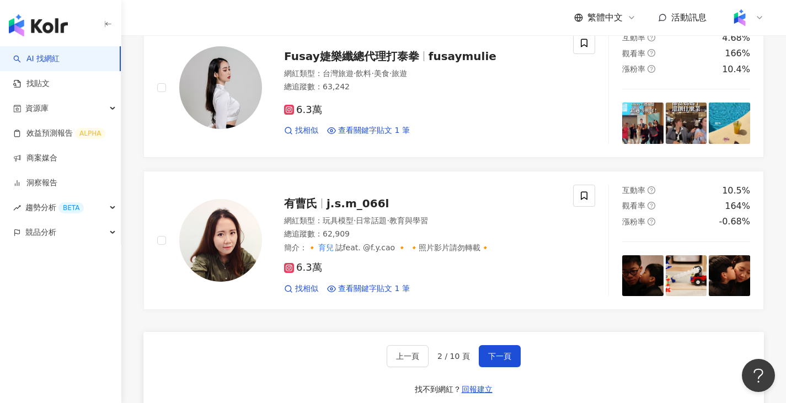
scroll to position [2175, 0]
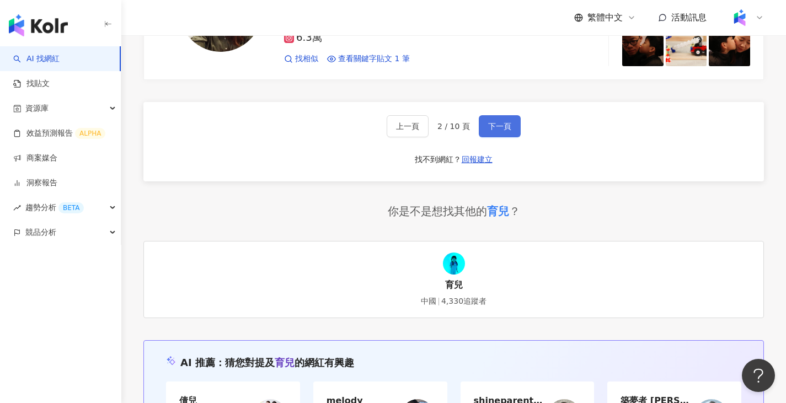
click at [495, 131] on span "下一頁" at bounding box center [499, 126] width 23 height 9
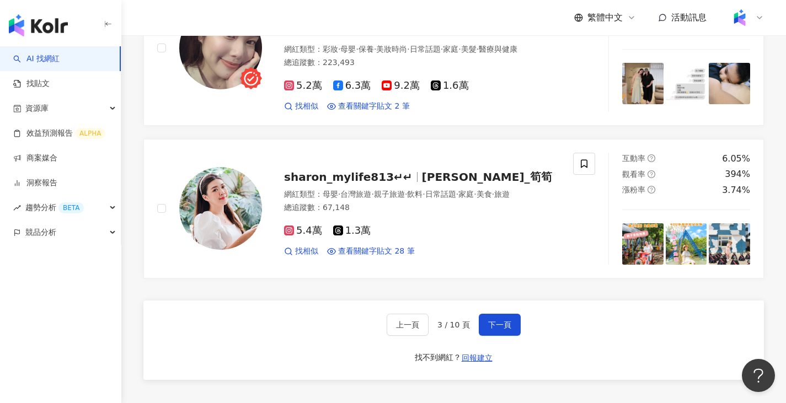
scroll to position [2004, 0]
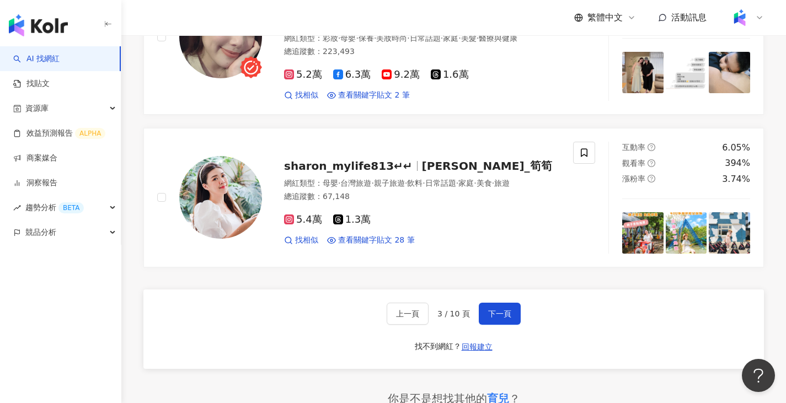
click at [505, 341] on div "上一頁 3 / 10 頁 下一頁 找不到網紅？ 回報建立" at bounding box center [453, 329] width 621 height 79
click at [505, 325] on button "下一頁" at bounding box center [500, 314] width 42 height 22
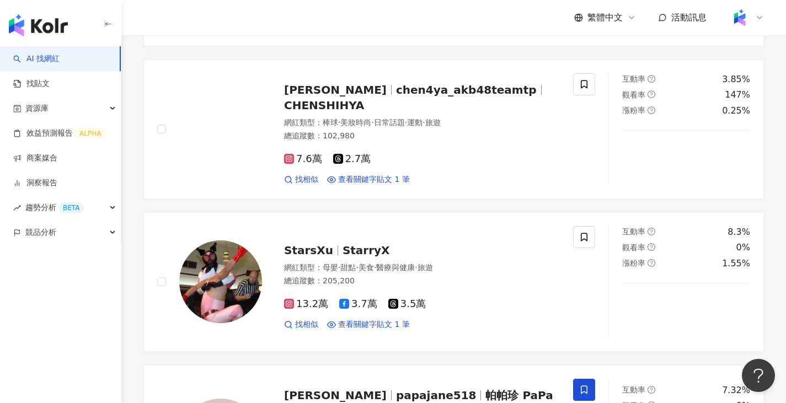
scroll to position [2003, 0]
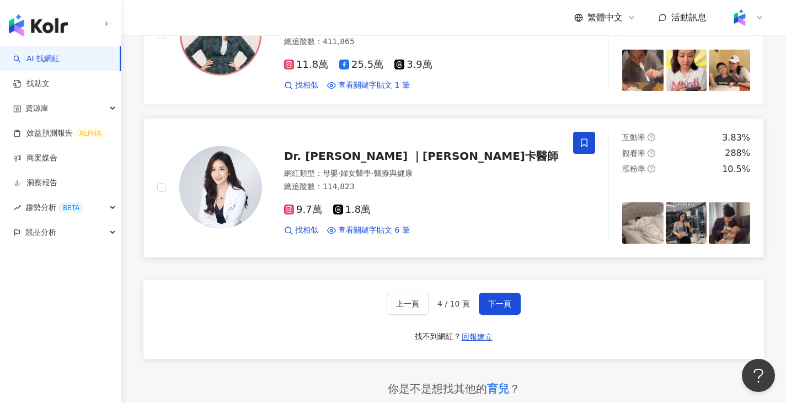
click at [506, 192] on div "總追蹤數 ： 114,823" at bounding box center [422, 186] width 276 height 11
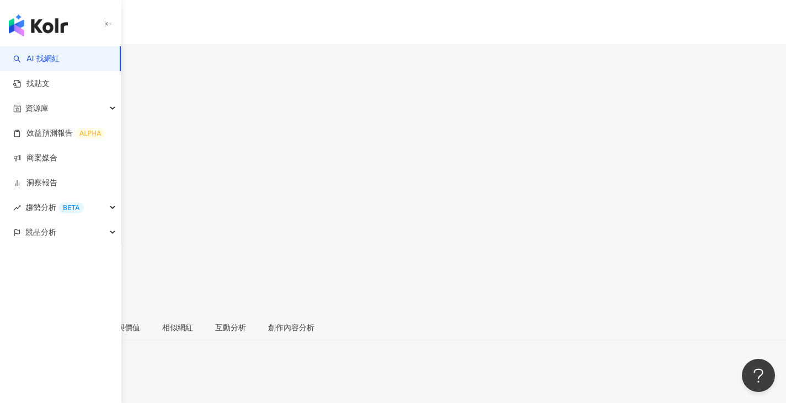
drag, startPoint x: 785, startPoint y: 27, endPoint x: 791, endPoint y: 50, distance: 23.3
click at [785, 130] on html "AI 找網紅 找貼文 資源庫 效益預測報告 ALPHA 商案媒合 洞察報告 趨勢分析 BETA 競品分析 繁體中文 活動訊息 6.5萬 2,386 2,403…" at bounding box center [393, 201] width 786 height 403
click at [773, 72] on div "ⒾⓋⓎ 艾 chandebby 追蹤數 65,089 互動率 2.14% 觀看率 22%" at bounding box center [393, 192] width 786 height 243
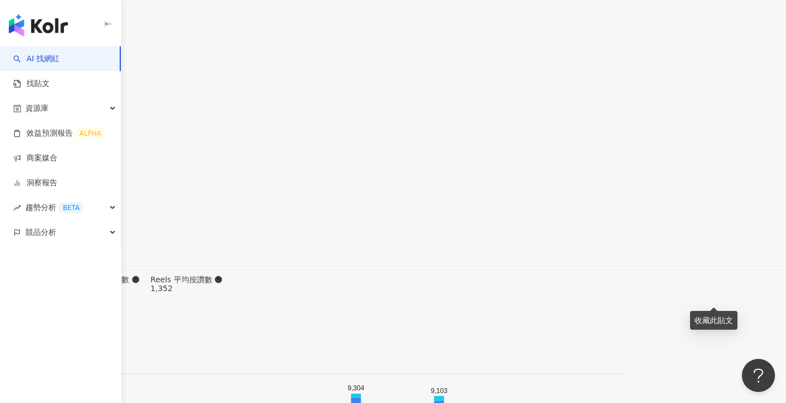
scroll to position [3390, 0]
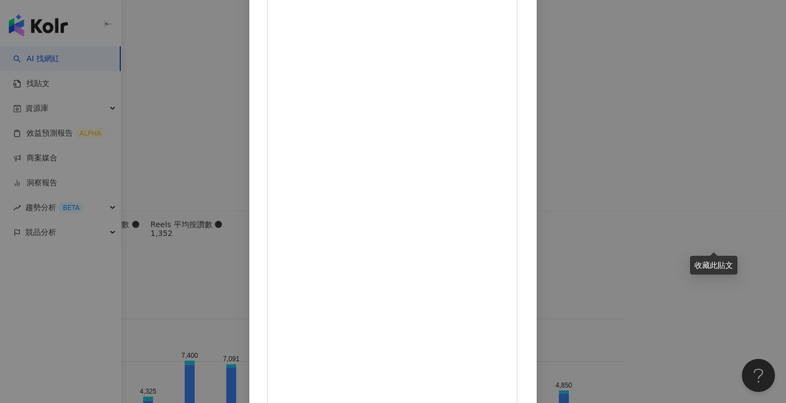
scroll to position [227, 0]
click at [727, 200] on div "ⒾⓋⓎ 艾 2025/8/14 913 66 1.2萬 查看原始貼文" at bounding box center [393, 201] width 786 height 403
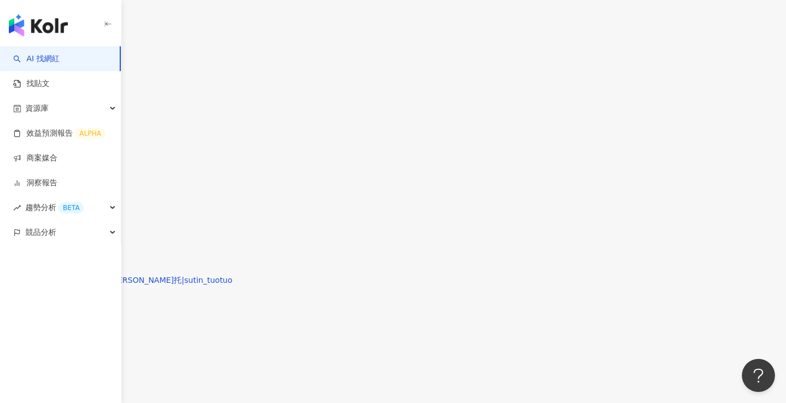
scroll to position [3366, 0]
type input "*"
type input "**"
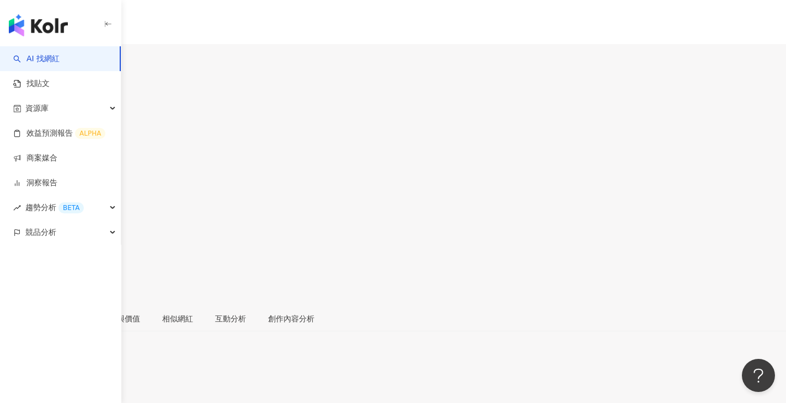
click at [17, 241] on icon at bounding box center [12, 246] width 10 height 10
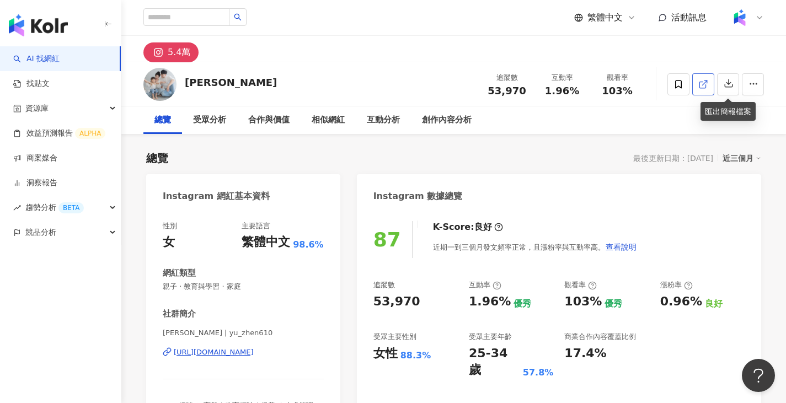
click at [698, 80] on icon at bounding box center [703, 84] width 10 height 10
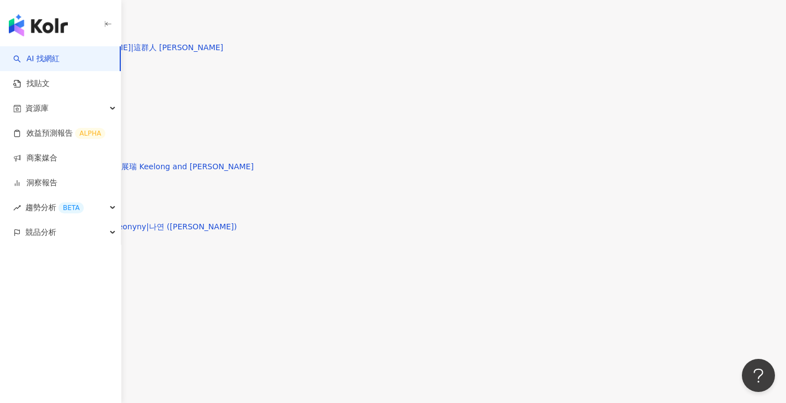
scroll to position [3602, 0]
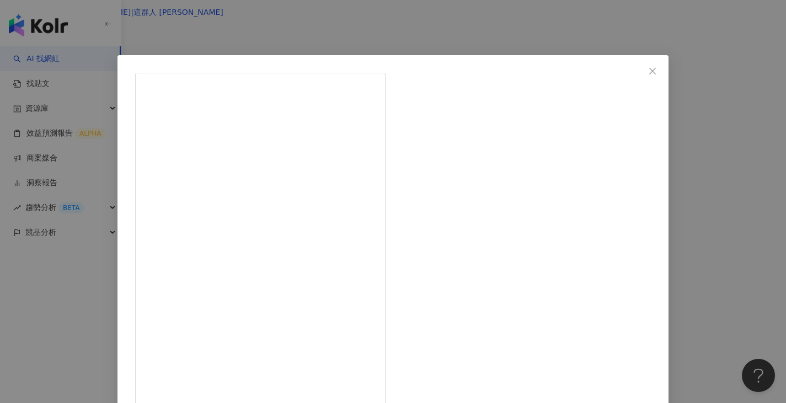
click at [719, 240] on div "黑鬼兒 2025/8/16 感謝超讚生日禮物 竟然是 @columbiasportswear_taiwan 露營椅！！！！@fanchiangchihhsua…" at bounding box center [393, 201] width 786 height 403
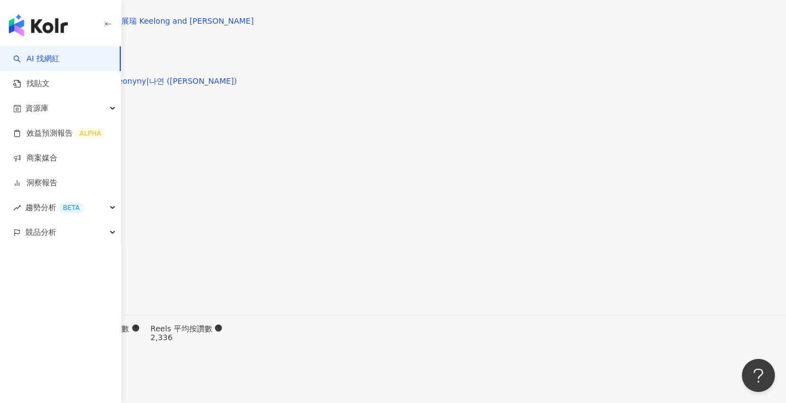
scroll to position [3822, 0]
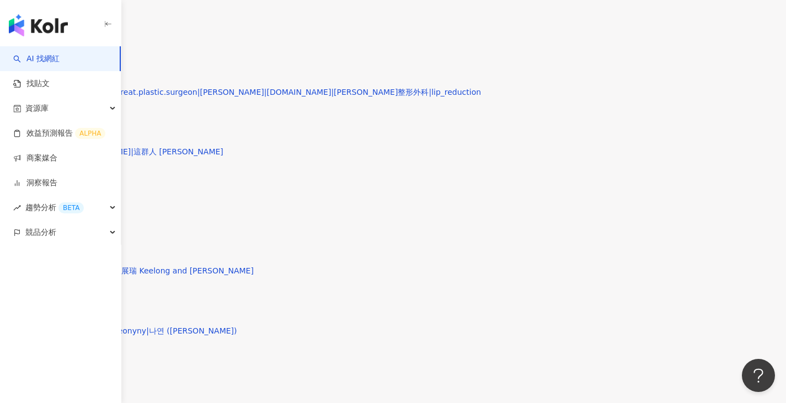
scroll to position [3491, 0]
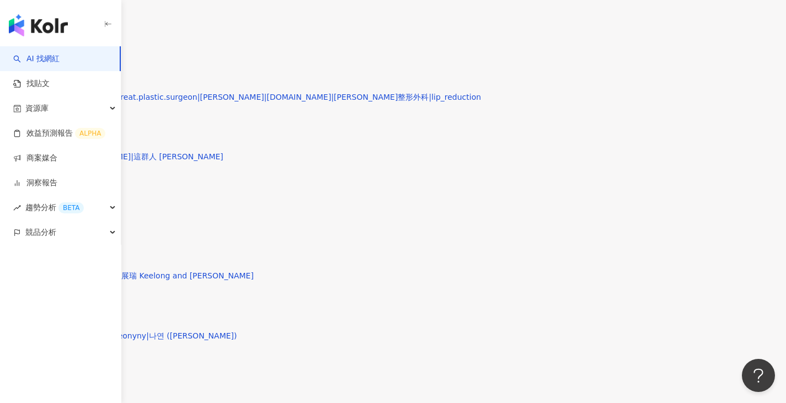
scroll to position [3456, 0]
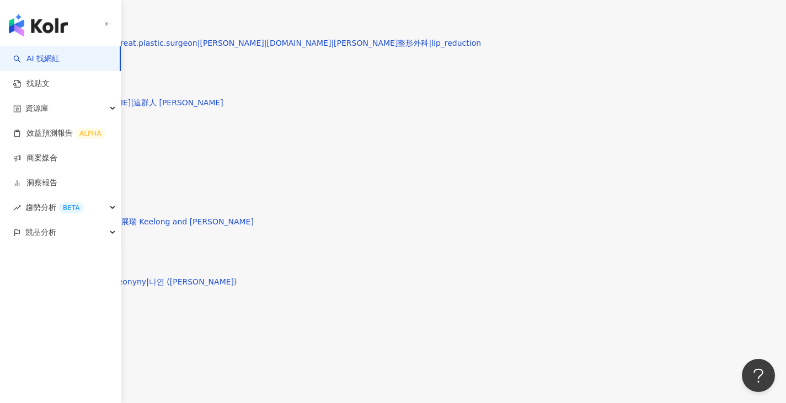
type input "*"
type input "**"
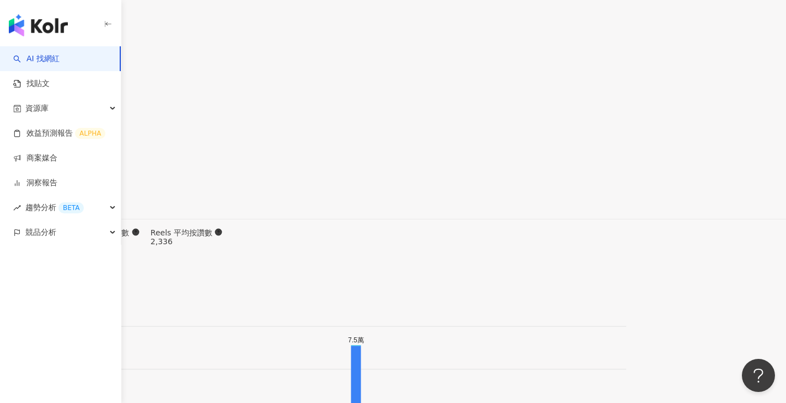
scroll to position [3816, 0]
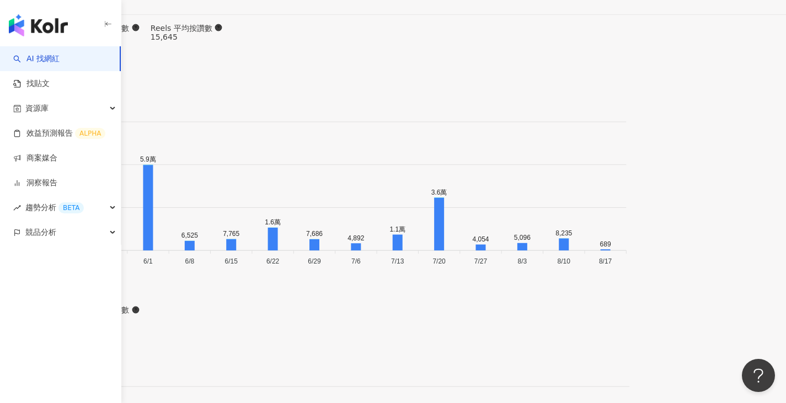
scroll to position [3419, 0]
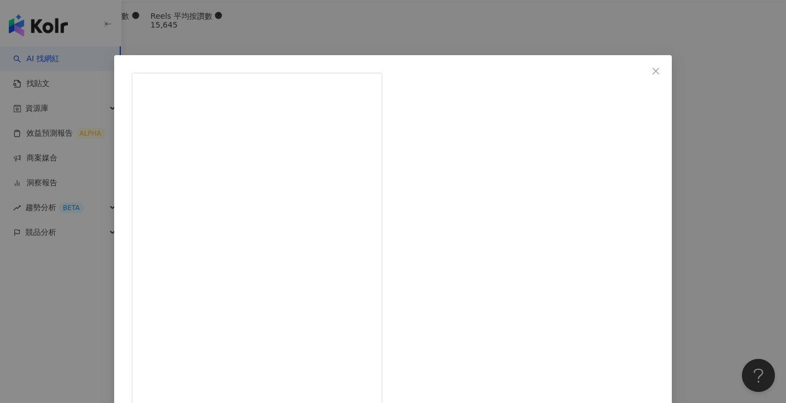
click at [691, 209] on div "父女對話 [DATE] #父女對唱系列 又來囉！這首 #動力火車 的 #我很好騙 真的寫得超好，不管是歌曲、歌詞都很打動人心～大家快來聽聽父女對唱版本吧（by…" at bounding box center [393, 201] width 786 height 403
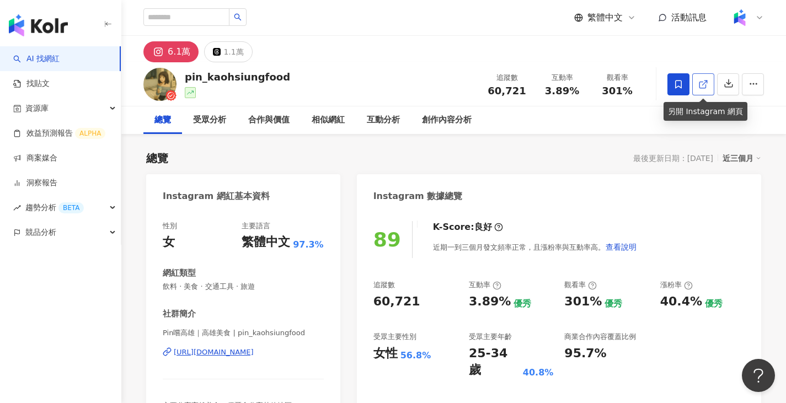
click at [704, 89] on span at bounding box center [703, 84] width 10 height 12
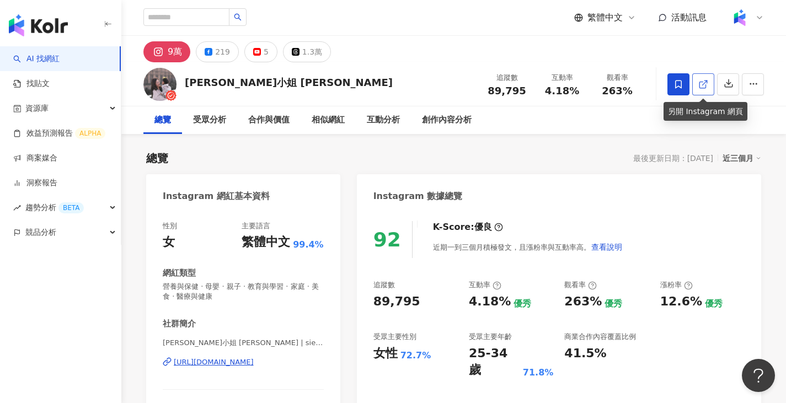
click at [699, 78] on span at bounding box center [703, 84] width 10 height 12
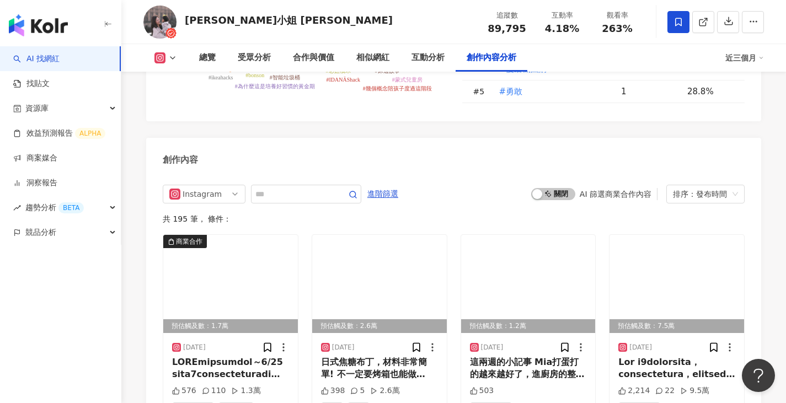
scroll to position [3403, 0]
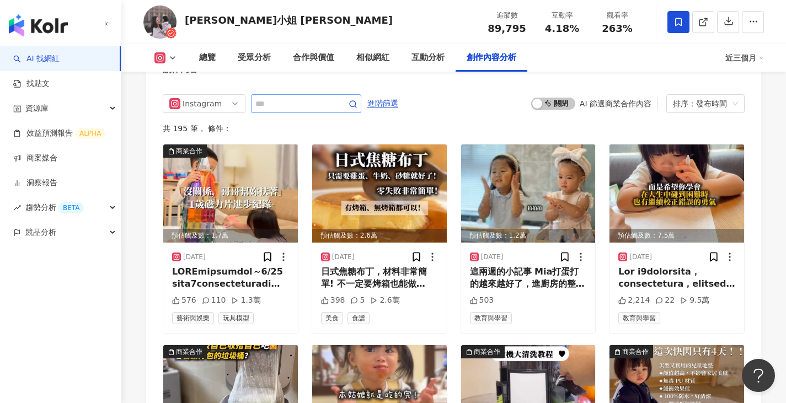
click at [325, 104] on span at bounding box center [306, 103] width 110 height 19
type input "*"
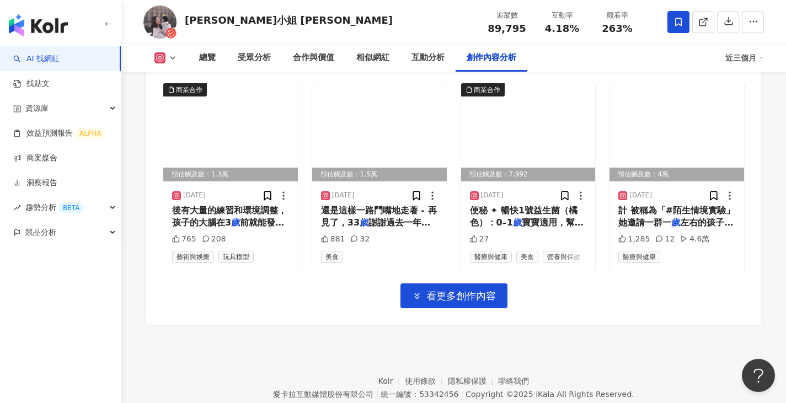
scroll to position [3880, 0]
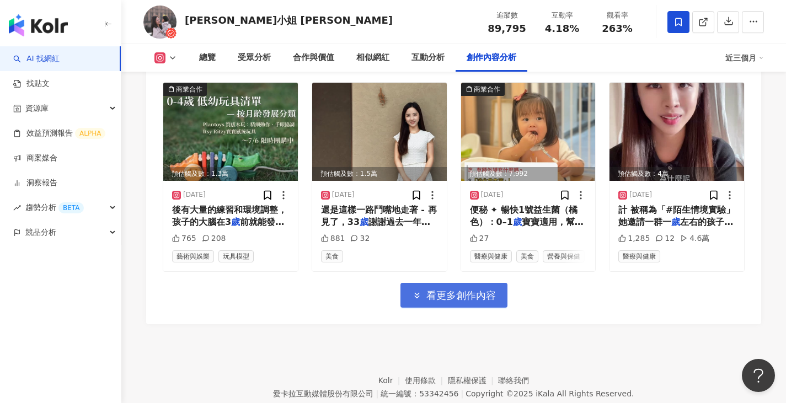
click at [463, 298] on span "看更多創作內容" at bounding box center [460, 296] width 69 height 12
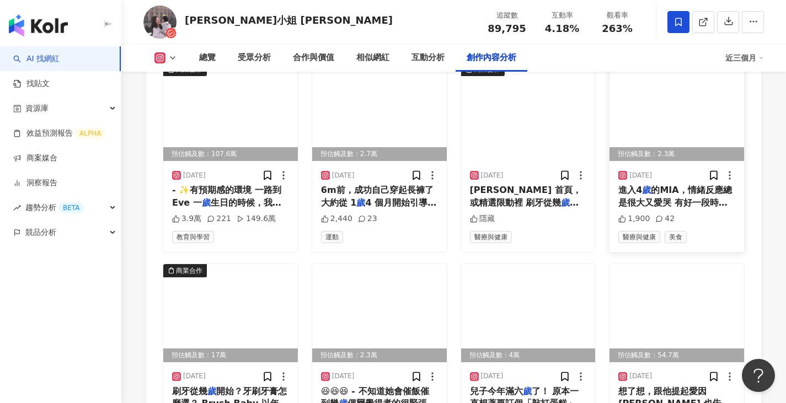
scroll to position [4156, 0]
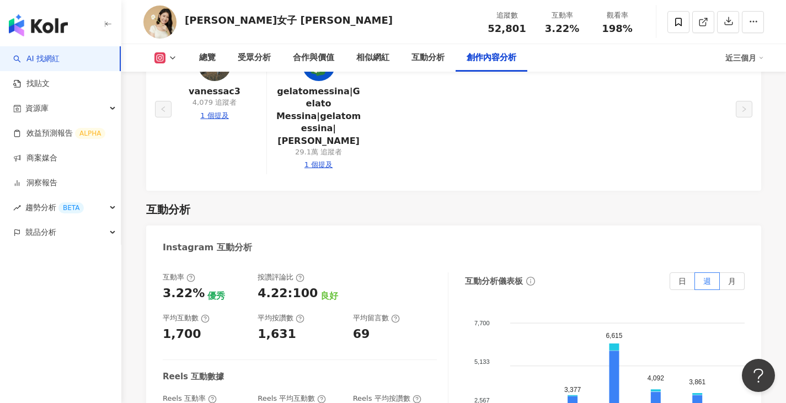
scroll to position [3344, 0]
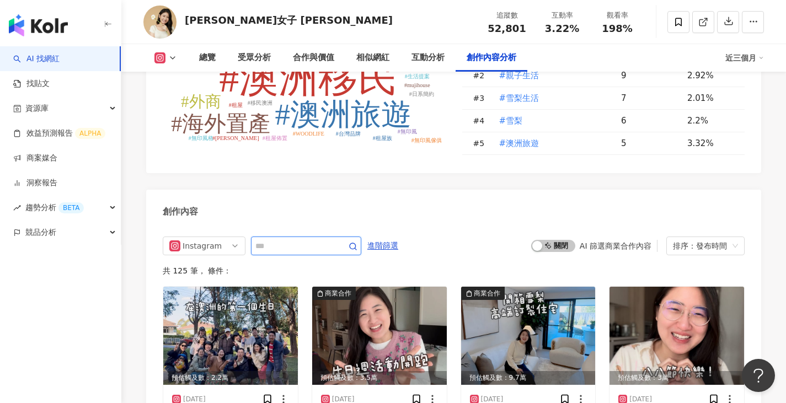
click at [320, 239] on input "text" at bounding box center [293, 245] width 77 height 13
type input "*"
click at [421, 190] on div "創作內容" at bounding box center [453, 208] width 615 height 36
click at [704, 28] on span at bounding box center [703, 22] width 10 height 12
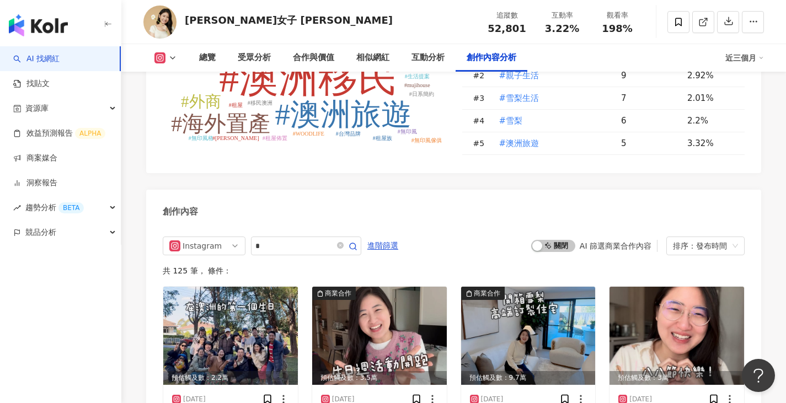
drag, startPoint x: 675, startPoint y: 132, endPoint x: 660, endPoint y: 106, distance: 29.4
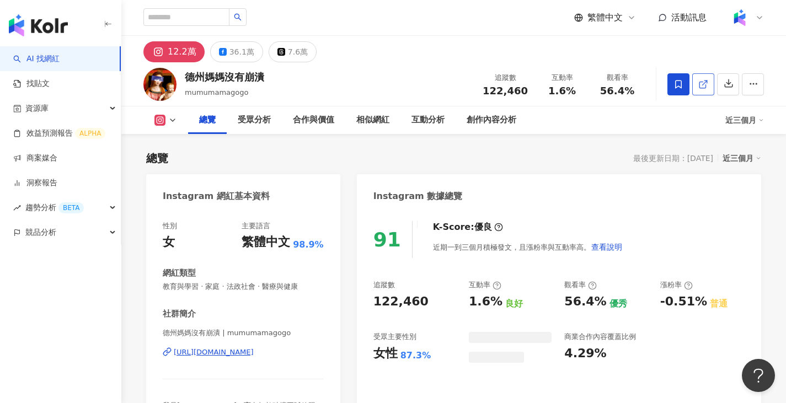
click at [702, 86] on icon at bounding box center [703, 84] width 10 height 10
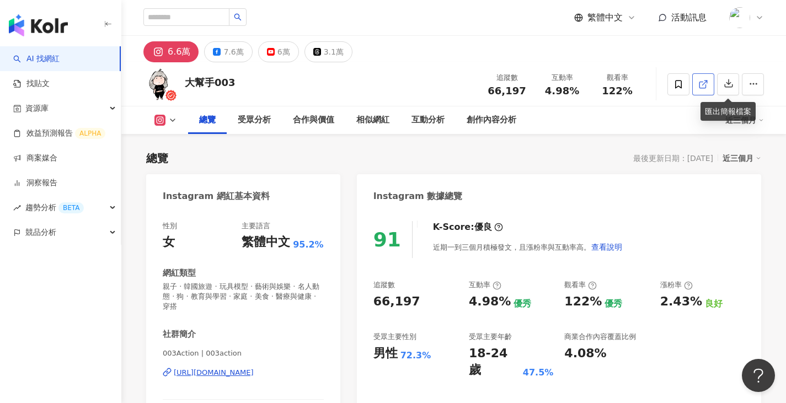
click at [706, 87] on icon at bounding box center [703, 84] width 10 height 10
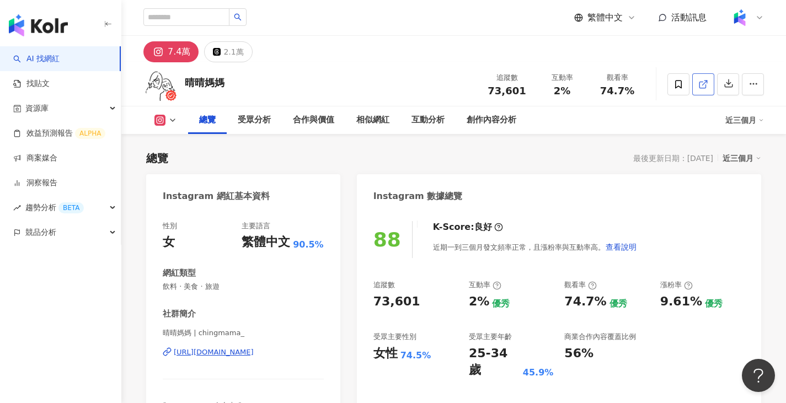
click at [704, 83] on line at bounding box center [705, 83] width 4 height 4
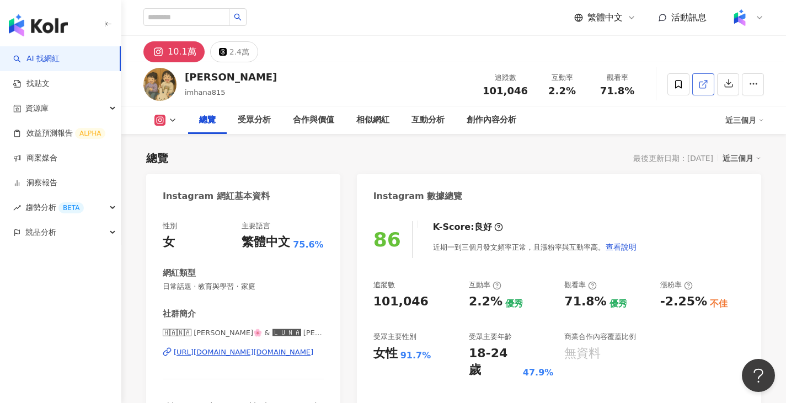
click at [705, 88] on icon at bounding box center [702, 85] width 6 height 6
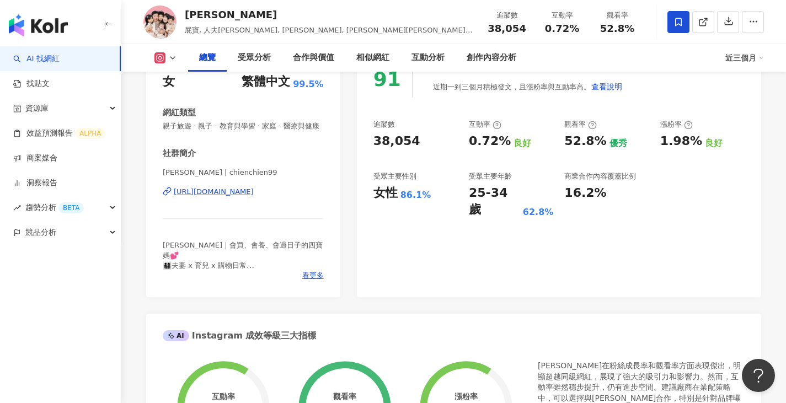
scroll to position [165, 0]
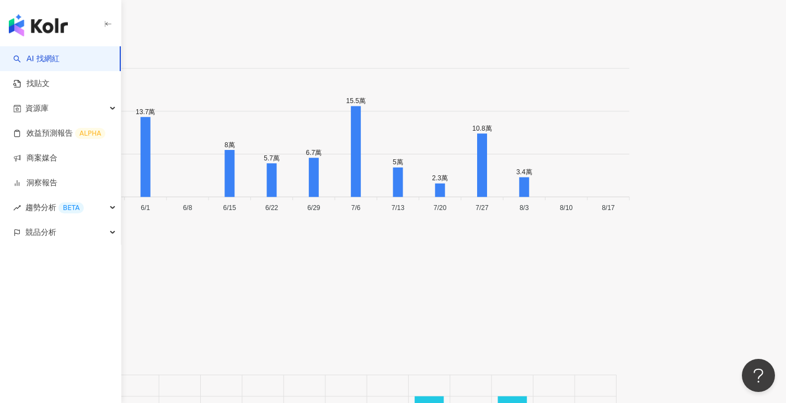
scroll to position [3753, 0]
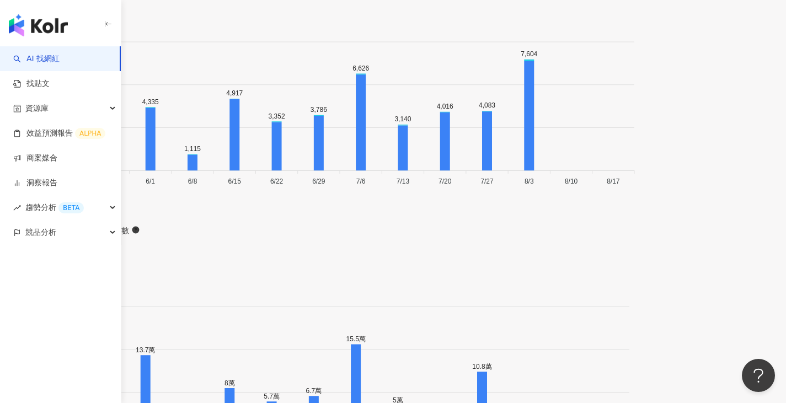
scroll to position [3256, 0]
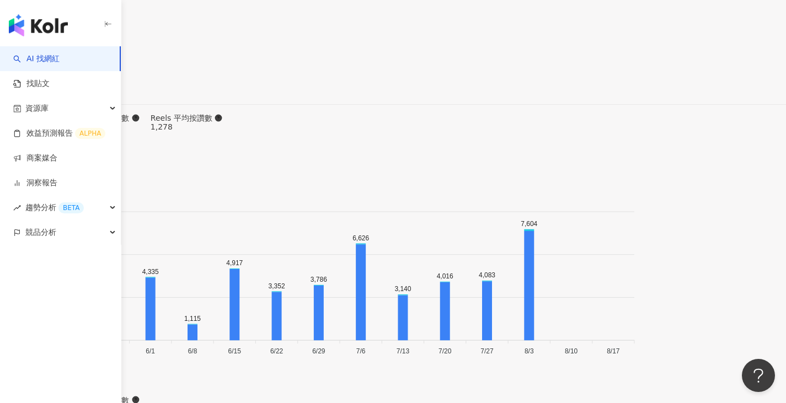
type input "*"
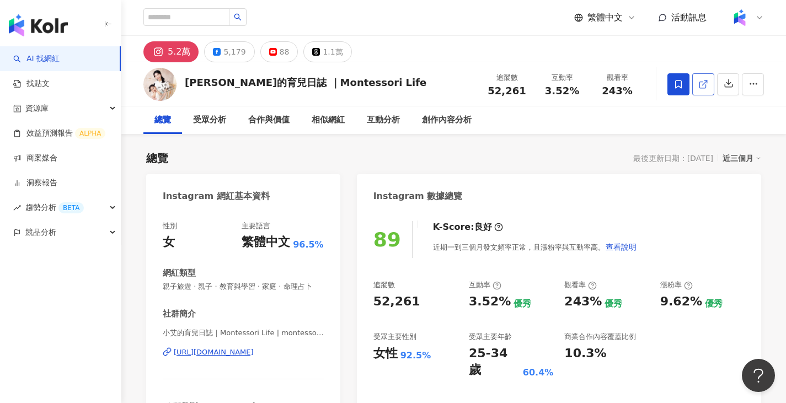
click at [698, 83] on icon at bounding box center [703, 84] width 10 height 10
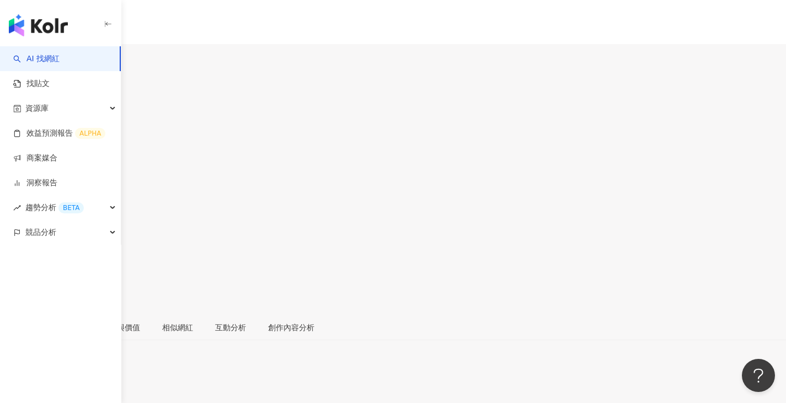
click at [17, 250] on icon at bounding box center [12, 255] width 10 height 10
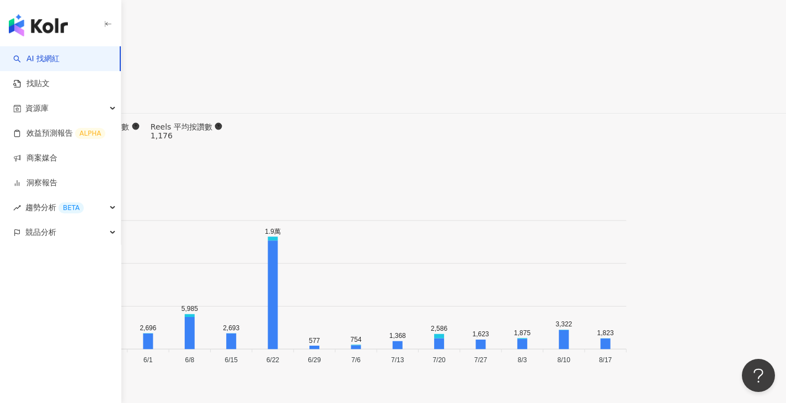
scroll to position [3421, 0]
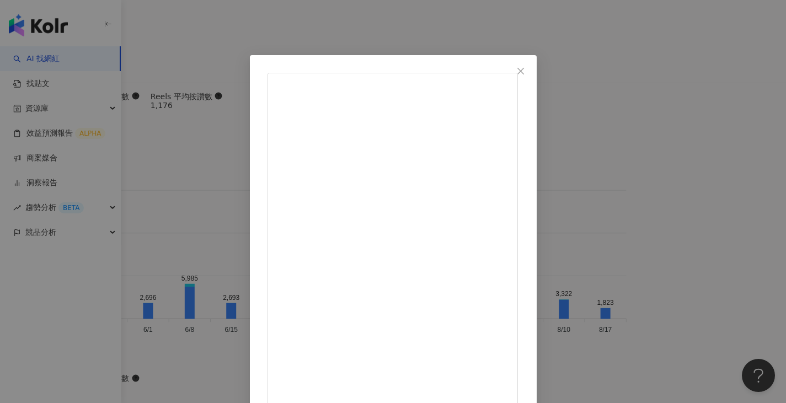
click at [709, 146] on div "Yu Zhen 2025/8/19 情緒的衝突 不一定只是孩子的錯 大人也會有不小心做錯的地方 真正重要的不是誰對誰錯 而是能不能互相表達、互相理解 「允許孩…" at bounding box center [393, 201] width 786 height 403
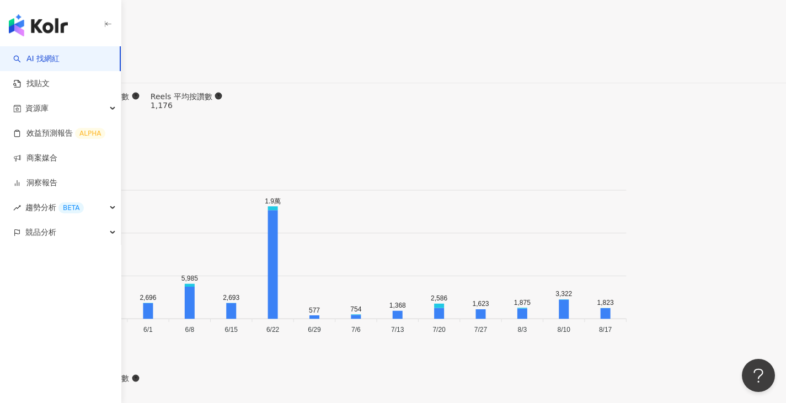
type input "*"
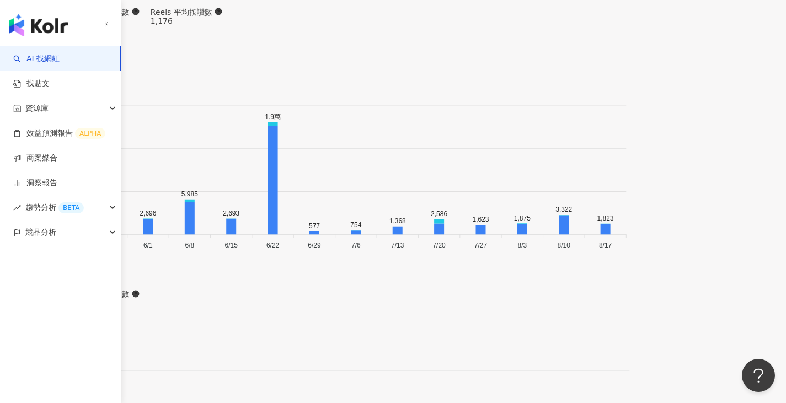
scroll to position [3438, 0]
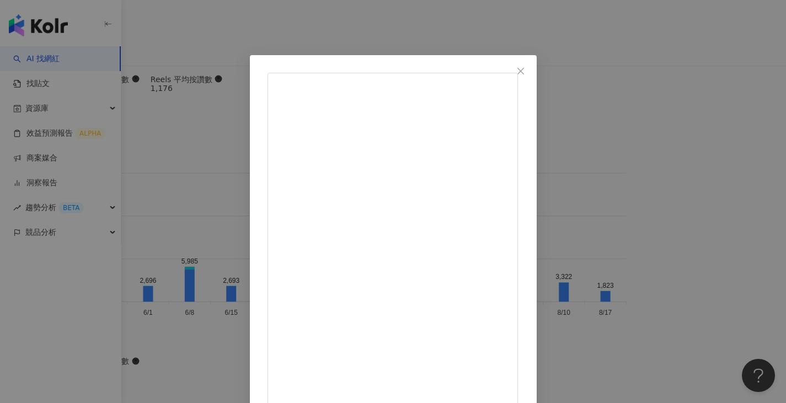
scroll to position [113, 0]
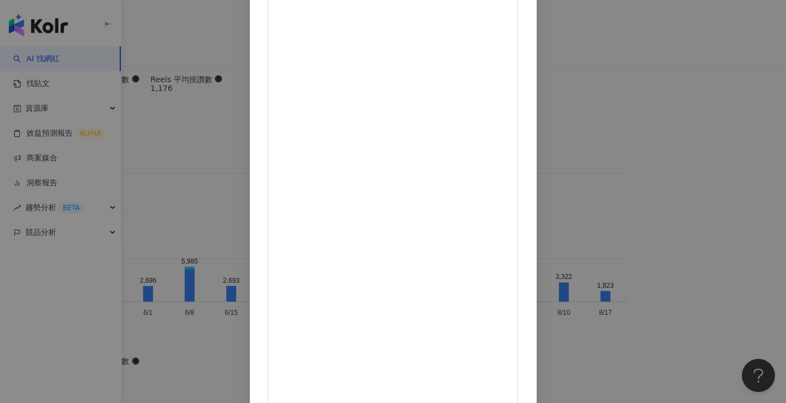
click at [698, 180] on div "Yu Zhen 2025/8/15 350 6 查看原始貼文" at bounding box center [393, 201] width 786 height 403
